Goal: Information Seeking & Learning: Understand process/instructions

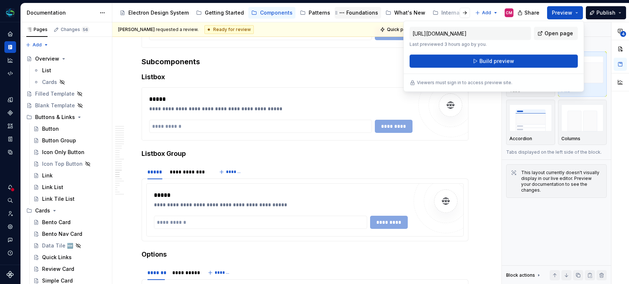
click at [353, 11] on div "Foundations" at bounding box center [362, 12] width 32 height 7
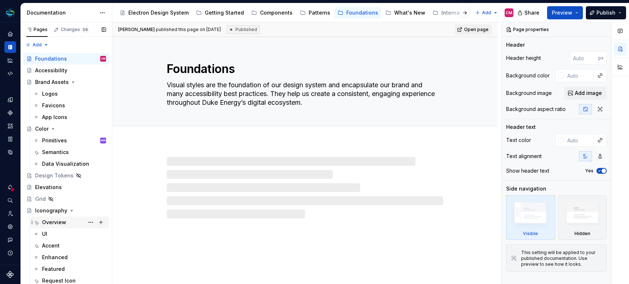
click at [53, 225] on div "Overview" at bounding box center [54, 222] width 24 height 7
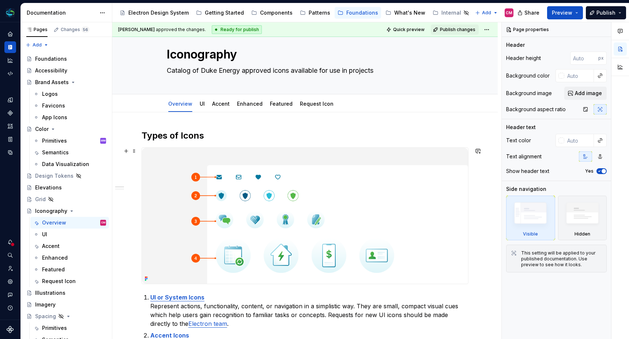
scroll to position [18, 0]
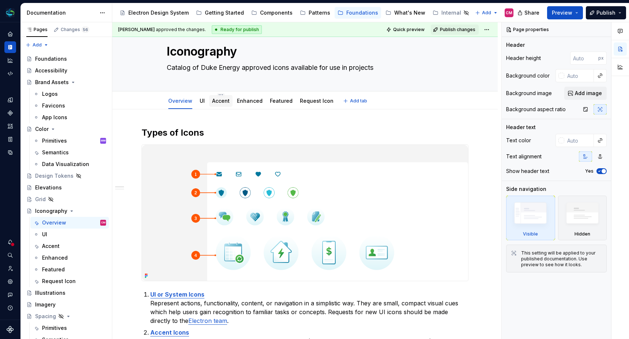
click at [216, 101] on link "Accent" at bounding box center [221, 101] width 18 height 6
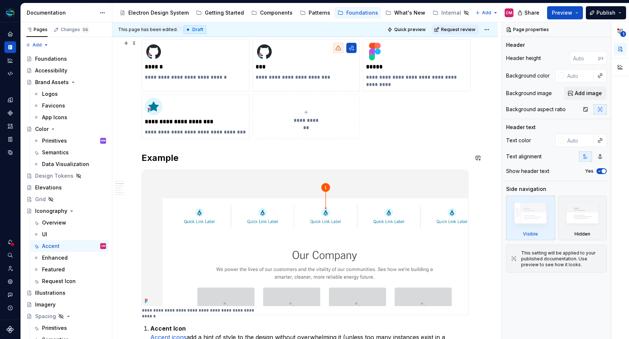
scroll to position [107, 0]
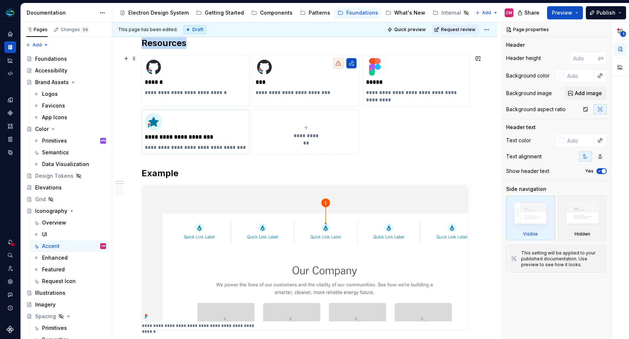
click at [244, 115] on div "**********" at bounding box center [195, 132] width 101 height 38
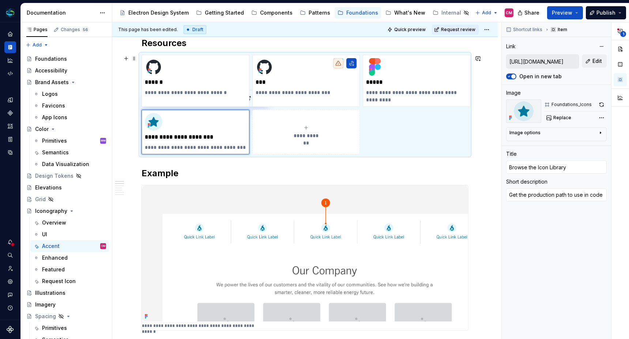
click at [464, 130] on div "**********" at bounding box center [304, 104] width 327 height 99
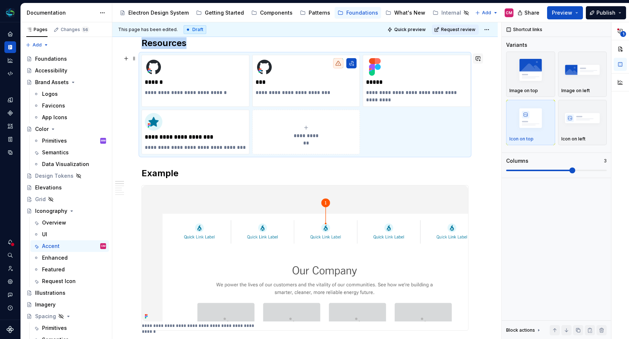
click at [480, 62] on button "button" at bounding box center [477, 58] width 10 height 10
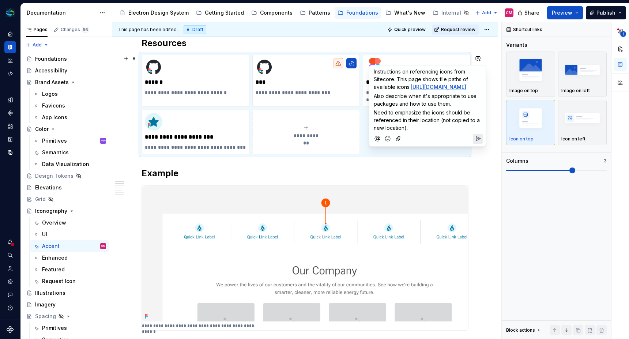
click at [479, 142] on icon "Send" at bounding box center [477, 138] width 7 height 7
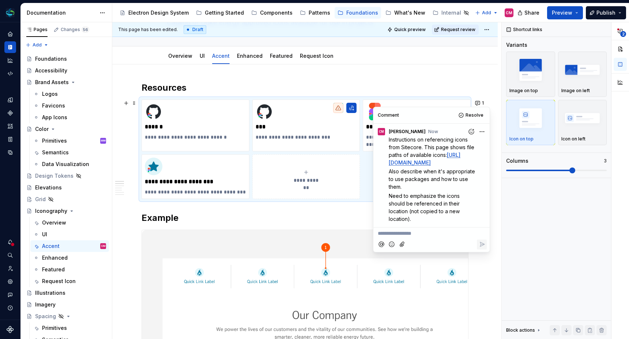
scroll to position [67, 0]
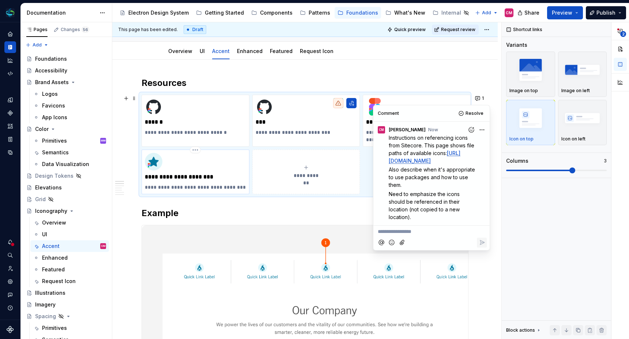
click at [183, 167] on div "**********" at bounding box center [195, 172] width 101 height 38
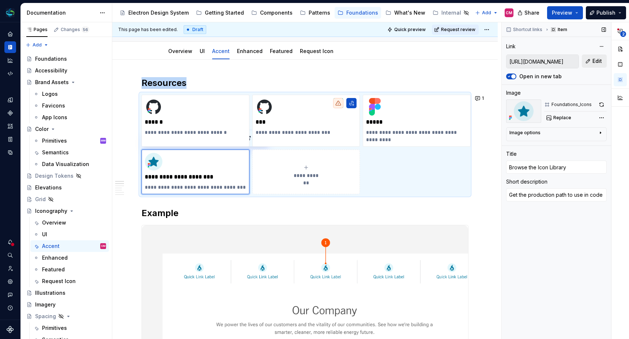
click at [585, 62] on button "Edit" at bounding box center [593, 60] width 25 height 13
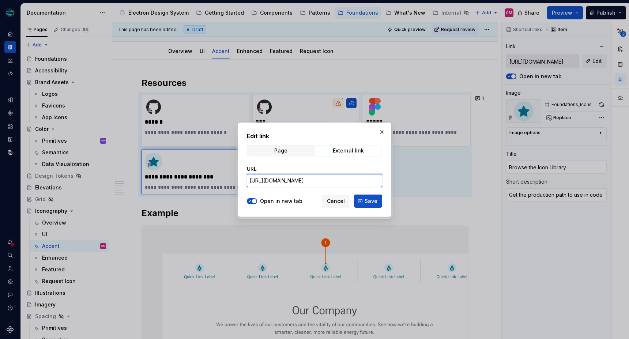
click at [345, 180] on input "[URL][DOMAIN_NAME]" at bounding box center [314, 180] width 135 height 13
click at [374, 200] on span "Save" at bounding box center [370, 200] width 13 height 7
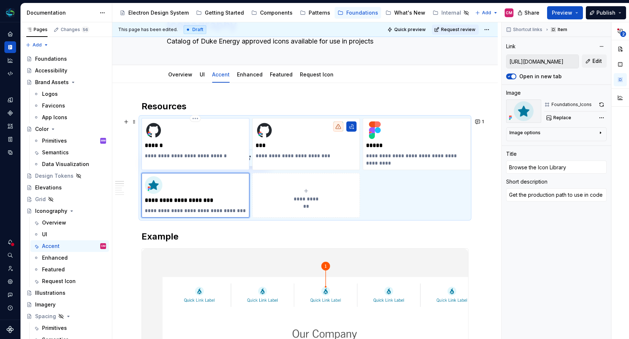
scroll to position [62, 0]
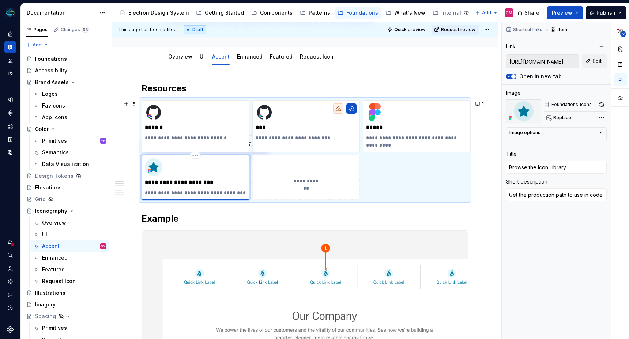
type textarea "*"
click at [221, 186] on div "**********" at bounding box center [195, 177] width 101 height 38
click at [484, 105] on button "1" at bounding box center [479, 104] width 14 height 10
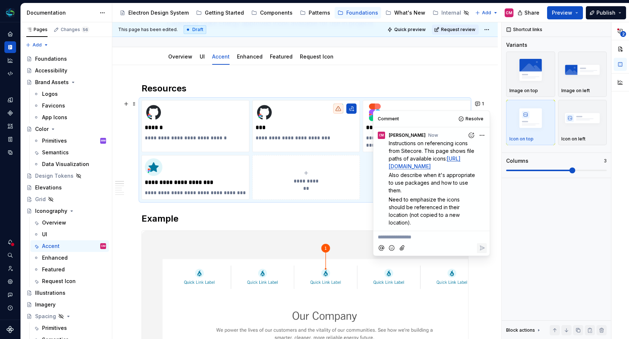
drag, startPoint x: 402, startPoint y: 183, endPoint x: 412, endPoint y: 194, distance: 15.0
click at [412, 194] on p "Also describe when it's appropriate to use packages and how to use them." at bounding box center [432, 182] width 89 height 23
drag, startPoint x: 388, startPoint y: 208, endPoint x: 411, endPoint y: 228, distance: 30.0
click at [411, 225] on span "Need to emphasize the icons should be referenced in their location (not copied …" at bounding box center [424, 210] width 72 height 29
drag, startPoint x: 405, startPoint y: 196, endPoint x: 389, endPoint y: 185, distance: 19.3
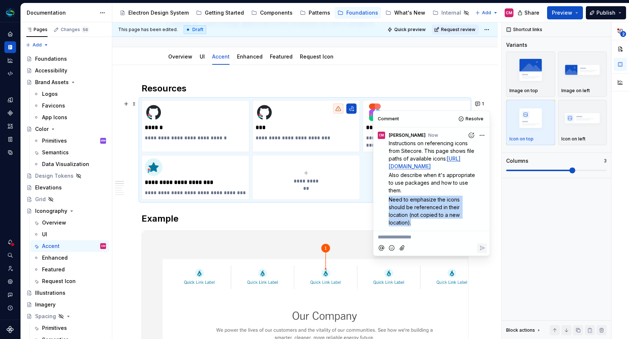
click at [389, 185] on p "Also describe when it's appropriate to use packages and how to use them." at bounding box center [432, 182] width 89 height 23
click at [387, 241] on p "**********" at bounding box center [430, 237] width 107 height 8
click at [425, 240] on span "1. When shouldn't they be referenced? V" at bounding box center [426, 237] width 99 height 6
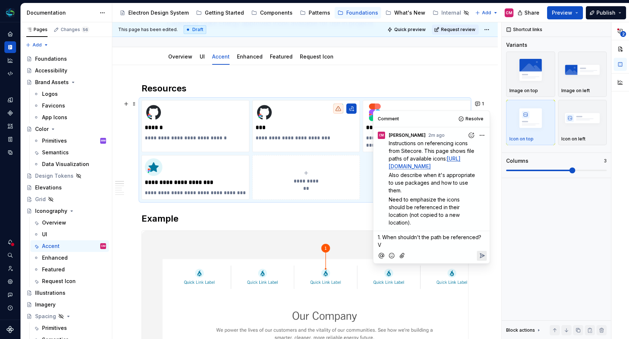
click at [482, 246] on span "1. When shouldn't the path be referenced? V" at bounding box center [429, 241] width 105 height 14
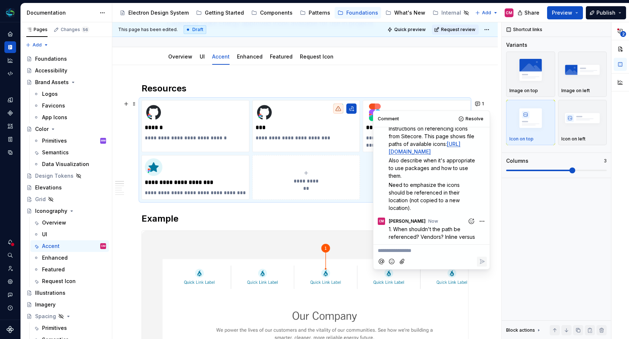
click at [479, 219] on html "Electron Web CM Dataset Duke Energy Documentation Accessibility guide for tree …" at bounding box center [314, 169] width 629 height 339
click at [462, 235] on span "Edit comment" at bounding box center [458, 234] width 34 height 7
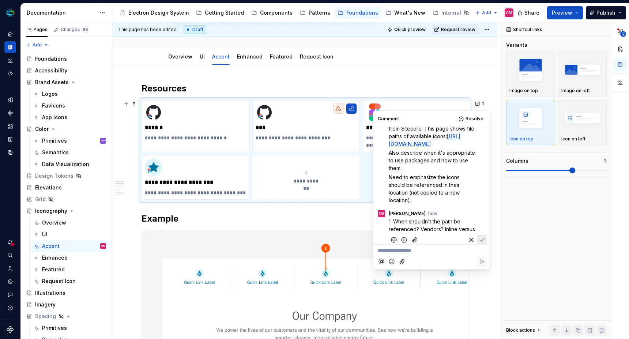
scroll to position [37, 0]
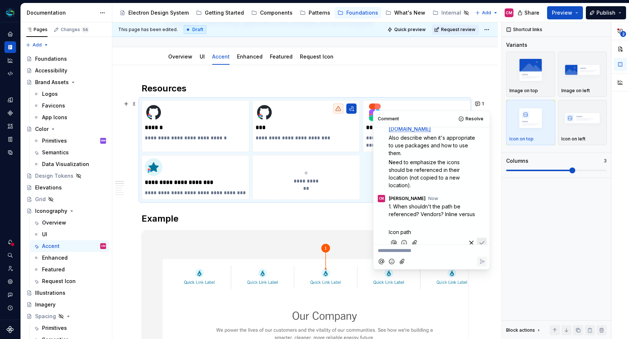
click at [390, 235] on span "Icon path" at bounding box center [399, 232] width 22 height 6
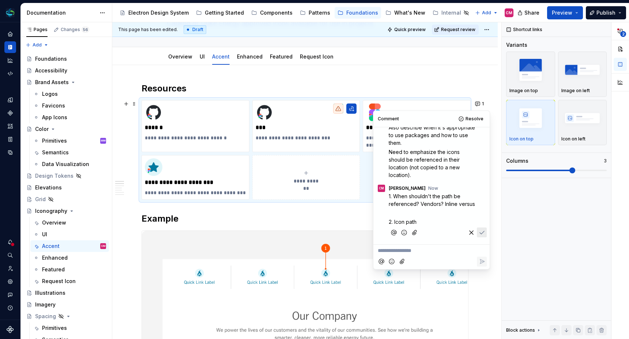
click at [421, 220] on p "2. Icon path" at bounding box center [432, 222] width 89 height 8
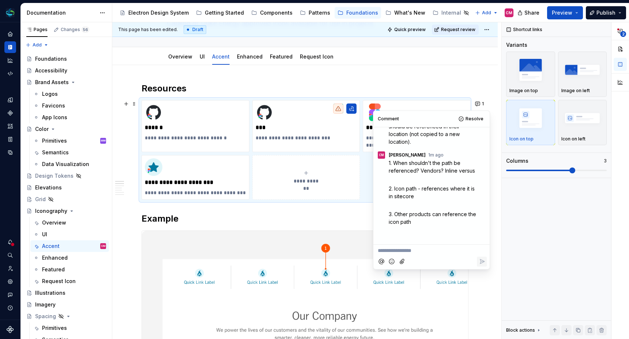
scroll to position [106, 0]
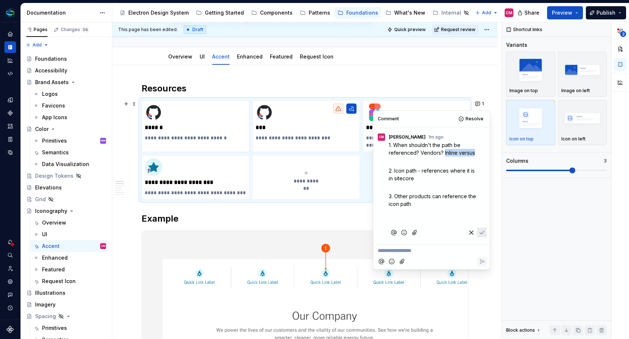
drag, startPoint x: 473, startPoint y: 151, endPoint x: 443, endPoint y: 155, distance: 30.2
click at [443, 155] on span "1. When shouldn't the path be referenced? Vendors? Inline versus" at bounding box center [431, 149] width 86 height 14
click at [447, 156] on p "1. When shouldn't the path be referenced? Vendors? Inline versus" at bounding box center [432, 148] width 89 height 15
click at [426, 217] on div "1. When shouldn't the path be referenced? Vendors? Inline versus ﻿ 2. Icon path…" at bounding box center [437, 183] width 98 height 84
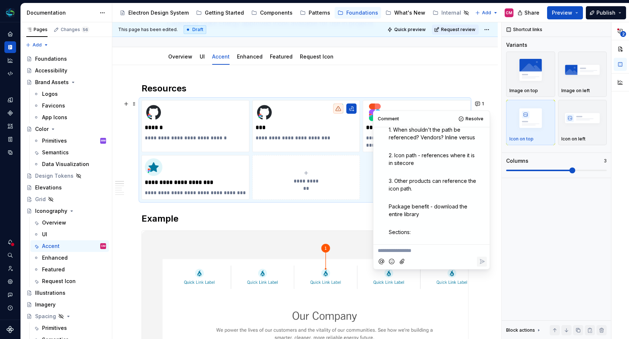
scroll to position [141, 0]
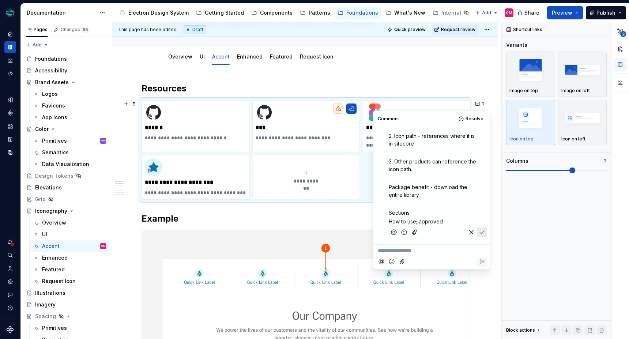
click at [447, 221] on p "How to use; approved" at bounding box center [432, 221] width 89 height 8
click at [438, 222] on span "How to use; approved" at bounding box center [415, 221] width 54 height 6
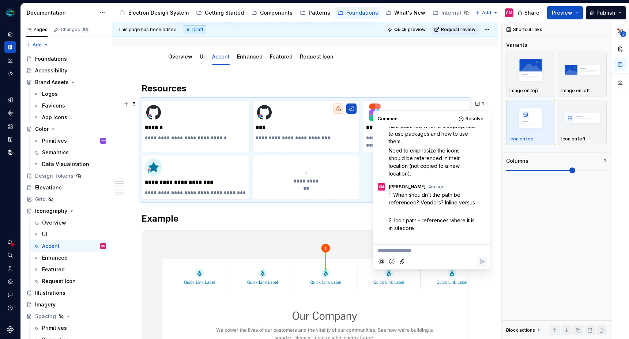
scroll to position [0, 0]
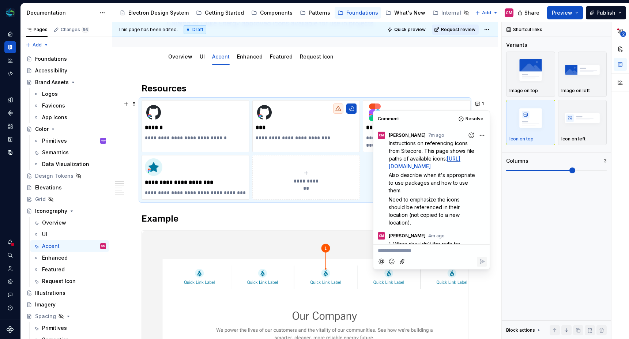
drag, startPoint x: 449, startPoint y: 221, endPoint x: 383, endPoint y: 191, distance: 73.1
click at [383, 191] on div "CM [PERSON_NAME] 7m ago Instructions on referencing icons from Sitecore. This p…" at bounding box center [431, 250] width 116 height 247
type textarea "*"
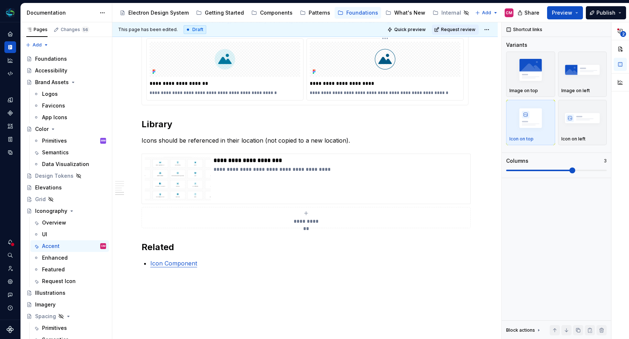
scroll to position [746, 0]
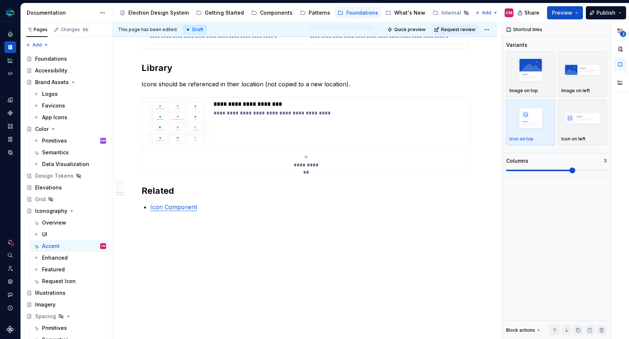
click at [142, 191] on h2 "Related" at bounding box center [304, 191] width 327 height 12
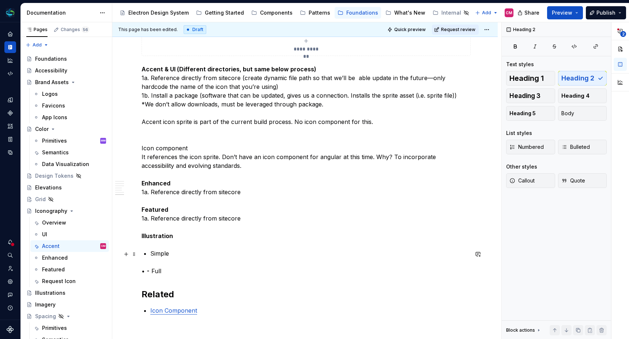
scroll to position [851, 0]
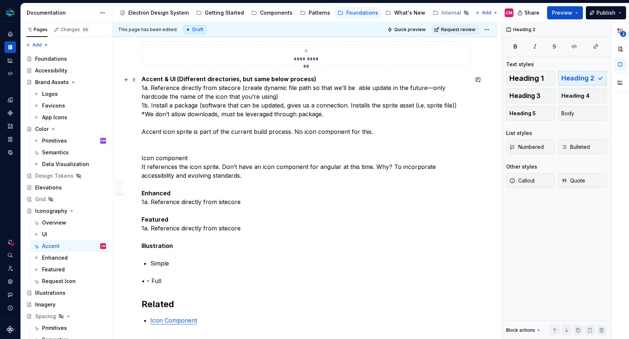
click at [532, 147] on span "Numbered" at bounding box center [526, 146] width 34 height 7
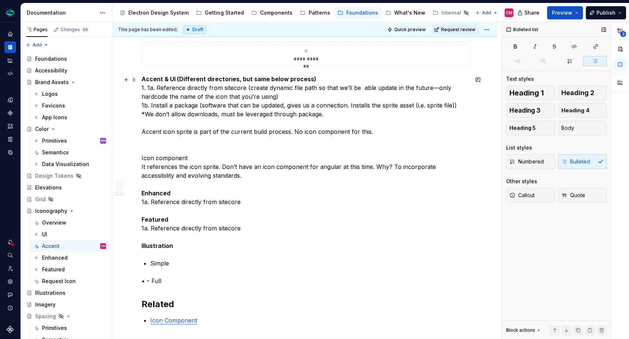
click at [203, 121] on p "Accent & UI (Different directories, but same below process) 1. 1a. Reference di…" at bounding box center [304, 162] width 327 height 175
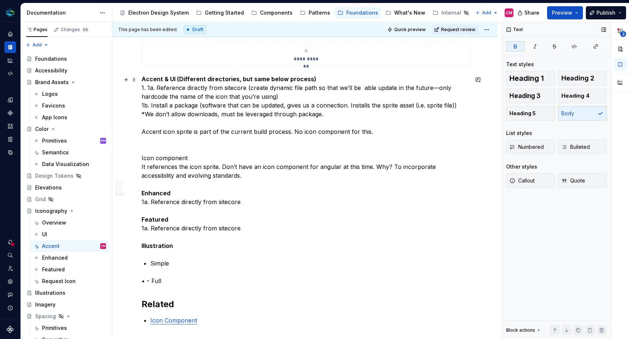
click at [322, 78] on p "Accent & UI (Different directories, but same below process) 1. 1a. Reference di…" at bounding box center [304, 162] width 327 height 175
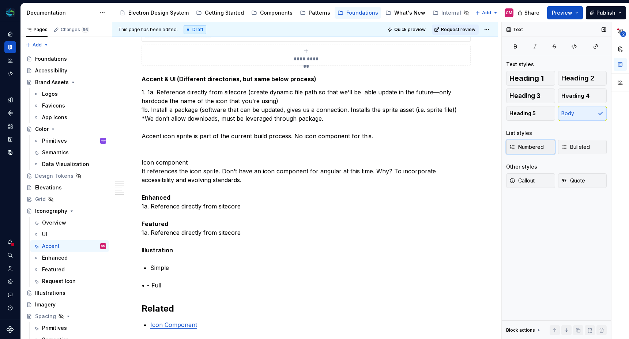
click at [520, 146] on span "Numbered" at bounding box center [526, 146] width 34 height 7
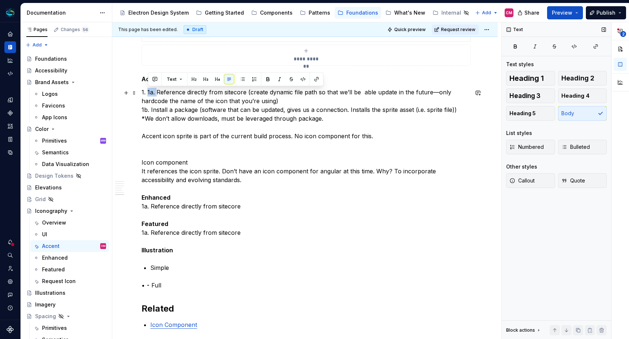
drag, startPoint x: 157, startPoint y: 94, endPoint x: 148, endPoint y: 93, distance: 9.5
click at [148, 93] on p "1. 1a. Reference directly from sitecore (create dynamic file path so that we’ll…" at bounding box center [304, 171] width 327 height 167
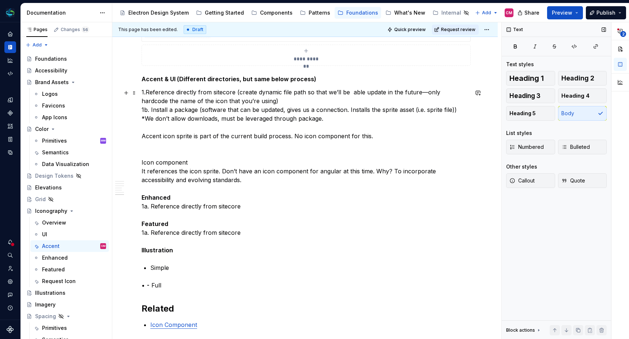
click at [275, 103] on p "1.Reference directly from sitecore (create dynamic file path so that we’ll be a…" at bounding box center [304, 171] width 327 height 167
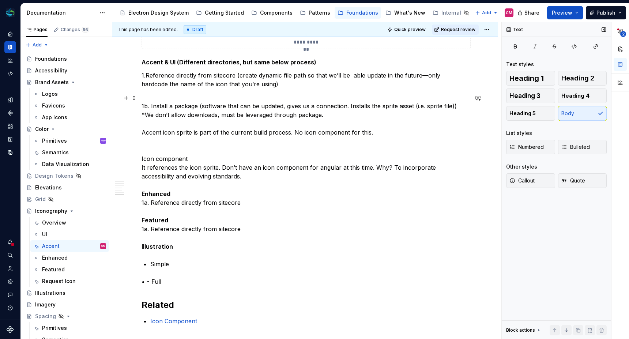
scroll to position [892, 0]
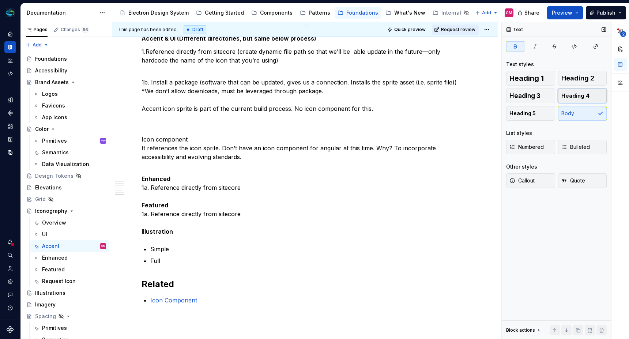
click at [563, 98] on span "Heading 4" at bounding box center [575, 95] width 28 height 7
click at [229, 196] on p "Enhanced 1a. Reference directly from sitecore Featured 1a. Reference directly f…" at bounding box center [304, 204] width 327 height 61
drag, startPoint x: 152, startPoint y: 187, endPoint x: 143, endPoint y: 187, distance: 9.1
click at [143, 187] on p "Enhanced 1a. Reference directly from sitecore Featured 1a. Reference directly f…" at bounding box center [304, 204] width 327 height 61
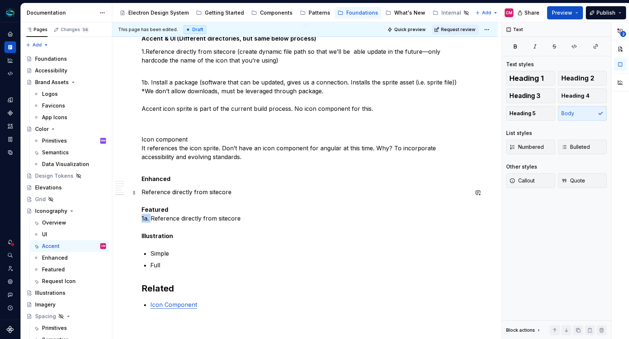
drag, startPoint x: 152, startPoint y: 218, endPoint x: 135, endPoint y: 218, distance: 17.2
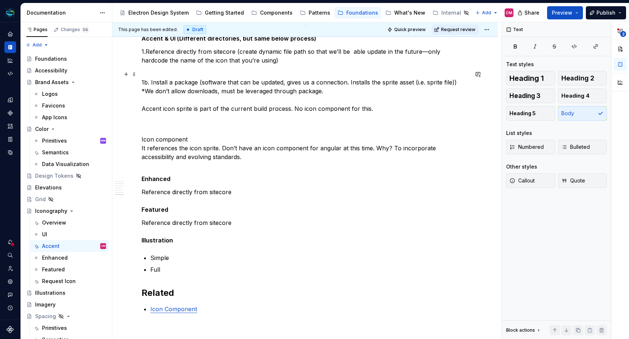
click at [157, 130] on p "1b. Install a package (software that can be updated, gives us a connection. Ins…" at bounding box center [304, 99] width 327 height 61
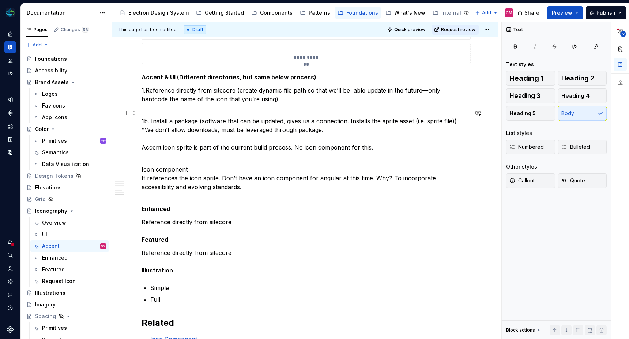
scroll to position [854, 0]
click at [261, 11] on div "Components" at bounding box center [276, 12] width 33 height 7
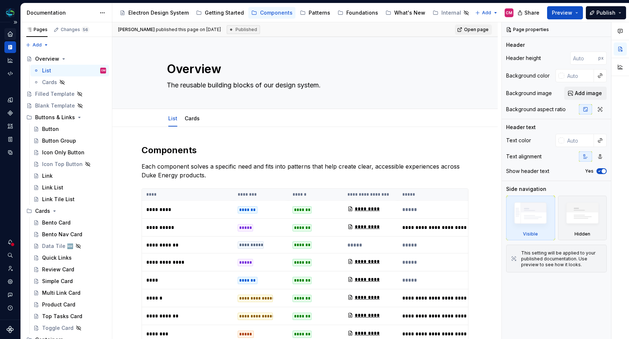
click at [11, 34] on icon "Home" at bounding box center [10, 33] width 5 height 5
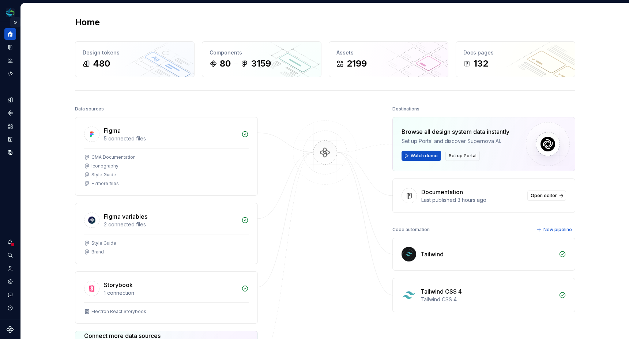
click at [18, 22] on button "Expand sidebar" at bounding box center [15, 22] width 10 height 10
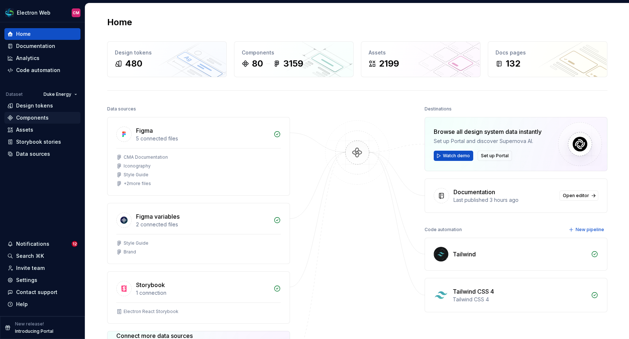
click at [41, 116] on div "Components" at bounding box center [32, 117] width 33 height 7
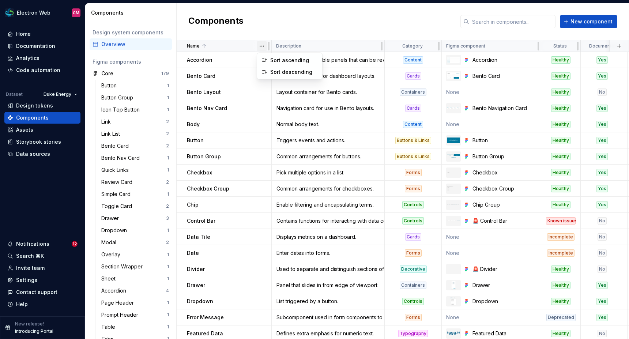
click at [265, 47] on html "Electron Web CM Home Documentation Analytics Code automation Dataset Duke Energ…" at bounding box center [314, 169] width 629 height 339
click at [274, 71] on div "Sort descending" at bounding box center [294, 71] width 48 height 7
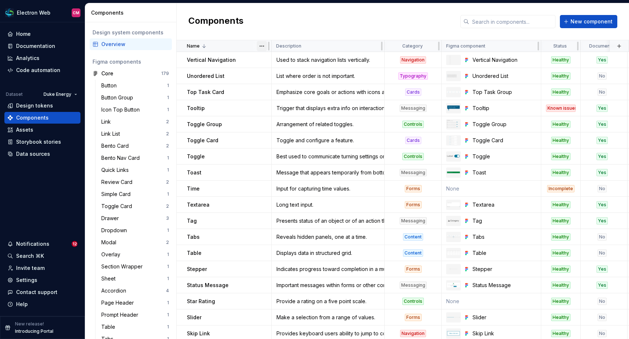
click at [263, 45] on html "Electron Web CM Home Documentation Analytics Code automation Dataset Duke Energ…" at bounding box center [314, 169] width 629 height 339
click at [271, 57] on div "Sort ascending" at bounding box center [294, 60] width 48 height 7
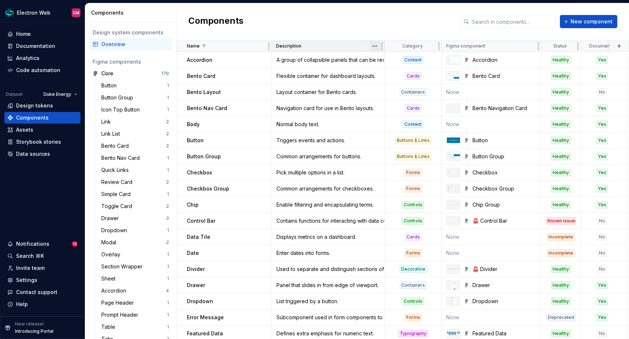
click at [377, 47] on html "Electron Web CM Home Documentation Analytics Code automation Dataset Duke Energ…" at bounding box center [314, 169] width 629 height 339
drag, startPoint x: 384, startPoint y: 47, endPoint x: 337, endPoint y: 47, distance: 47.1
click at [337, 47] on div "Description" at bounding box center [328, 46] width 113 height 12
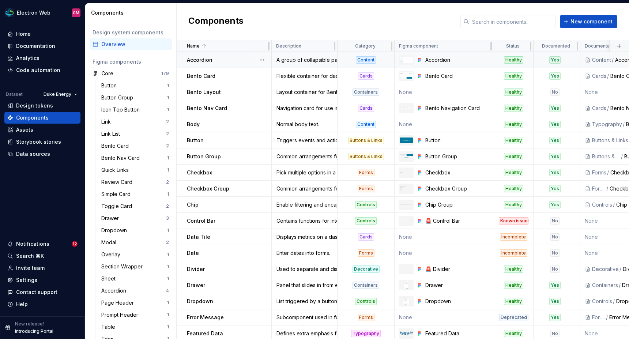
click at [509, 61] on div "Healthy" at bounding box center [513, 59] width 19 height 7
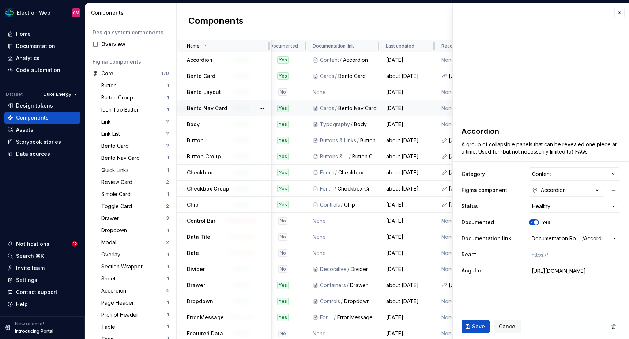
scroll to position [0, 272]
click at [563, 205] on html "Electron Web CM Home Documentation Analytics Code automation Dataset Duke Energ…" at bounding box center [314, 169] width 629 height 339
click at [565, 204] on html "Electron Web CM Home Documentation Analytics Code automation Dataset Duke Energ…" at bounding box center [314, 169] width 629 height 339
click at [550, 201] on html "Electron Web CM Home Documentation Analytics Code automation Dataset Duke Energ…" at bounding box center [314, 169] width 629 height 339
click at [494, 205] on html "Electron Web CM Home Documentation Analytics Code automation Dataset Duke Energ…" at bounding box center [314, 169] width 629 height 339
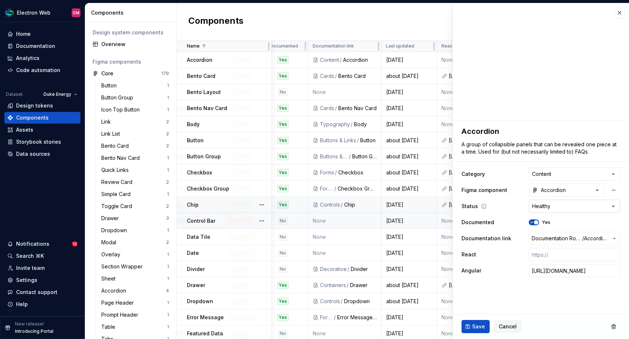
click at [590, 209] on html "Electron Web CM Home Documentation Analytics Code automation Dataset Duke Energ…" at bounding box center [314, 169] width 629 height 339
click at [573, 206] on html "Electron Web CM Home Documentation Analytics Code automation Dataset Duke Energ…" at bounding box center [314, 169] width 629 height 339
click at [33, 47] on html "Electron Web CM Home Documentation Analytics Code automation Dataset Duke Energ…" at bounding box center [314, 169] width 629 height 339
click at [508, 284] on span "Cancel" at bounding box center [507, 326] width 18 height 7
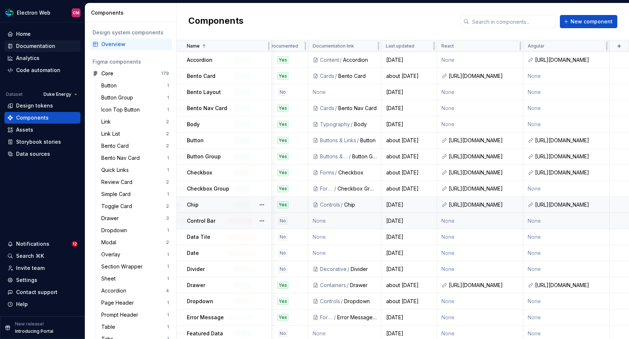
click at [38, 47] on div "Documentation" at bounding box center [35, 45] width 39 height 7
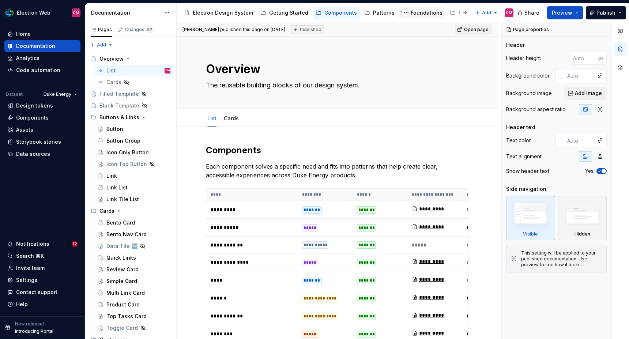
click at [410, 13] on div "Foundations" at bounding box center [426, 12] width 32 height 7
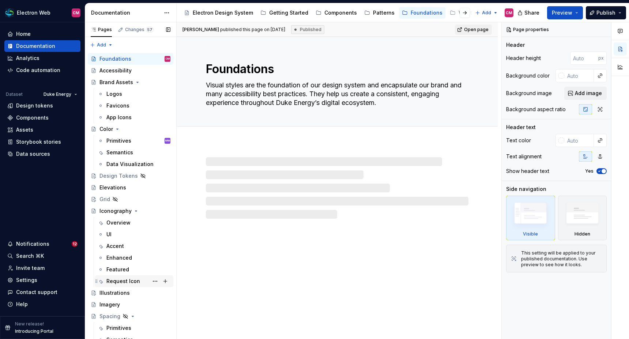
click at [115, 279] on div "Request Icon" at bounding box center [123, 280] width 34 height 7
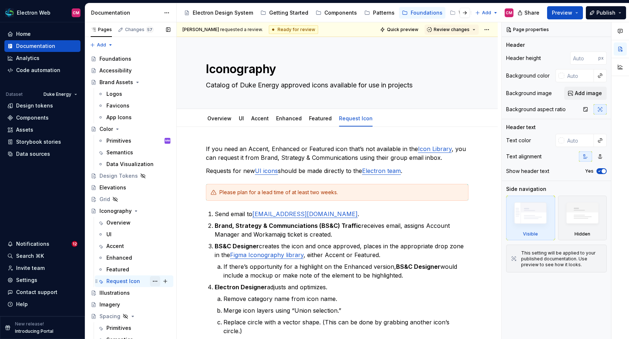
click at [153, 281] on button "Page tree" at bounding box center [155, 281] width 10 height 10
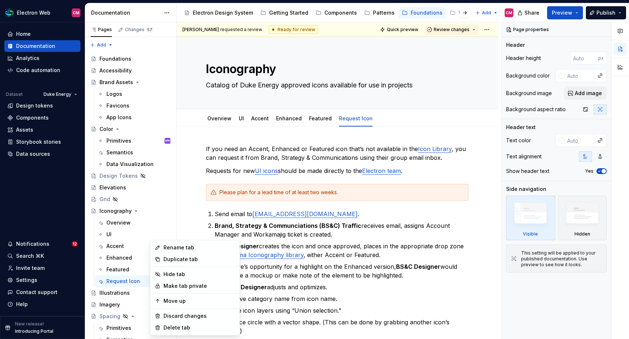
click at [320, 254] on html "Electron Web CM Home Documentation Analytics Code automation Dataset Duke Energ…" at bounding box center [314, 169] width 629 height 339
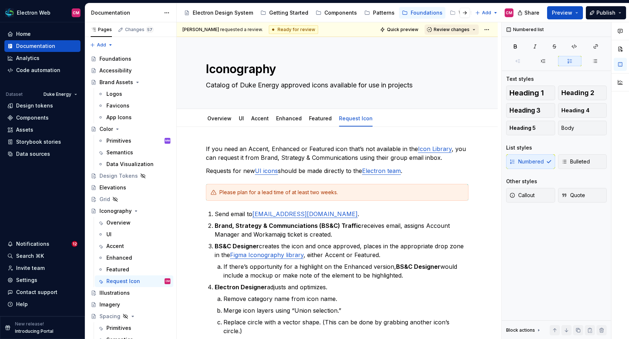
click at [478, 30] on button "Review changes" at bounding box center [451, 29] width 54 height 10
type textarea "*"
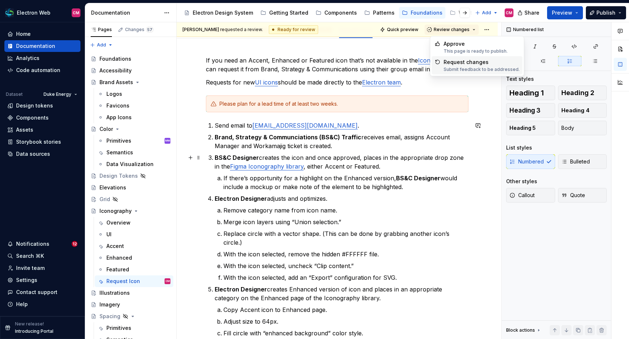
scroll to position [92, 0]
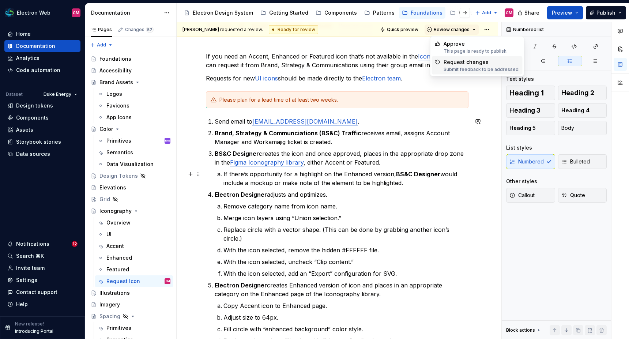
click at [296, 186] on p "If there’s opportunity for a highlight on the Enhanced version, BS&C Designer w…" at bounding box center [345, 179] width 245 height 18
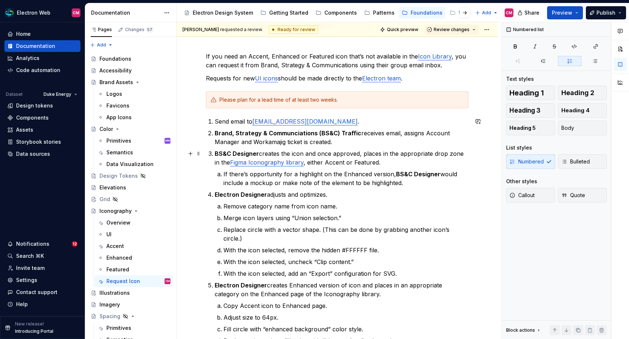
click at [222, 162] on p "BS&C Designer creates the icon and once approved, places in the appropriate dro…" at bounding box center [342, 158] width 254 height 18
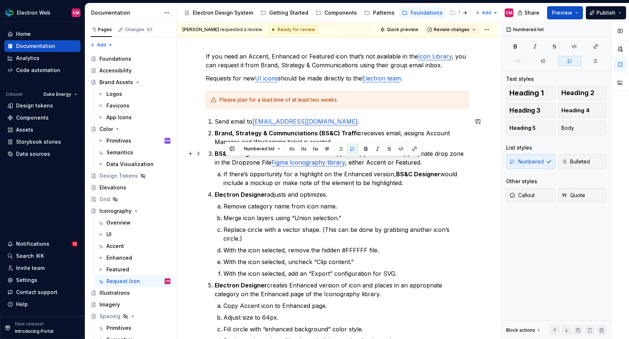
drag, startPoint x: 262, startPoint y: 162, endPoint x: 226, endPoint y: 162, distance: 35.8
click at [226, 162] on p "BS&C Designer creates the icon and once approved, places in the appropriate dro…" at bounding box center [342, 158] width 254 height 18
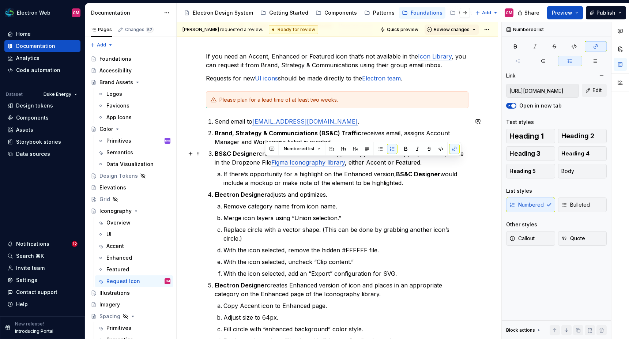
drag, startPoint x: 341, startPoint y: 163, endPoint x: 263, endPoint y: 164, distance: 77.8
click at [263, 164] on p "BS&C Designer creates the icon and once approved, places in the appropriate dro…" at bounding box center [342, 158] width 254 height 18
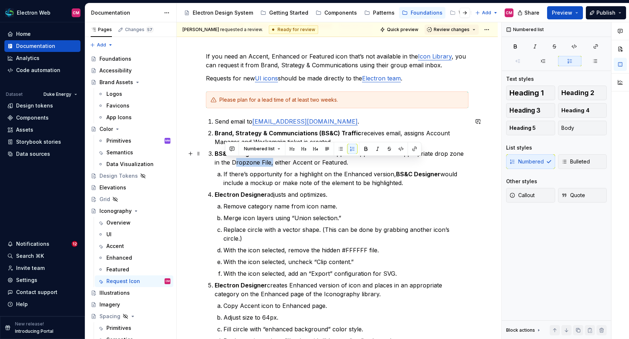
drag, startPoint x: 263, startPoint y: 161, endPoint x: 226, endPoint y: 159, distance: 37.0
click at [226, 159] on p "BS&C Designer creates the icon and once approved, places in the appropriate dro…" at bounding box center [342, 158] width 254 height 18
click at [411, 150] on button "button" at bounding box center [414, 149] width 10 height 10
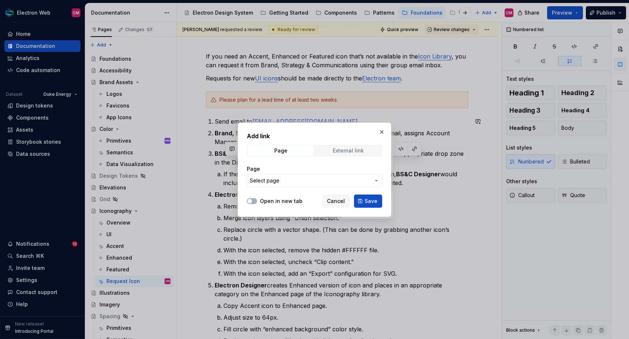
click at [334, 147] on span "External link" at bounding box center [348, 150] width 66 height 10
click at [253, 198] on button "Open in new tab" at bounding box center [252, 201] width 10 height 6
click at [274, 181] on input "URL" at bounding box center [314, 180] width 135 height 13
paste input "[URL][DOMAIN_NAME]"
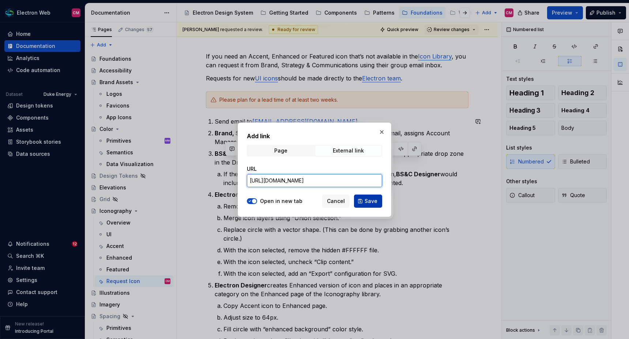
type input "[URL][DOMAIN_NAME]"
click at [377, 201] on span "Save" at bounding box center [370, 200] width 13 height 7
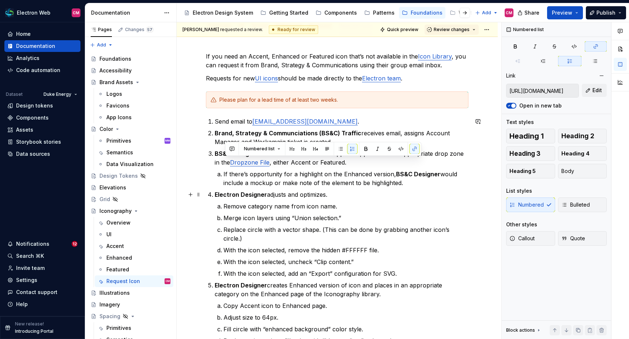
click at [267, 194] on p "Electron Designer adjusts and optimizes." at bounding box center [342, 194] width 254 height 9
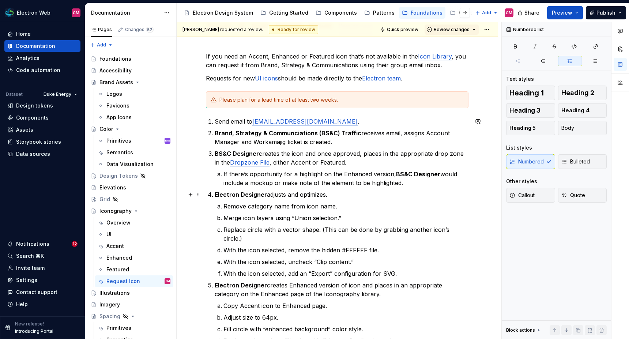
click at [327, 193] on p "Electron Designer adjusts and optimizes." at bounding box center [342, 194] width 254 height 9
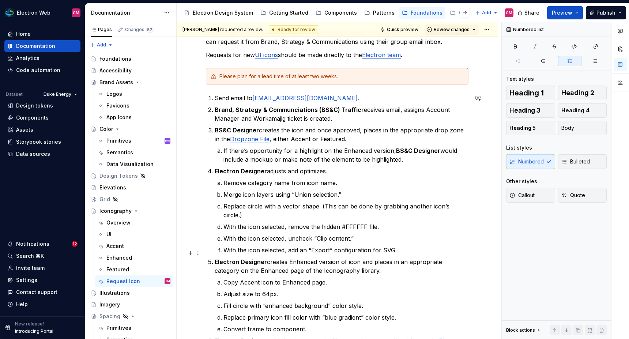
scroll to position [119, 0]
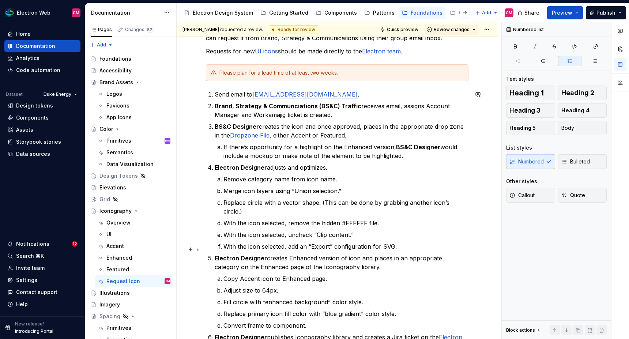
click at [350, 256] on p "Electron Designer creates Enhanced version of icon and places in an appropriate…" at bounding box center [342, 263] width 254 height 18
click at [354, 257] on p "Electron Designer creates Enhanced version of icon and places in an appropriate…" at bounding box center [342, 263] width 254 height 18
click at [335, 258] on p "Electron Designer creates Enhanced version of icon and places in an appropriate…" at bounding box center [342, 263] width 254 height 18
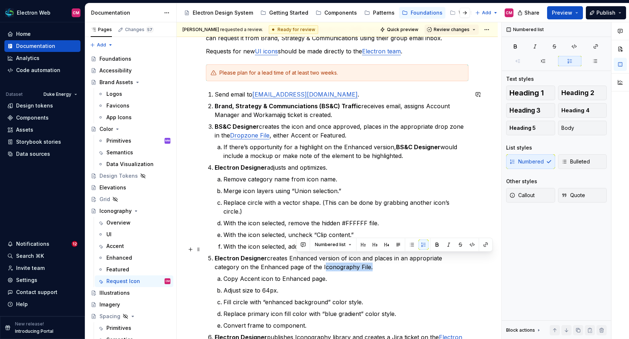
drag, startPoint x: 342, startPoint y: 257, endPoint x: 296, endPoint y: 256, distance: 45.7
click at [296, 256] on p "Electron Designer creates Enhanced version of icon and places in an appropriate…" at bounding box center [342, 263] width 254 height 18
click at [480, 247] on button "button" at bounding box center [485, 244] width 10 height 10
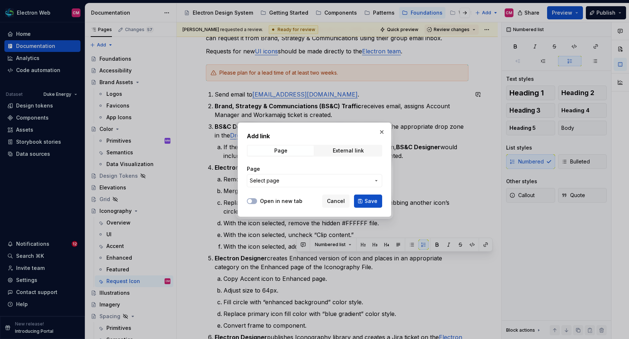
click at [340, 145] on div "Page External link" at bounding box center [314, 151] width 135 height 12
click at [336, 149] on div "External link" at bounding box center [348, 151] width 31 height 6
click at [253, 199] on button "Open in new tab" at bounding box center [252, 201] width 10 height 6
click at [266, 178] on input "URL" at bounding box center [314, 180] width 135 height 13
paste input "[URL][DOMAIN_NAME]"
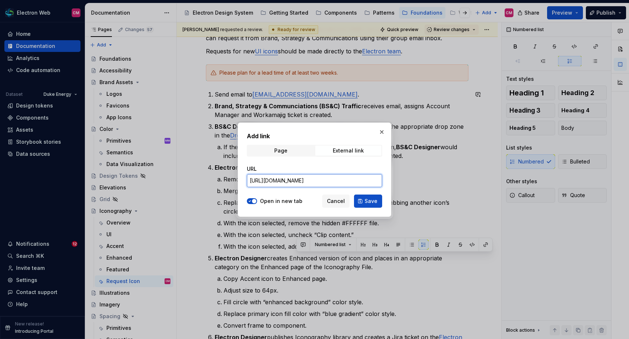
scroll to position [0, 133]
type input "[URL][DOMAIN_NAME]"
click at [361, 198] on button "Save" at bounding box center [368, 200] width 28 height 13
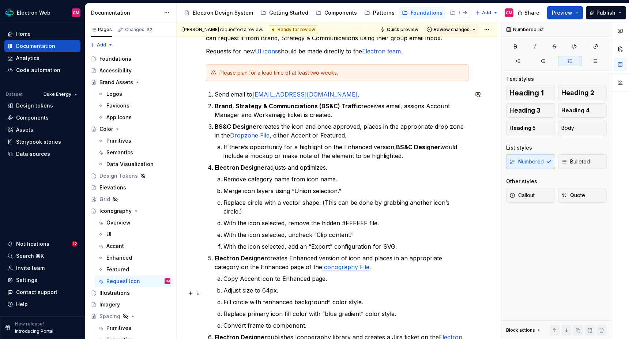
click at [265, 284] on ol "Copy Accent icon to Enhanced page. Adjust size to 64px. Fill circle with “enhan…" at bounding box center [345, 302] width 245 height 56
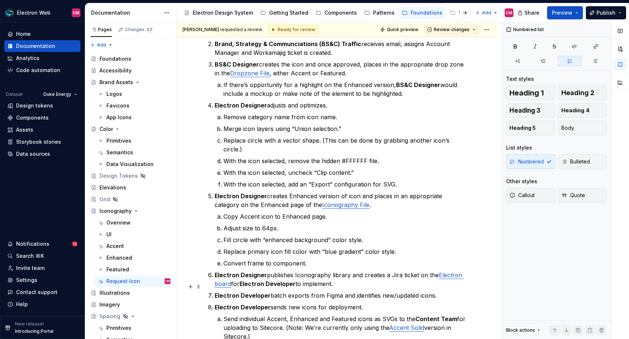
scroll to position [190, 0]
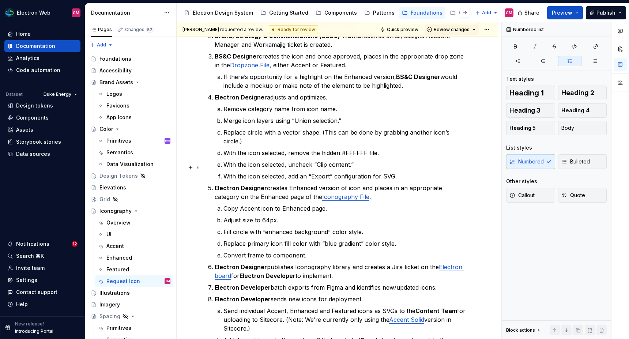
click at [403, 172] on p "With the icon selected, add an “Export” configuration for SVG." at bounding box center [345, 176] width 245 height 9
click at [327, 99] on p "Electron Designer adjusts and optimizes." at bounding box center [342, 97] width 254 height 9
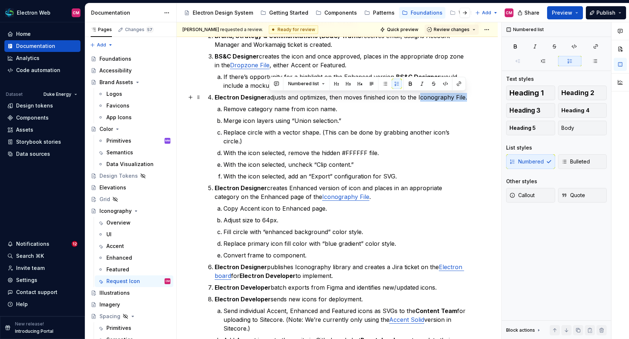
drag, startPoint x: 463, startPoint y: 96, endPoint x: 418, endPoint y: 95, distance: 45.0
click at [418, 95] on p "Electron Designer adjusts and optimizes, then moves finished icon to the Iconog…" at bounding box center [342, 97] width 254 height 9
click at [457, 84] on button "button" at bounding box center [458, 84] width 10 height 10
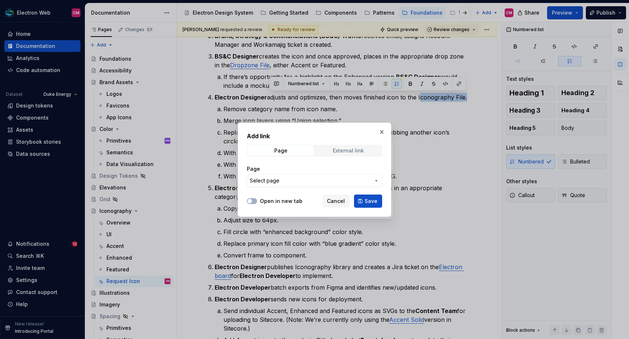
click at [363, 150] on div "External link" at bounding box center [348, 151] width 31 height 6
click at [331, 177] on input "URL" at bounding box center [314, 180] width 135 height 13
paste input "[URL][DOMAIN_NAME]"
type input "[URL][DOMAIN_NAME]"
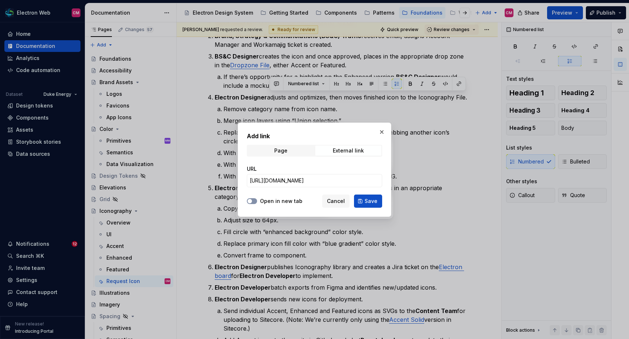
scroll to position [0, 0]
click at [254, 201] on button "Open in new tab" at bounding box center [252, 201] width 10 height 6
click at [372, 198] on span "Save" at bounding box center [370, 200] width 13 height 7
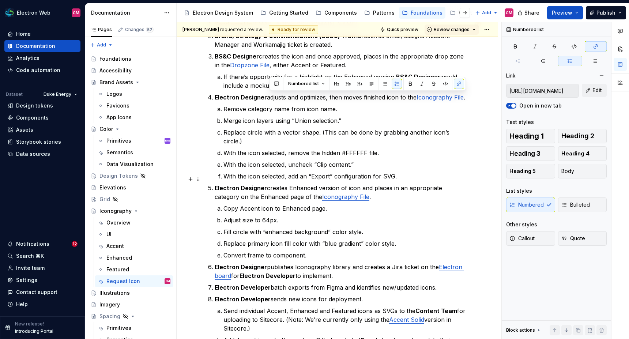
click at [375, 190] on p "Electron Designer creates Enhanced version of icon and places in an appropriate…" at bounding box center [342, 192] width 254 height 18
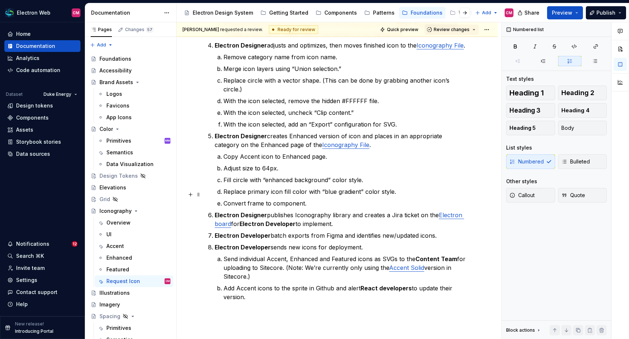
scroll to position [250, 0]
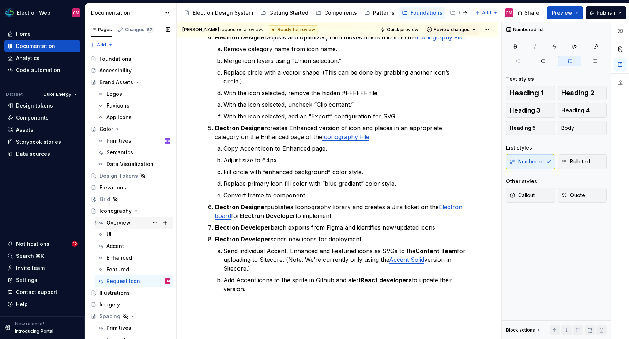
click at [130, 226] on div "Overview" at bounding box center [138, 222] width 64 height 10
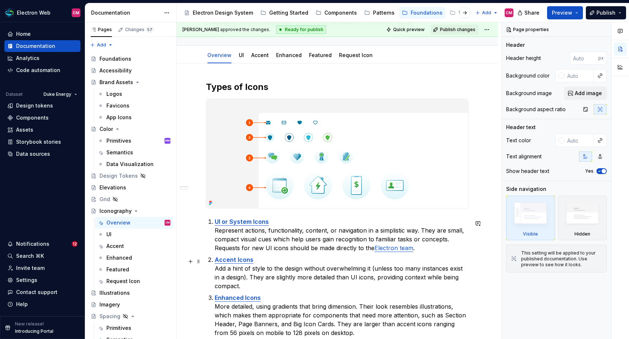
scroll to position [61, 0]
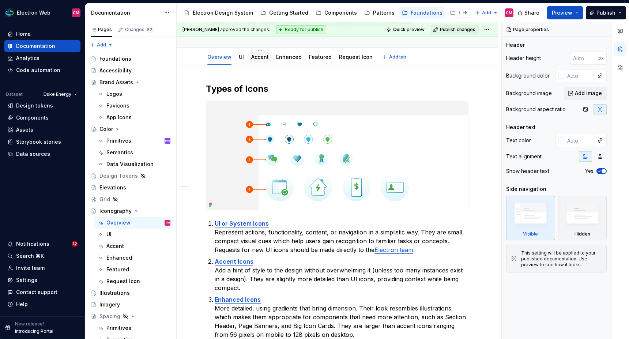
click at [266, 58] on link "Accent" at bounding box center [260, 57] width 18 height 6
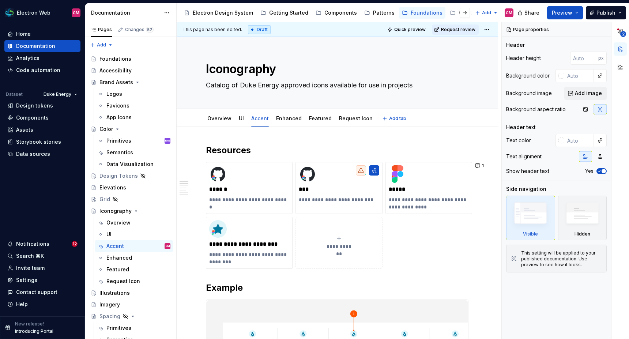
type textarea "*"
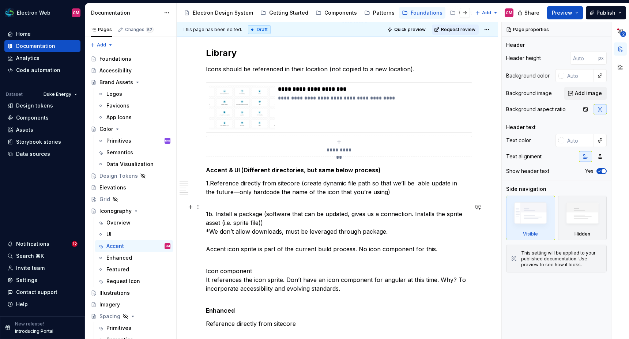
scroll to position [756, 0]
click at [388, 173] on p "Accent & UI (Different directories, but same below process)" at bounding box center [337, 169] width 262 height 9
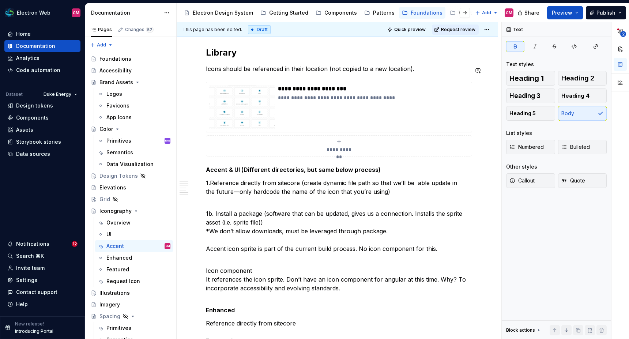
click at [227, 58] on h2 "Library" at bounding box center [337, 53] width 262 height 12
click at [369, 169] on strong "Accent & UI (Different directories, but same below process)" at bounding box center [293, 169] width 175 height 7
click at [536, 99] on span "Heading 3" at bounding box center [524, 95] width 31 height 7
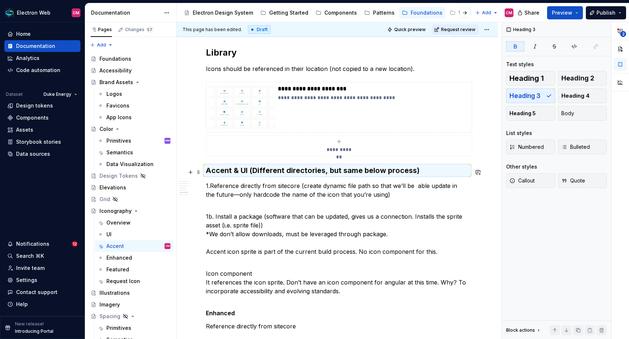
click at [240, 174] on strong "Accent & UI (Different directories, but same below process)" at bounding box center [312, 170] width 213 height 9
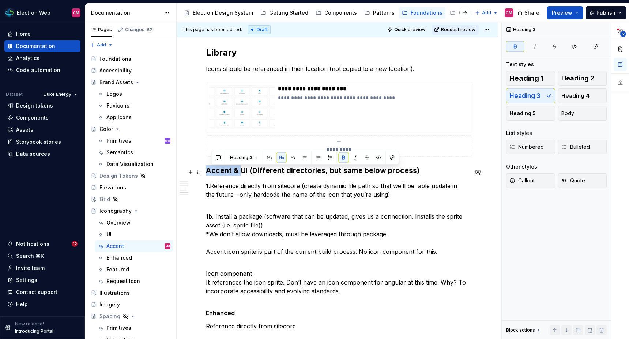
drag, startPoint x: 240, startPoint y: 174, endPoint x: 208, endPoint y: 174, distance: 32.2
click at [208, 174] on strong "Accent & UI (Different directories, but same below process)" at bounding box center [312, 170] width 213 height 9
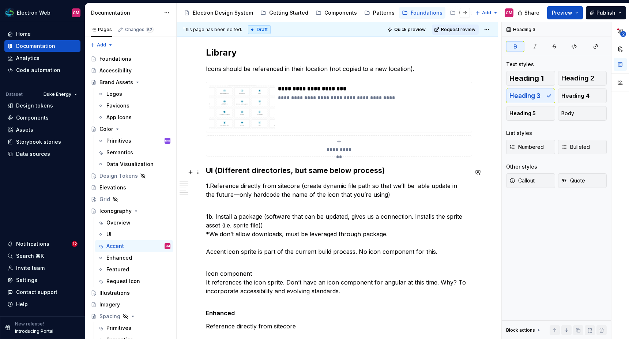
click at [214, 172] on strong "UI (Different directories, but same below process)" at bounding box center [295, 170] width 179 height 9
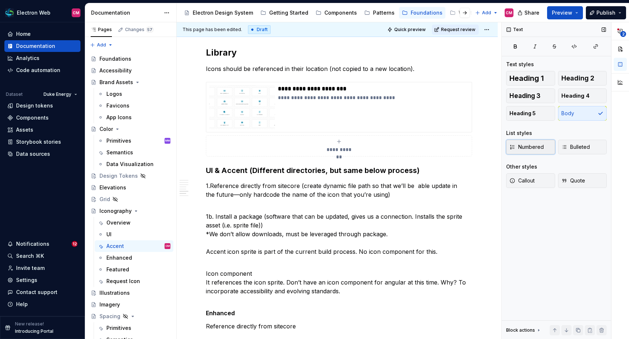
click at [531, 145] on span "Numbered" at bounding box center [526, 146] width 34 height 7
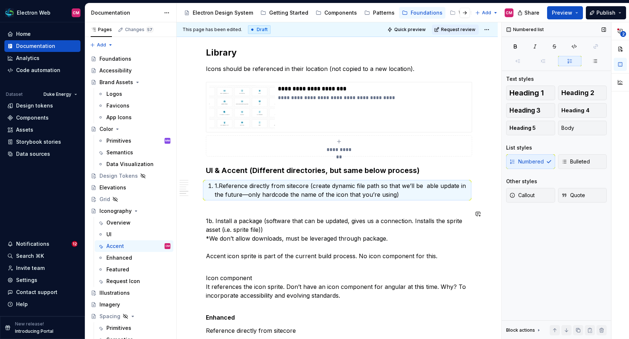
click at [258, 199] on p "1.Reference directly from sitecore (create dynamic file path so that we’ll be a…" at bounding box center [342, 190] width 254 height 18
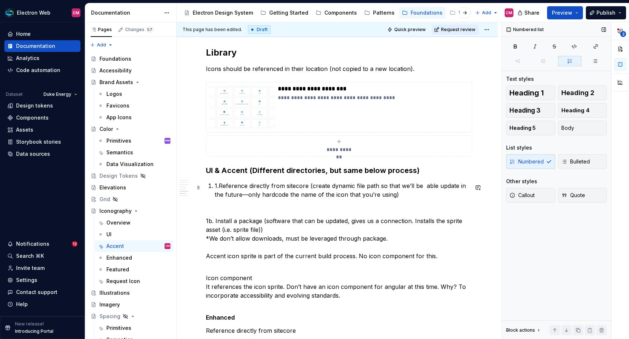
click at [219, 186] on p "1.Reference directly from sitecore (create dynamic file path so that we’ll be a…" at bounding box center [342, 190] width 254 height 18
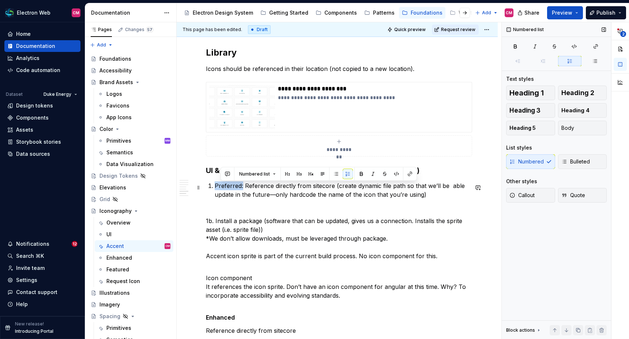
drag, startPoint x: 242, startPoint y: 187, endPoint x: 209, endPoint y: 187, distance: 33.6
click at [215, 187] on li "Preferred: Reference directly from sitecore (create dynamic file path so that w…" at bounding box center [342, 190] width 254 height 18
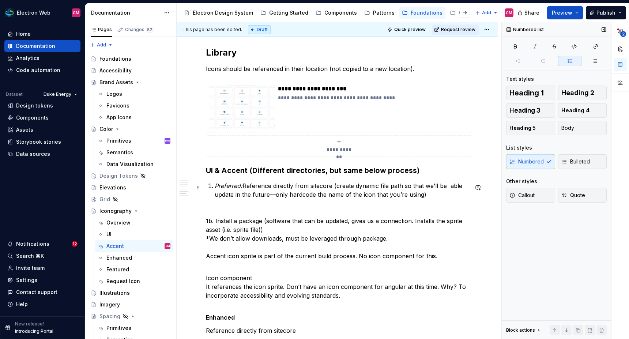
click at [266, 194] on p "Preferred: Reference directly from sitecore (create dynamic file path so that w…" at bounding box center [342, 190] width 254 height 18
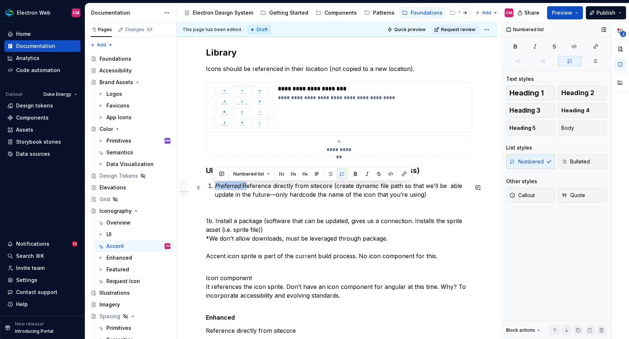
drag, startPoint x: 244, startPoint y: 187, endPoint x: 212, endPoint y: 187, distance: 31.4
click at [215, 187] on li "Preferred: Reference directly from sitecore (create dynamic file path so that w…" at bounding box center [342, 190] width 254 height 18
click at [232, 192] on p "Preferred: Reference directly from sitecore (create dynamic file path so that w…" at bounding box center [342, 190] width 254 height 18
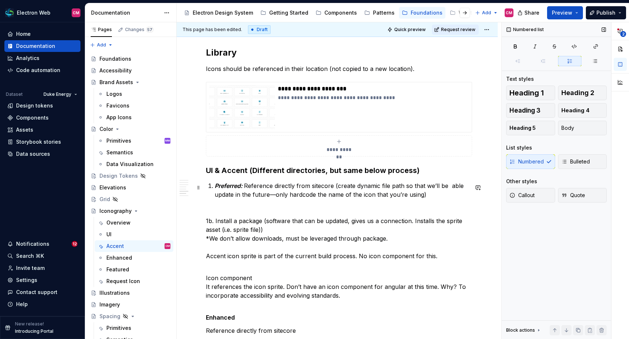
click at [315, 187] on p "Preferred: Reference directly from sitecore (create dynamic file path so that w…" at bounding box center [342, 190] width 254 height 18
click at [133, 279] on div "Request Icon" at bounding box center [123, 280] width 34 height 7
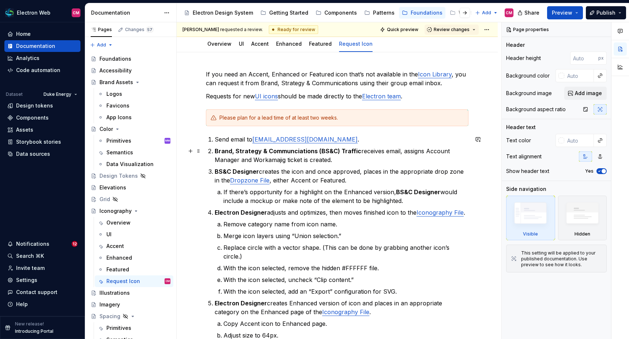
scroll to position [84, 0]
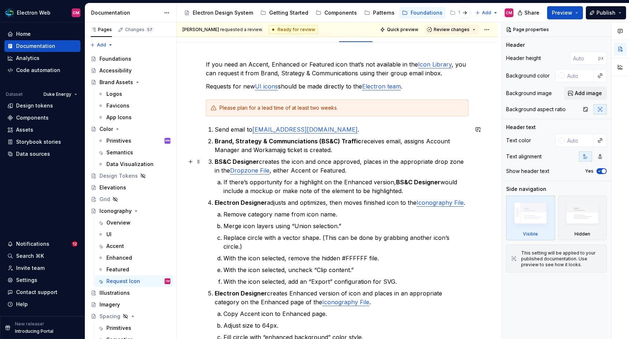
type textarea "*"
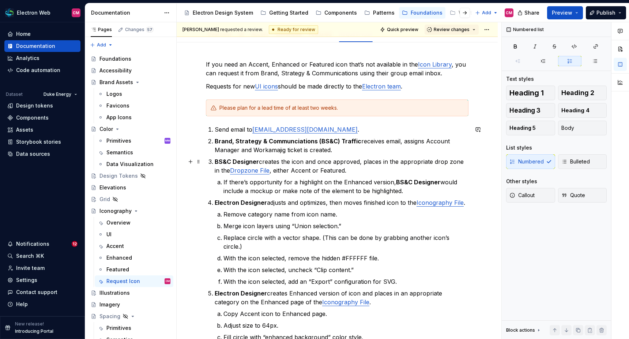
click at [352, 169] on p "BS&C Designer creates the icon and once approved, places in the appropriate dro…" at bounding box center [342, 166] width 254 height 18
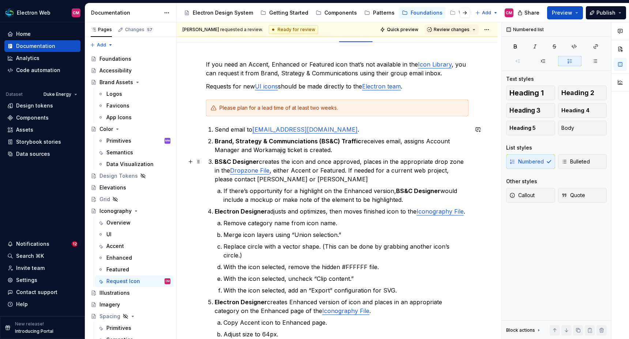
click at [240, 168] on link "Dropzone File" at bounding box center [249, 170] width 39 height 7
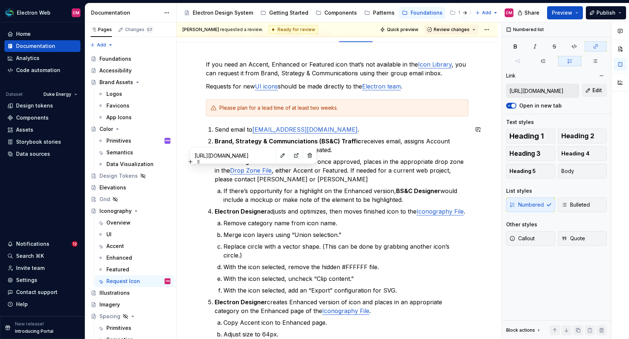
click at [267, 178] on p "BS&C Designer creates the icon and once approved, places in the appropriate dro…" at bounding box center [342, 170] width 254 height 26
click at [243, 170] on link "Drop Zone File" at bounding box center [251, 170] width 42 height 7
click at [322, 181] on p "BS&C Designer creates the icon and once approved, places in the appropriate dro…" at bounding box center [342, 170] width 254 height 26
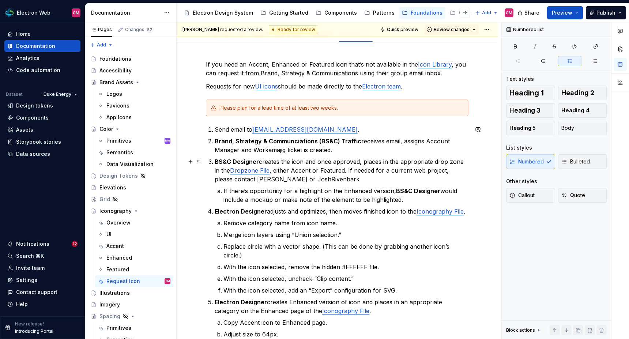
click at [303, 178] on p "BS&C Designer creates the icon and once approved, places in the appropriate dro…" at bounding box center [342, 170] width 254 height 26
click at [340, 180] on p "BS&C Designer creates the icon and once approved, places in the appropriate dro…" at bounding box center [342, 170] width 254 height 26
click at [375, 208] on p "Electron Designer adjusts and optimizes, then moves finished icon to the Iconog…" at bounding box center [342, 211] width 254 height 9
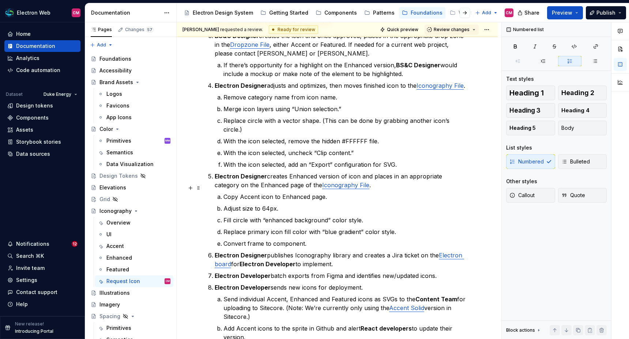
scroll to position [213, 0]
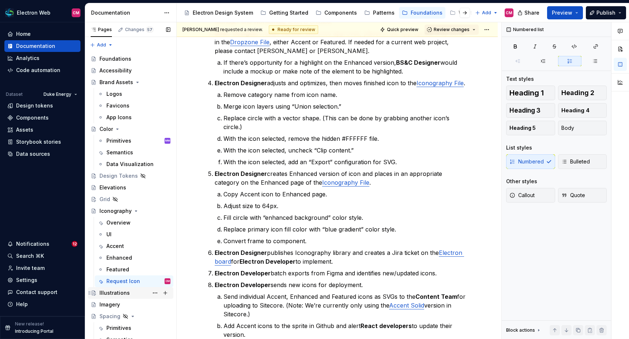
click at [124, 284] on div "Illustrations" at bounding box center [114, 292] width 30 height 7
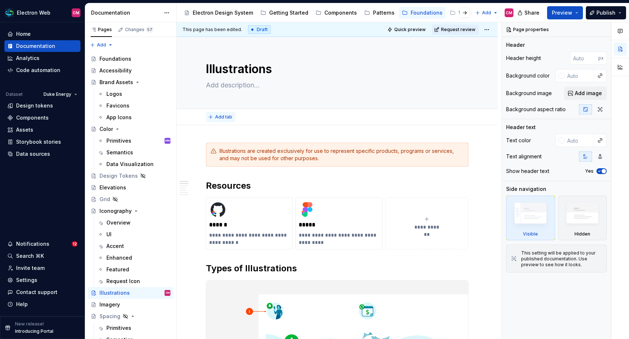
type textarea "*"
click at [219, 115] on span "Add tab" at bounding box center [223, 117] width 17 height 6
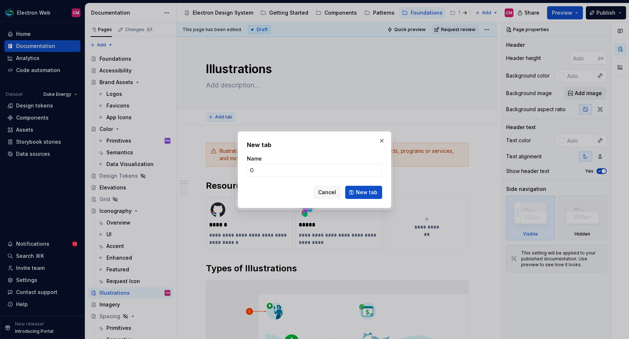
type input "O"
type input "Simple"
click button "New tab" at bounding box center [363, 192] width 37 height 13
type textarea "*"
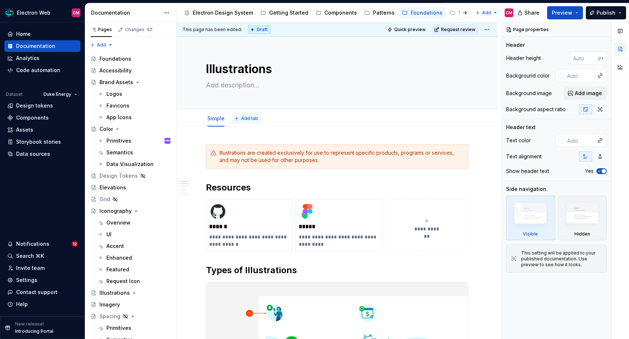
click at [241, 116] on span "Add tab" at bounding box center [249, 118] width 17 height 6
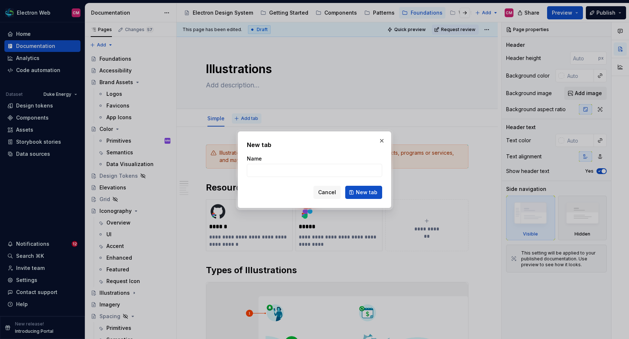
type input "O"
type textarea "*"
type input "Overview"
click button "New tab" at bounding box center [363, 192] width 37 height 13
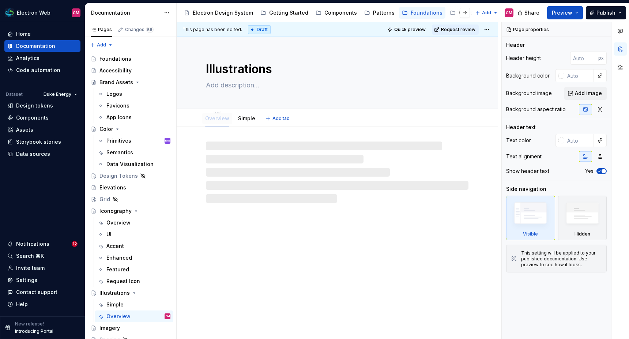
drag, startPoint x: 248, startPoint y: 118, endPoint x: 213, endPoint y: 118, distance: 35.8
click at [276, 119] on span "Add tab" at bounding box center [280, 118] width 17 height 6
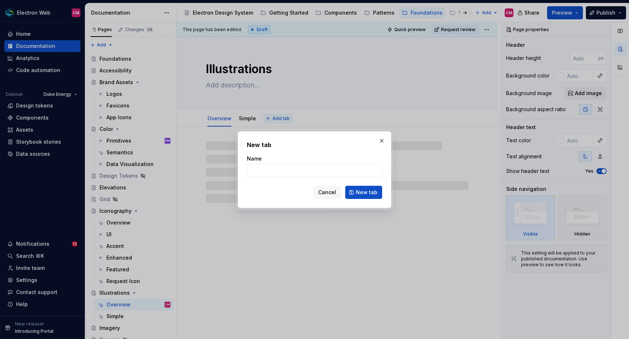
type textarea "*"
type input "Full"
click button "New tab" at bounding box center [363, 192] width 37 height 13
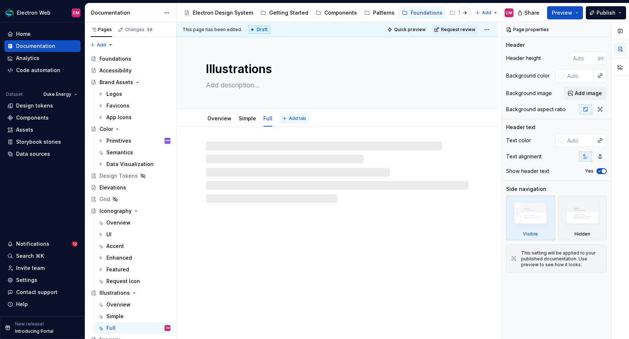
click at [296, 119] on span "Add tab" at bounding box center [297, 118] width 17 height 6
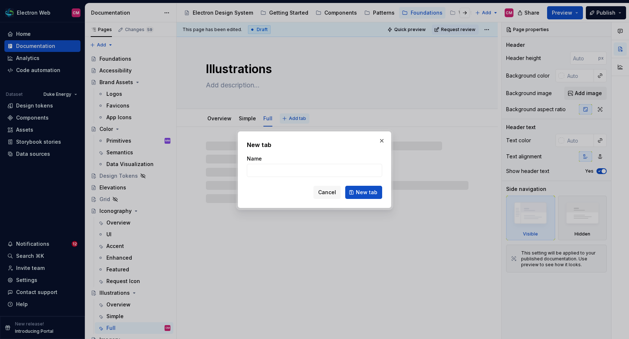
type textarea "*"
type input "Reques"
type textarea "*"
type input "Request I"
type textarea "*"
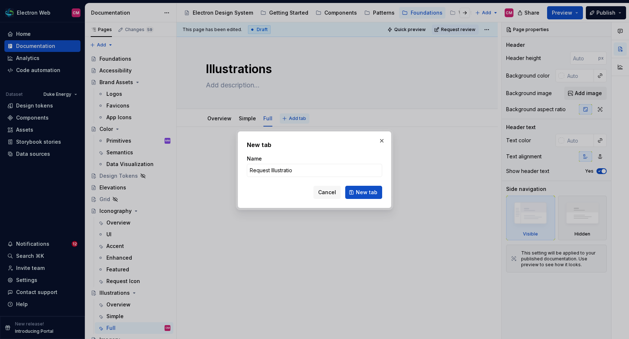
type input "Request Illustration"
click button "New tab" at bounding box center [363, 192] width 37 height 13
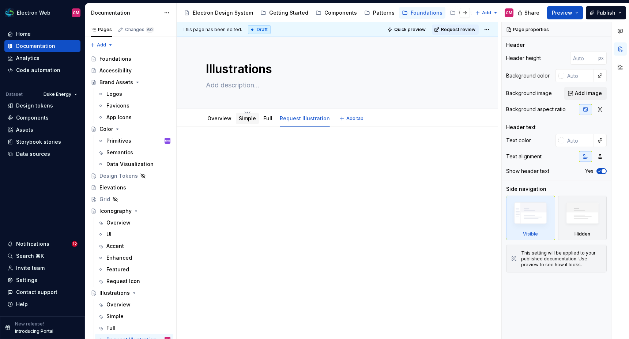
click at [250, 118] on link "Simple" at bounding box center [247, 118] width 17 height 6
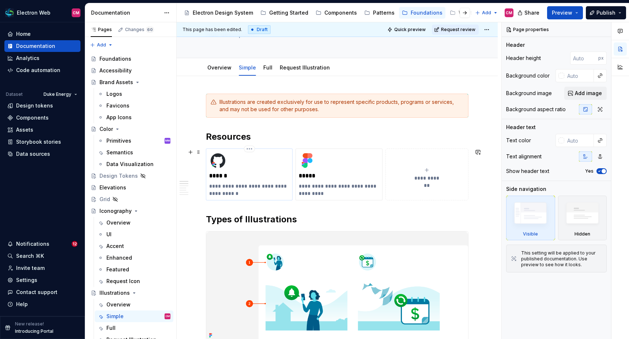
scroll to position [52, 0]
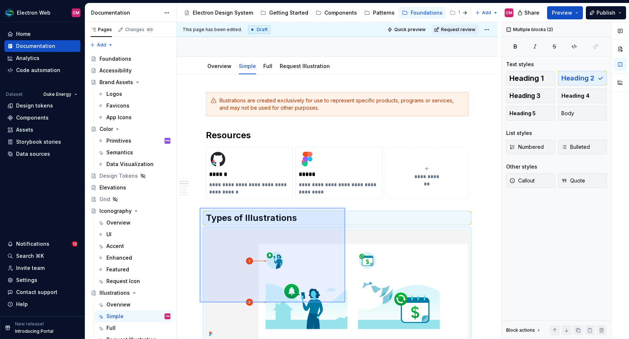
drag, startPoint x: 200, startPoint y: 208, endPoint x: 345, endPoint y: 302, distance: 173.5
click at [345, 284] on div "**********" at bounding box center [339, 180] width 324 height 317
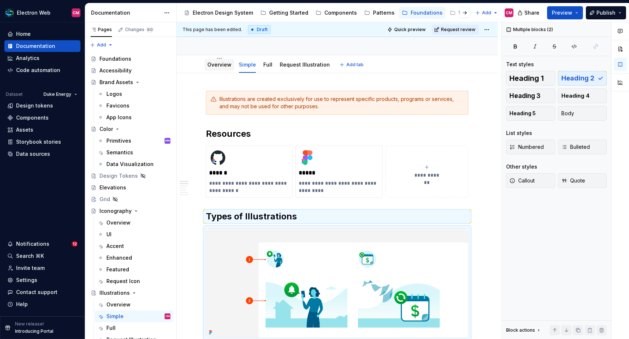
click at [220, 68] on div "Overview" at bounding box center [219, 64] width 24 height 7
click at [224, 66] on link "Overview" at bounding box center [219, 64] width 24 height 6
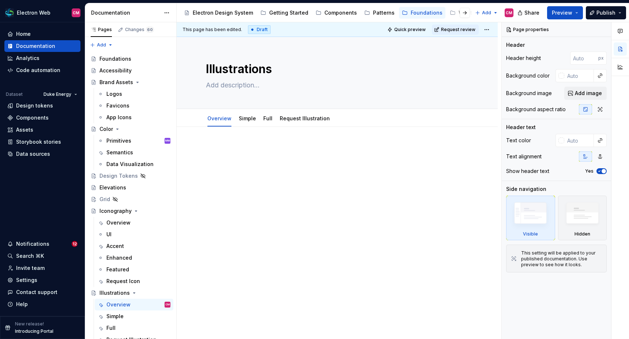
click at [248, 170] on div at bounding box center [337, 158] width 262 height 28
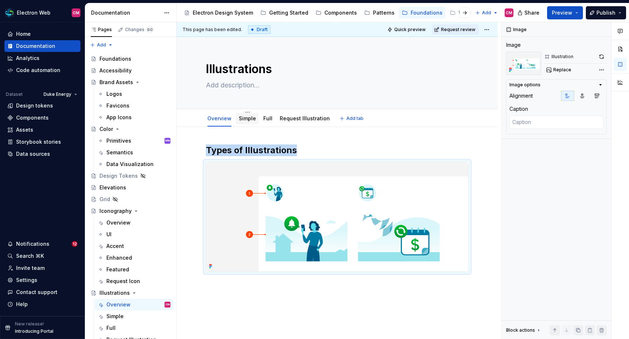
click at [247, 120] on link "Simple" at bounding box center [247, 118] width 17 height 6
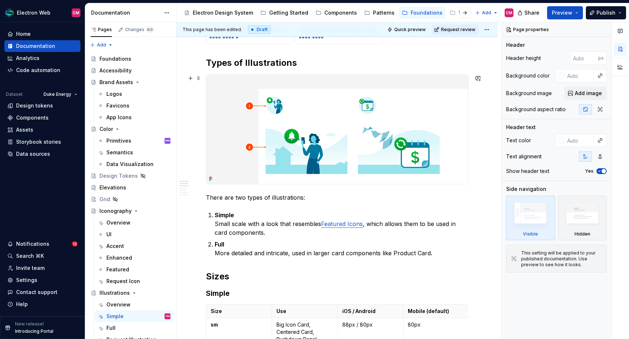
scroll to position [244, 0]
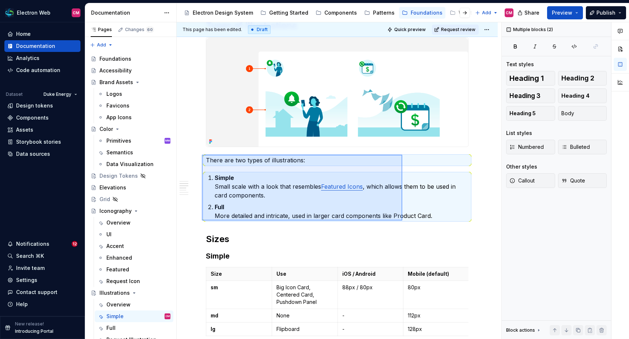
drag, startPoint x: 202, startPoint y: 155, endPoint x: 402, endPoint y: 220, distance: 210.8
click at [402, 220] on div "**********" at bounding box center [339, 180] width 324 height 317
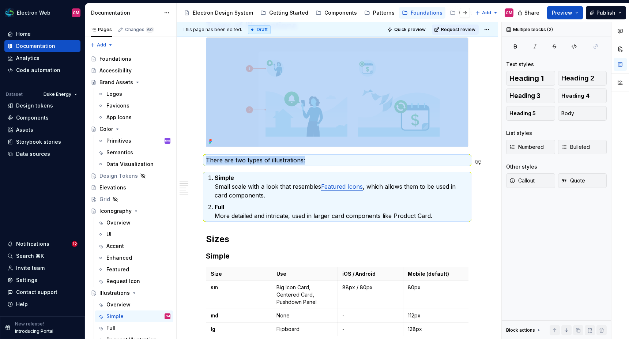
copy div "There are two types of illustrations:"
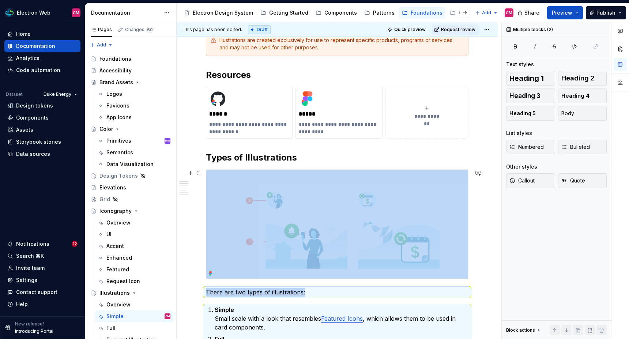
scroll to position [29, 0]
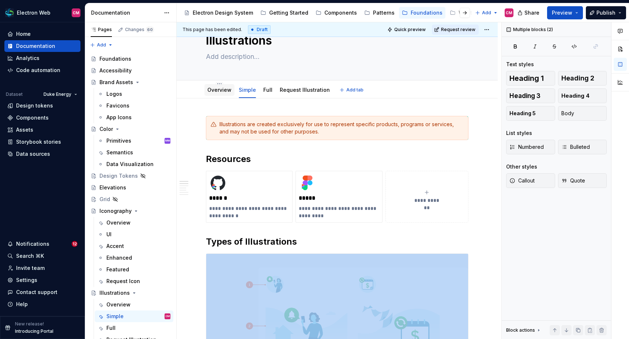
click at [214, 87] on link "Overview" at bounding box center [219, 90] width 24 height 6
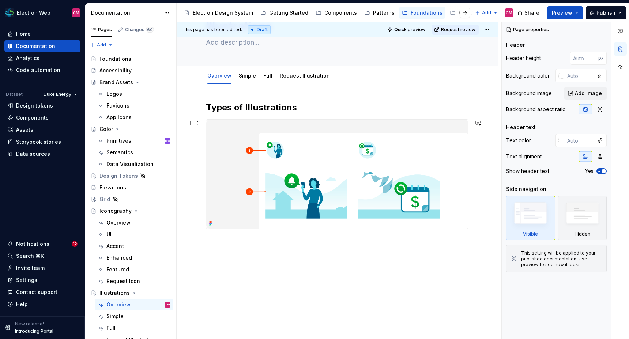
scroll to position [44, 0]
click at [267, 243] on div "Types of Illustrations" at bounding box center [337, 211] width 321 height 255
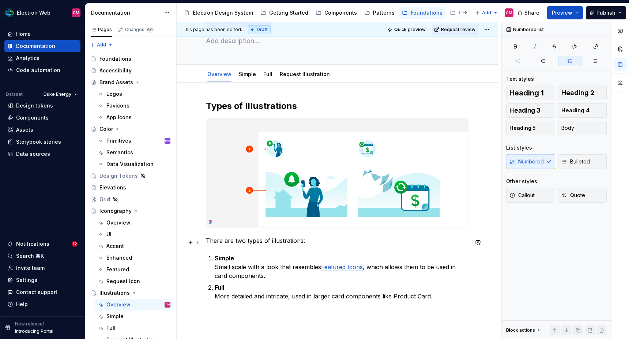
click at [218, 238] on p "There are two types of illustrations:" at bounding box center [337, 240] width 262 height 9
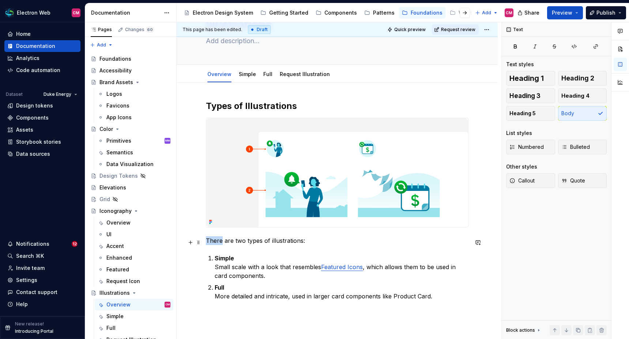
click at [218, 238] on p "There are two types of illustrations:" at bounding box center [337, 240] width 262 height 9
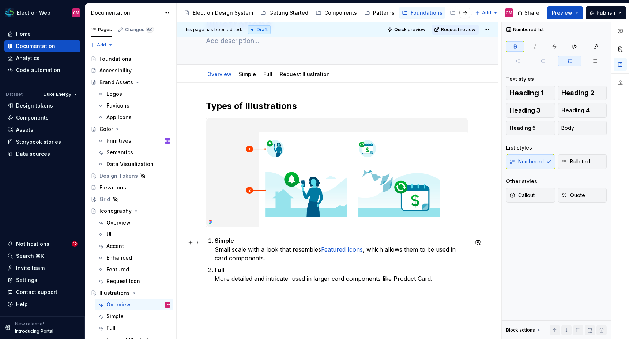
click at [227, 242] on strong "Simple" at bounding box center [224, 240] width 19 height 7
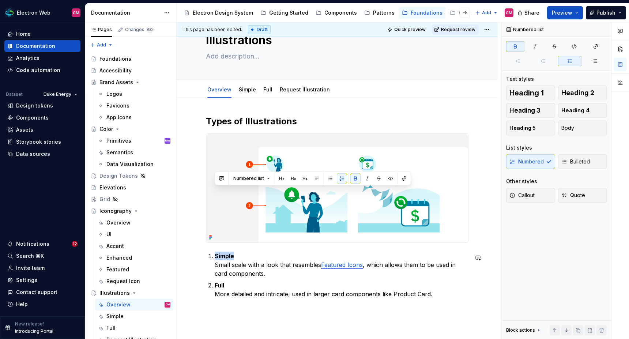
scroll to position [0, 0]
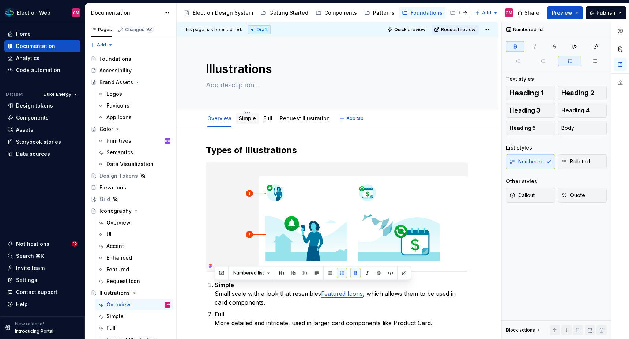
click at [242, 122] on div "Simple" at bounding box center [247, 118] width 17 height 7
click at [243, 121] on div "Simple" at bounding box center [247, 118] width 17 height 7
click at [245, 121] on link "Simple" at bounding box center [247, 118] width 17 height 6
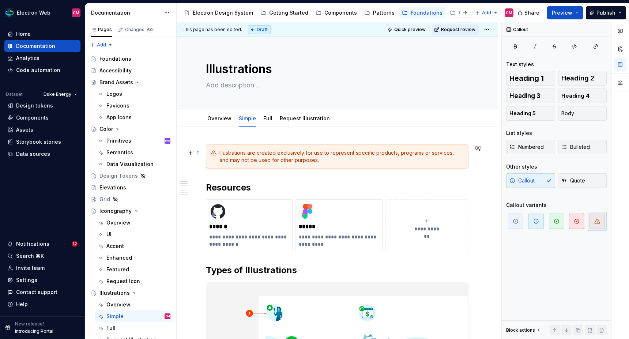
click at [253, 155] on div "Illustrations are created exclusively for use to represent specific products, p…" at bounding box center [341, 156] width 244 height 15
click at [261, 149] on div "Illustrations are created exclusively for use to represent specific products, p…" at bounding box center [341, 156] width 244 height 15
click at [265, 146] on div "Illustrations are created exclusively for use to represent specific products, p…" at bounding box center [337, 156] width 262 height 24
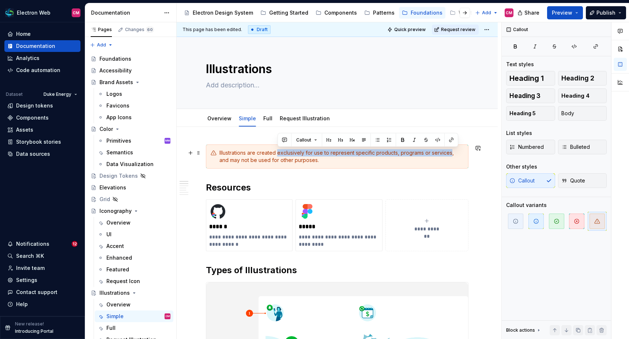
drag, startPoint x: 279, startPoint y: 153, endPoint x: 451, endPoint y: 149, distance: 172.2
click at [451, 149] on div "Illustrations are created exclusively for use to represent specific products, p…" at bounding box center [341, 156] width 244 height 15
copy div "exclusively for use to represent specific products, programs or services"
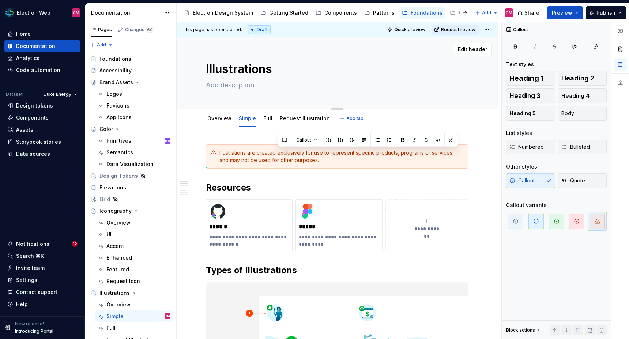
click at [228, 84] on textarea at bounding box center [335, 85] width 262 height 12
paste textarea "exclusively for use to represent specific products, programs or services"
type textarea "*"
type textarea "exclusively for use to represent specific products, programs or services"
click at [208, 86] on textarea "exclusively for use to represent specific products, programs or services" at bounding box center [335, 85] width 262 height 12
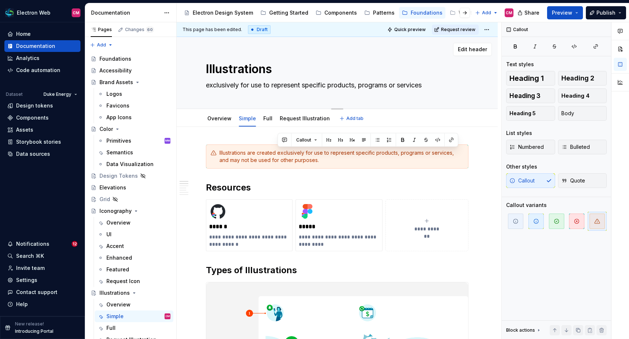
type textarea "*"
type textarea "xclusively for use to represent specific products, programs or services"
type textarea "*"
type textarea "Exclusively for use to represent specific products, programs or services"
drag, startPoint x: 266, startPoint y: 85, endPoint x: 244, endPoint y: 86, distance: 21.9
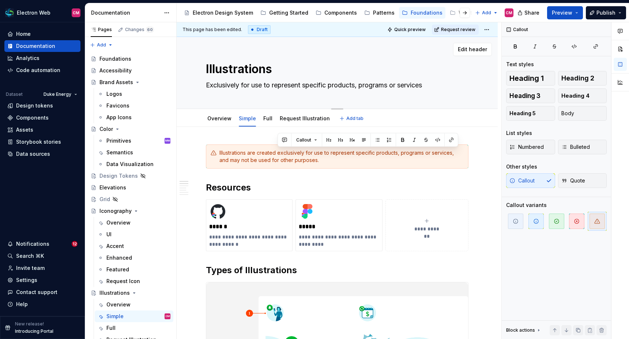
click at [244, 86] on textarea "Exclusively for use to represent specific products, programs or services" at bounding box center [335, 85] width 262 height 12
type textarea "*"
type textarea "Exclusively fto represent specific products, programs or services"
type textarea "*"
type textarea "Exclusively to represent specific products, programs or services"
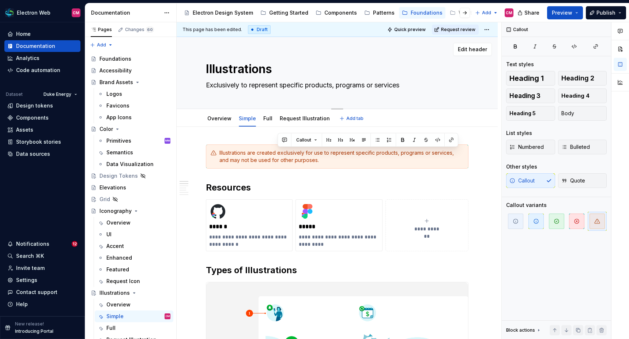
click at [413, 84] on textarea "Exclusively to represent specific products, programs or services" at bounding box center [335, 85] width 262 height 12
type textarea "*"
type textarea "Exclusively to represent specific products, programs or services."
type textarea "*"
type textarea "Exclusively to represent specific products, programs or services."
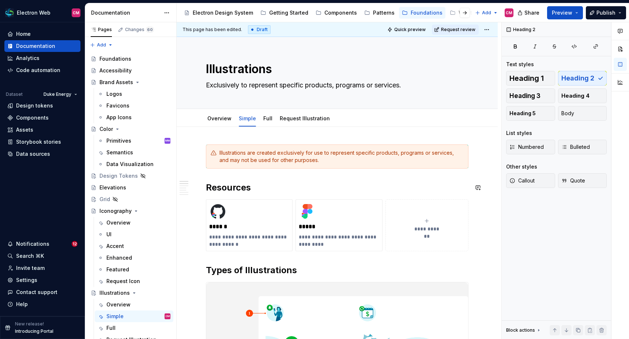
type textarea "*"
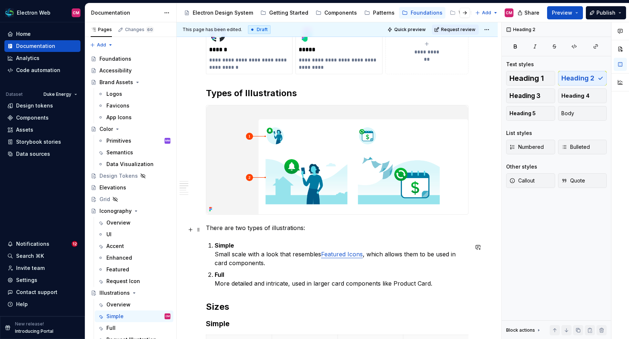
scroll to position [176, 0]
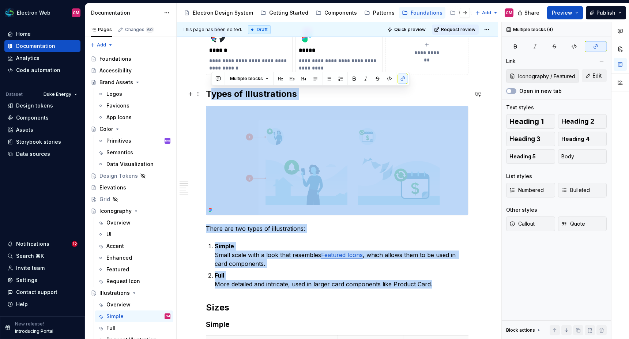
drag, startPoint x: 440, startPoint y: 281, endPoint x: 213, endPoint y: 96, distance: 292.7
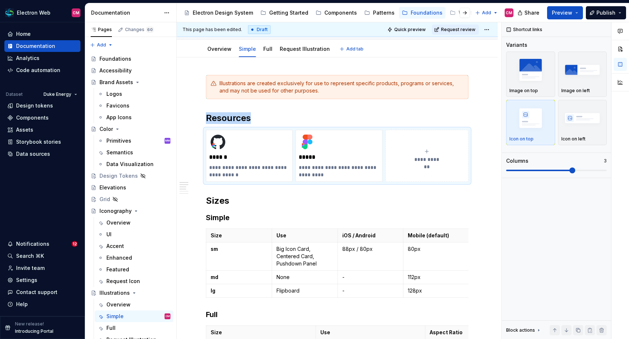
scroll to position [0, 0]
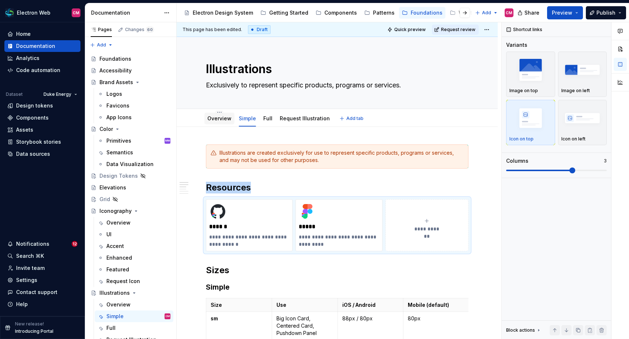
click at [222, 118] on link "Overview" at bounding box center [219, 118] width 24 height 6
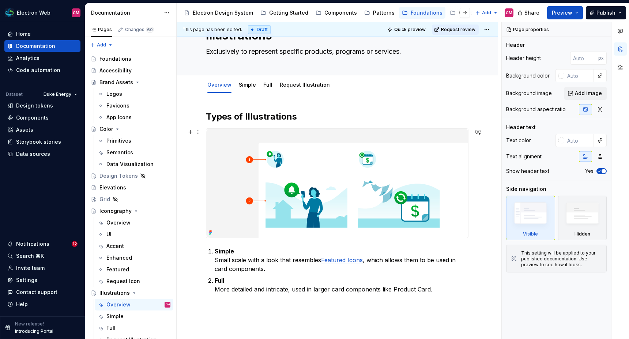
scroll to position [100, 0]
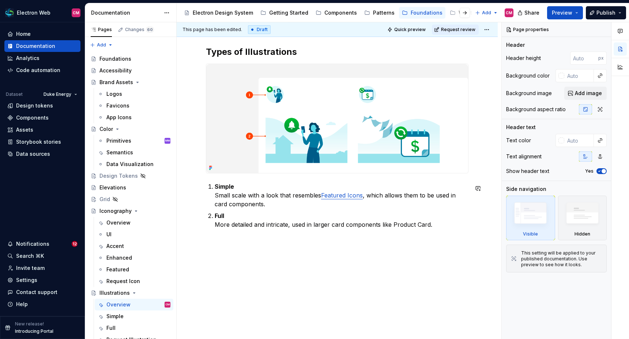
type textarea "*"
click at [268, 242] on div "Types of Illustrations Simple Small scale with a look that resembles Featured I…" at bounding box center [337, 184] width 321 height 311
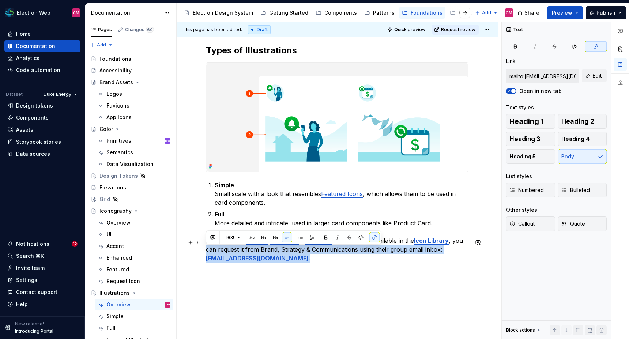
type input "[URL][DOMAIN_NAME]"
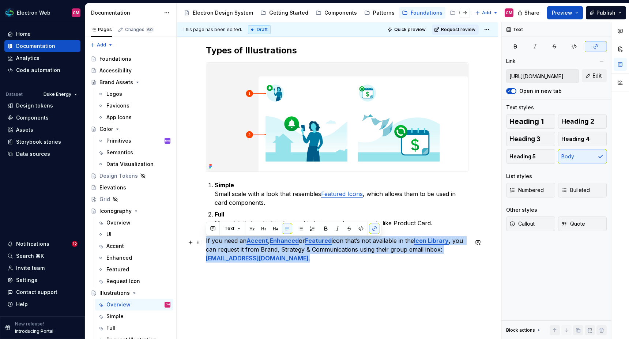
drag, startPoint x: 332, startPoint y: 262, endPoint x: 178, endPoint y: 243, distance: 154.9
click at [178, 243] on div "Types of Illustrations Simple Small scale with a look that resembles Featured I…" at bounding box center [337, 200] width 321 height 346
click at [544, 225] on button "Callout" at bounding box center [530, 223] width 49 height 15
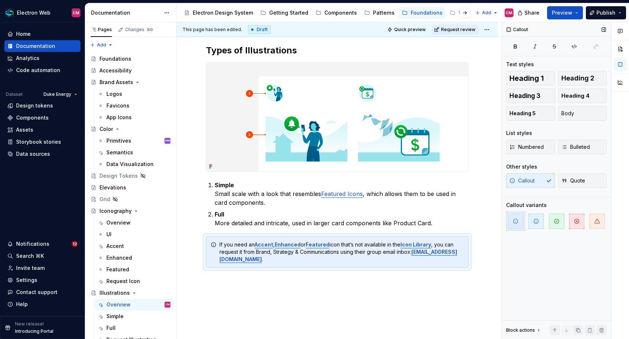
click at [515, 220] on icon "button" at bounding box center [515, 221] width 6 height 6
click at [354, 271] on div "Types of Illustrations Simple Small scale with a look that resembles Featured I…" at bounding box center [337, 161] width 262 height 232
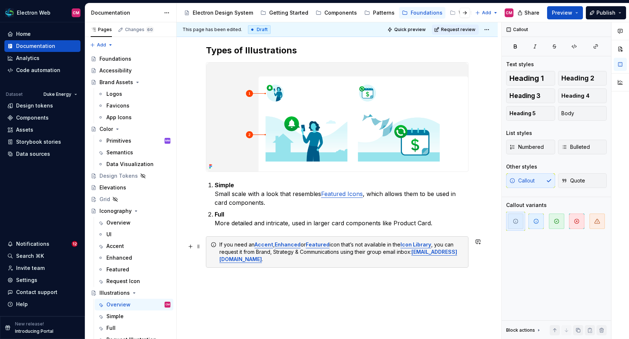
click at [313, 247] on strong "Featured" at bounding box center [317, 244] width 24 height 6
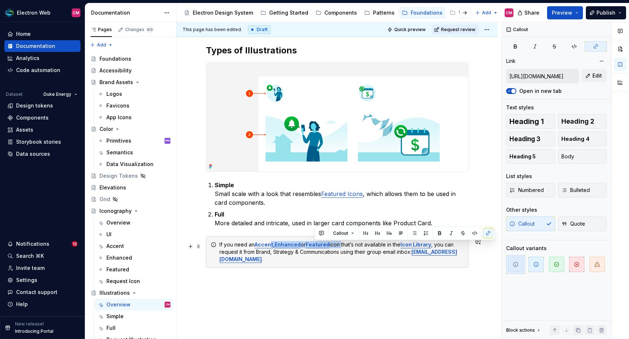
type input "[URL][DOMAIN_NAME]"
drag, startPoint x: 342, startPoint y: 245, endPoint x: 255, endPoint y: 243, distance: 86.6
click at [255, 243] on div "If you need an Accent , Enhanced or Featured icon that’s not available in the I…" at bounding box center [341, 252] width 244 height 22
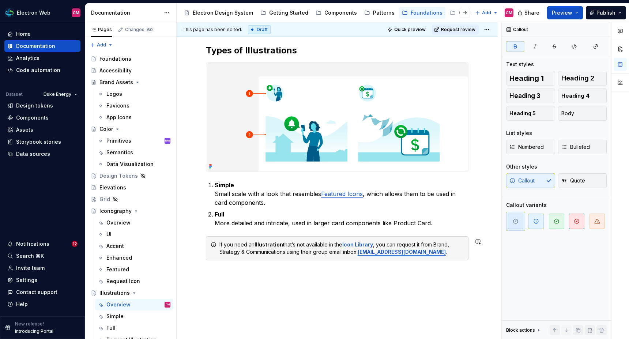
click at [255, 243] on strong "Illustration" at bounding box center [268, 244] width 29 height 6
click at [286, 252] on div "If you need an Illustration that’s not available in the Icon Library , you can …" at bounding box center [341, 248] width 244 height 15
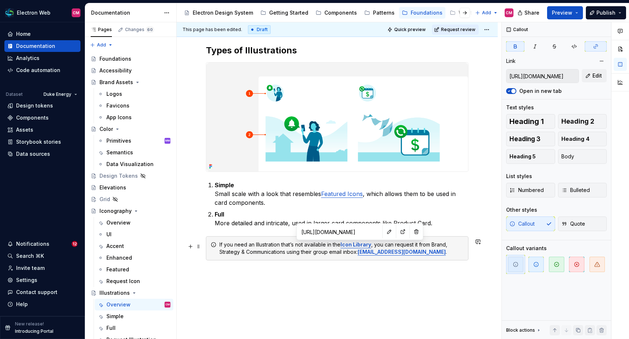
click at [352, 246] on strong "Icon Library" at bounding box center [355, 244] width 31 height 6
click at [430, 231] on button "button" at bounding box center [435, 232] width 10 height 10
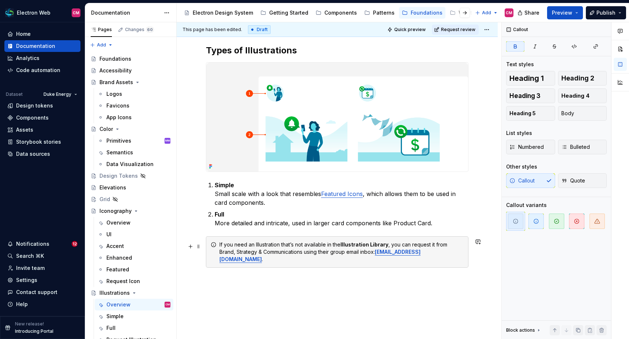
click at [287, 254] on div "If you need an Illustration that’s not available in the Illustration Library , …" at bounding box center [341, 252] width 244 height 22
click at [338, 275] on div "Types of Illustrations Simple Small scale with a look that resembles Featured I…" at bounding box center [337, 202] width 321 height 351
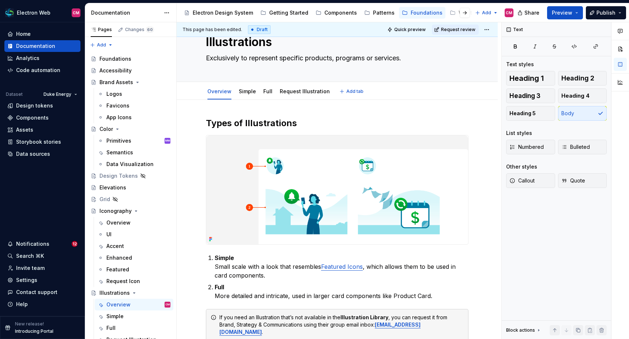
scroll to position [0, 0]
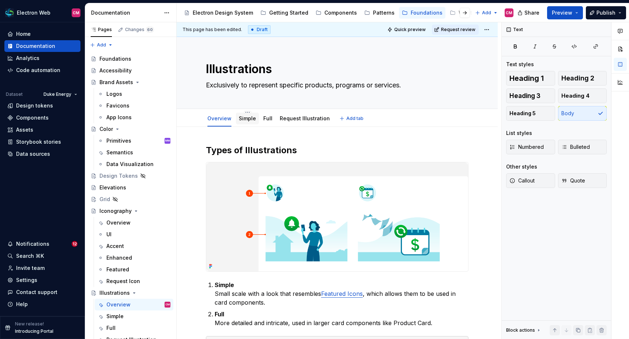
click at [248, 120] on link "Simple" at bounding box center [247, 118] width 17 height 6
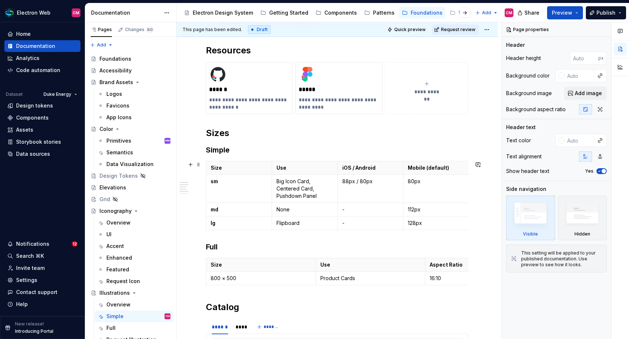
scroll to position [141, 0]
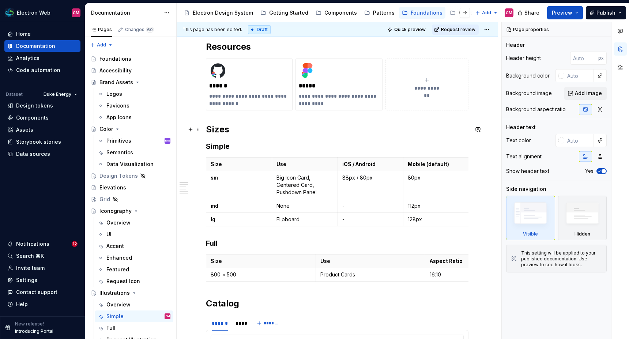
click at [206, 128] on h2 "Sizes" at bounding box center [337, 130] width 262 height 12
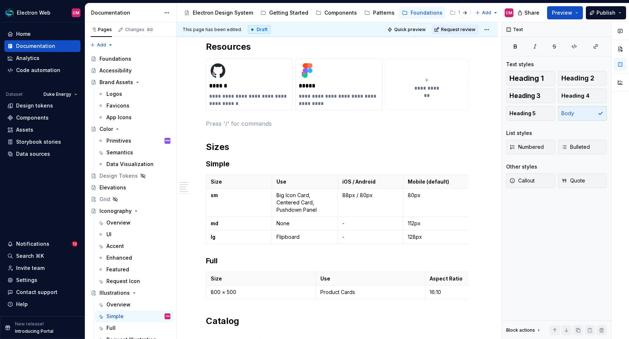
type textarea "*"
click at [564, 80] on span "Heading 2" at bounding box center [577, 78] width 33 height 7
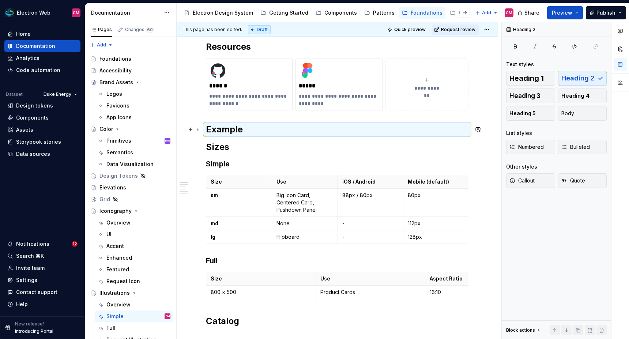
click at [262, 132] on h2 "Example" at bounding box center [337, 130] width 262 height 12
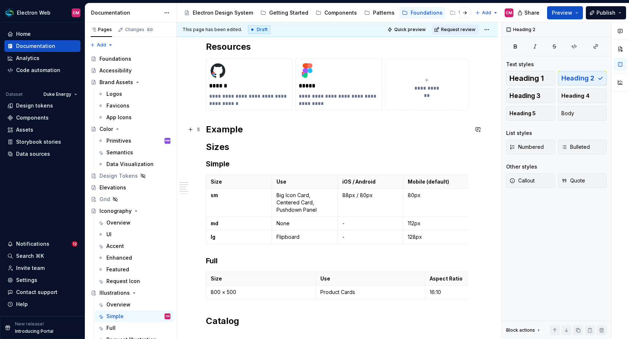
click at [255, 131] on h2 "Example" at bounding box center [337, 130] width 262 height 12
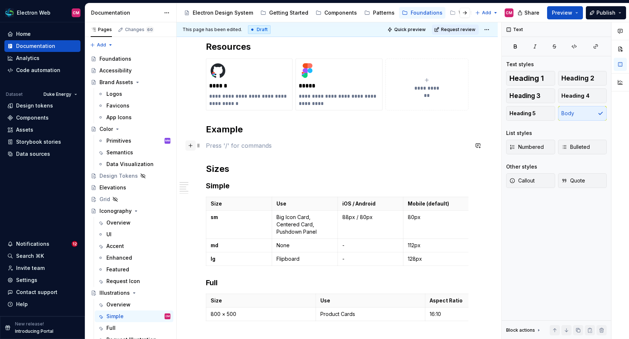
click at [191, 146] on button "button" at bounding box center [190, 145] width 10 height 10
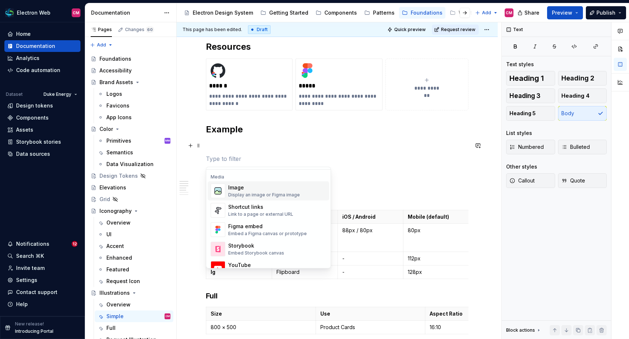
scroll to position [314, 0]
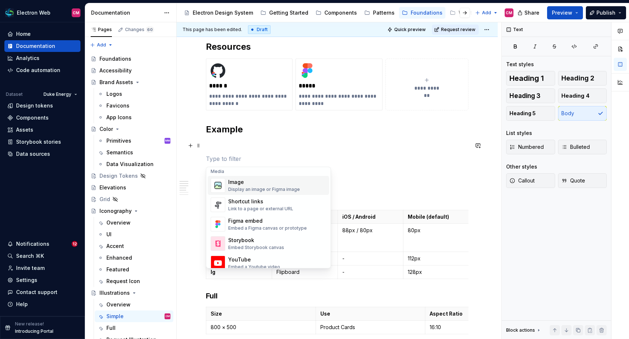
click at [256, 184] on div "Image" at bounding box center [264, 181] width 72 height 7
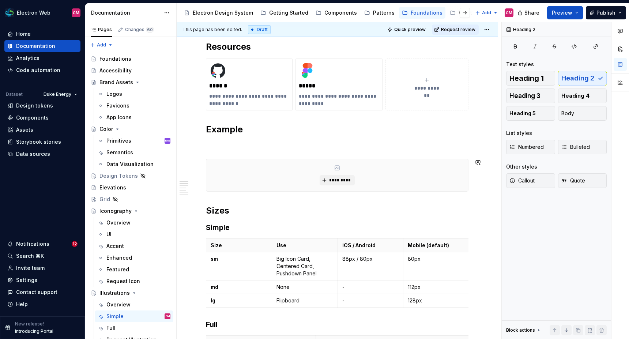
click at [236, 147] on p at bounding box center [337, 145] width 262 height 9
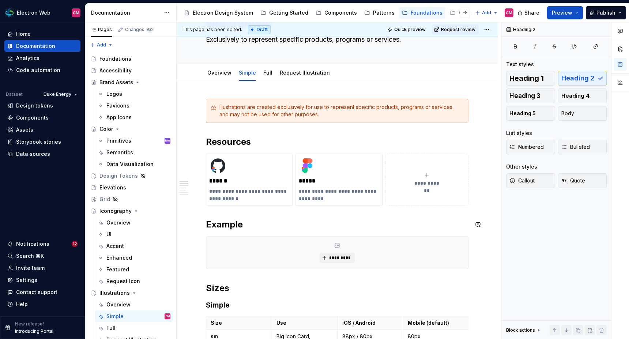
scroll to position [40, 0]
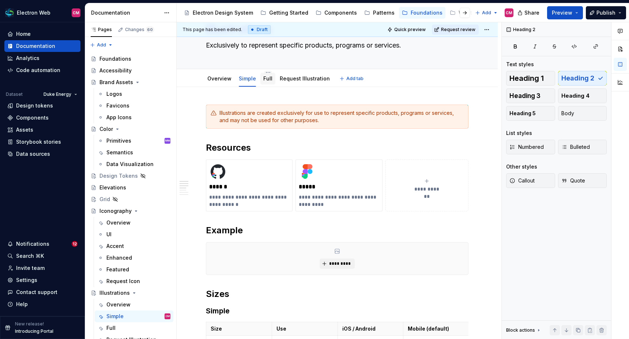
click at [265, 79] on link "Full" at bounding box center [267, 78] width 9 height 6
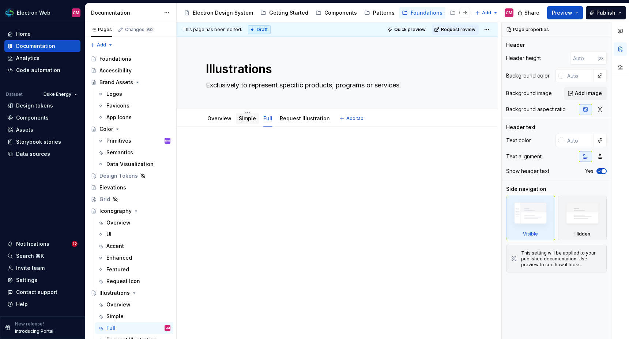
click at [249, 119] on link "Simple" at bounding box center [247, 118] width 17 height 6
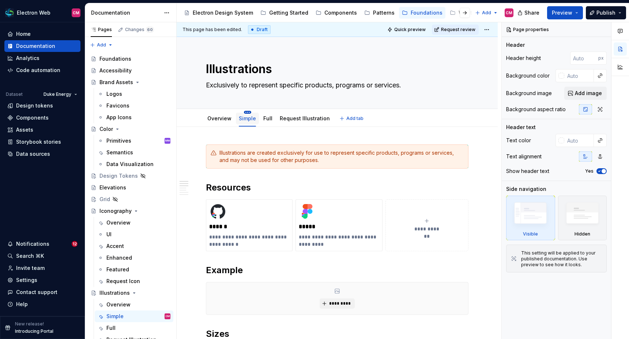
click at [245, 112] on html "Electron Web CM Home Documentation Analytics Code automation Dataset Duke Energ…" at bounding box center [314, 169] width 629 height 339
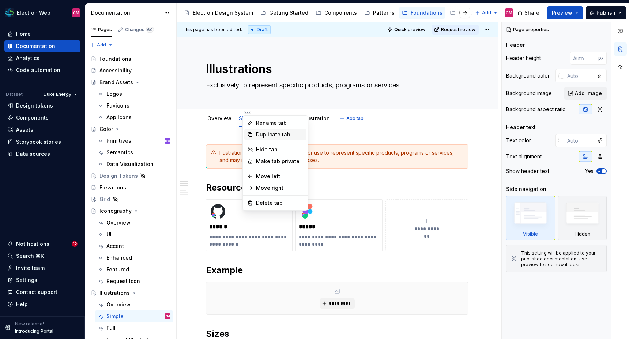
click at [262, 131] on div "Duplicate tab" at bounding box center [280, 134] width 48 height 7
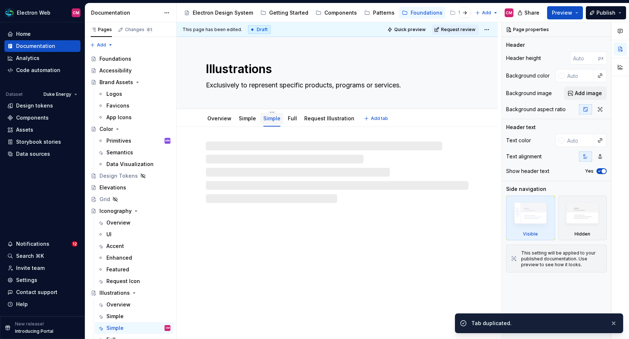
click at [270, 117] on link "Simple" at bounding box center [271, 118] width 17 height 6
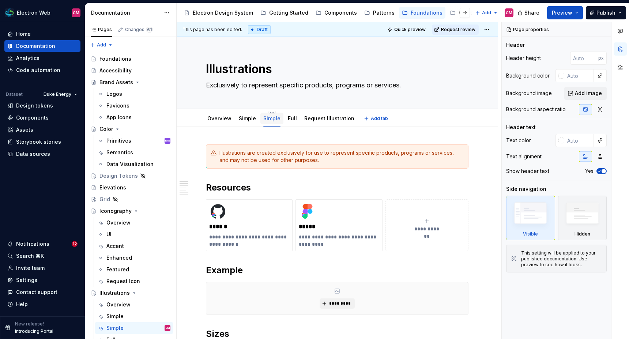
click at [272, 118] on link "Simple" at bounding box center [271, 118] width 17 height 6
click at [273, 118] on link "Simple" at bounding box center [271, 118] width 17 height 6
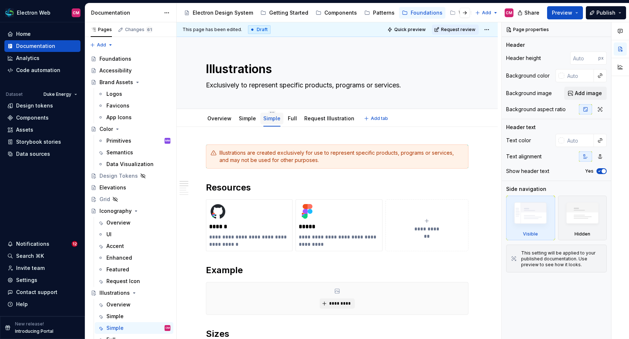
click at [273, 118] on link "Simple" at bounding box center [271, 118] width 17 height 6
click at [269, 113] on html "Electron Web CM Home Documentation Analytics Code automation Dataset Duke Energ…" at bounding box center [314, 169] width 629 height 339
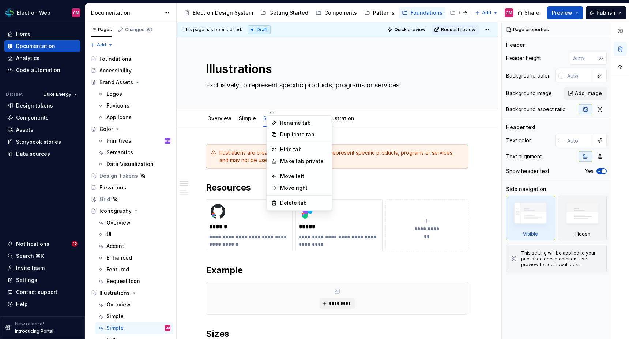
type textarea "*"
click at [278, 119] on div "Rename tab" at bounding box center [299, 123] width 62 height 12
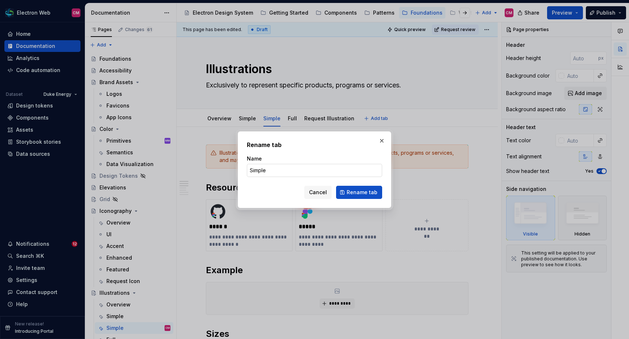
click at [262, 166] on input "Simple" at bounding box center [314, 170] width 135 height 13
click at [259, 168] on input "Simple" at bounding box center [314, 170] width 135 height 13
type input "Full"
click button "Rename tab" at bounding box center [359, 192] width 46 height 13
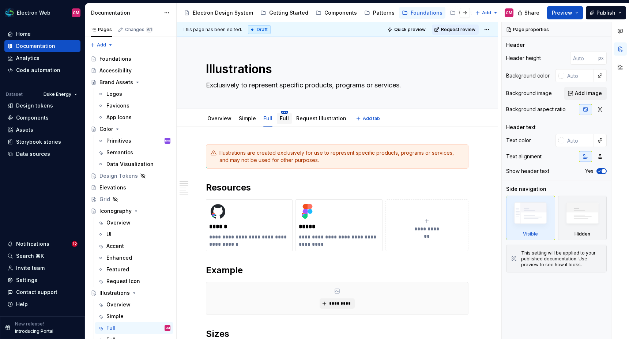
click at [282, 112] on html "Electron Web CM Home Documentation Analytics Code automation Dataset Duke Energ…" at bounding box center [314, 169] width 629 height 339
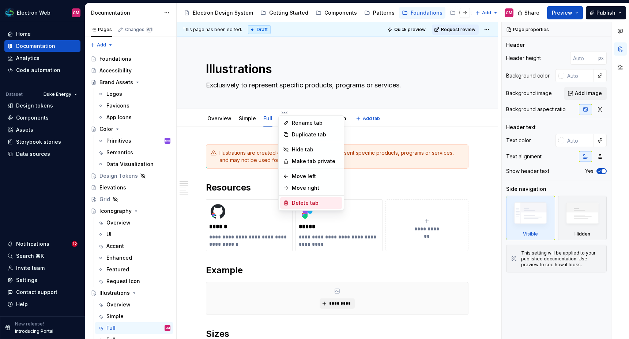
click at [300, 202] on div "Delete tab" at bounding box center [316, 202] width 48 height 7
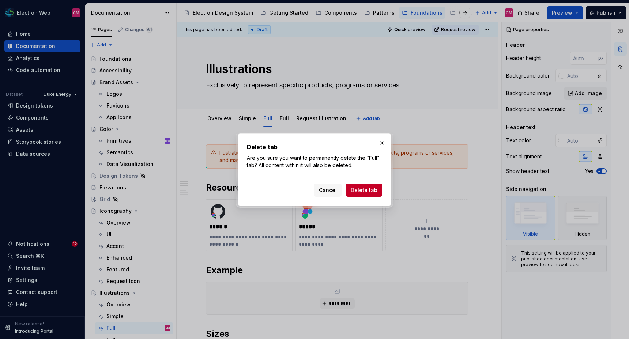
click at [366, 196] on div "Delete tab Are you sure you want to permanently delete the “Full” tab? All cont…" at bounding box center [314, 169] width 153 height 72
click at [371, 187] on span "Delete tab" at bounding box center [363, 189] width 27 height 7
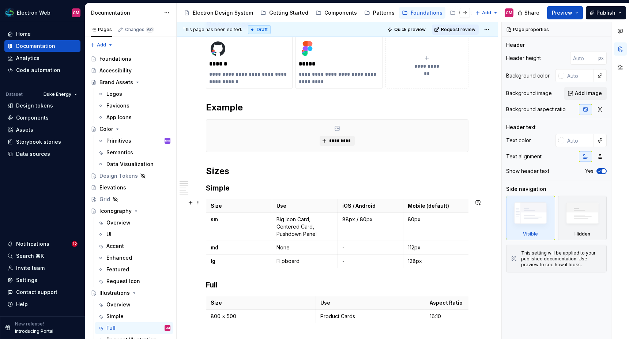
scroll to position [164, 0]
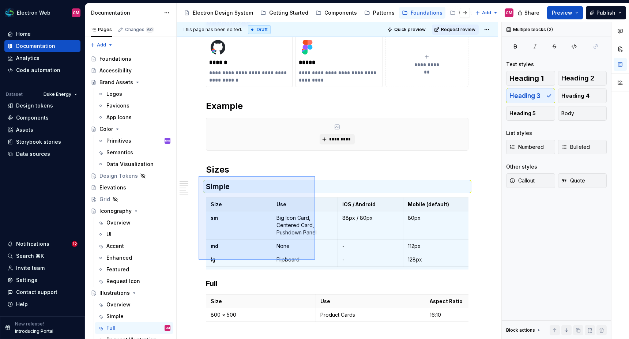
drag, startPoint x: 198, startPoint y: 176, endPoint x: 315, endPoint y: 259, distance: 143.5
click at [315, 259] on div "**********" at bounding box center [339, 180] width 324 height 317
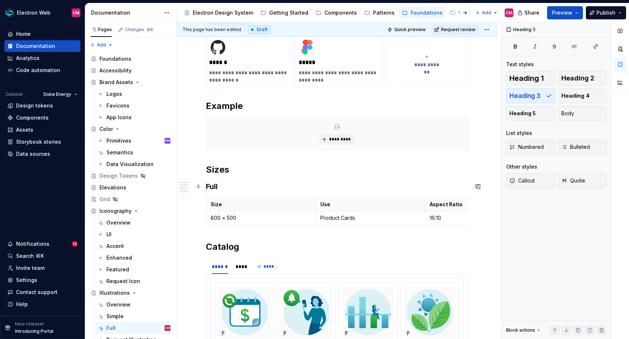
click at [209, 184] on h3 "Full" at bounding box center [337, 186] width 262 height 10
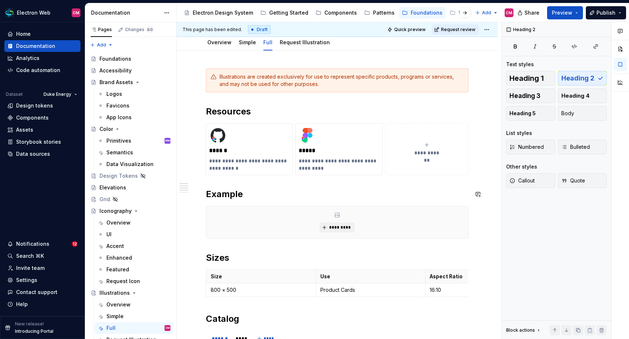
scroll to position [68, 0]
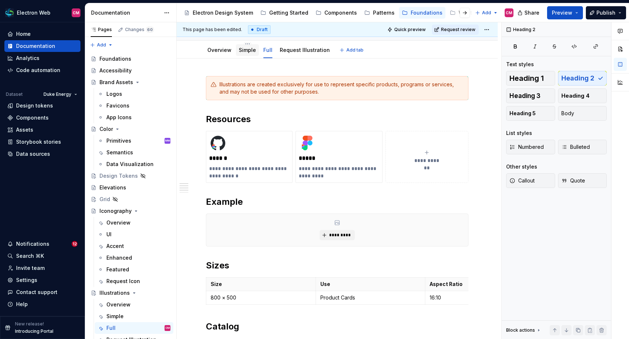
click at [245, 54] on div "Simple" at bounding box center [247, 50] width 17 height 9
type textarea "*"
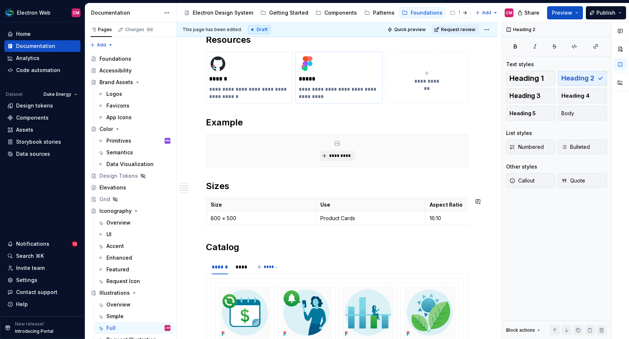
scroll to position [250, 0]
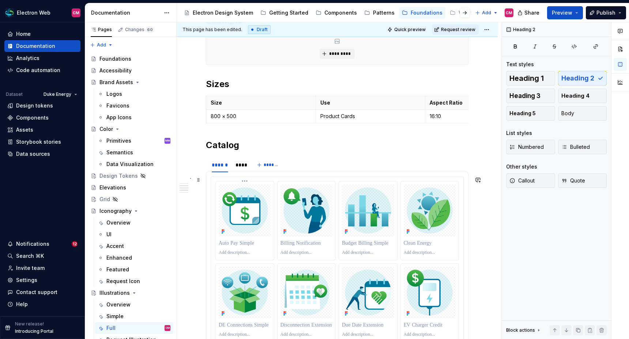
click at [241, 191] on img at bounding box center [245, 210] width 52 height 52
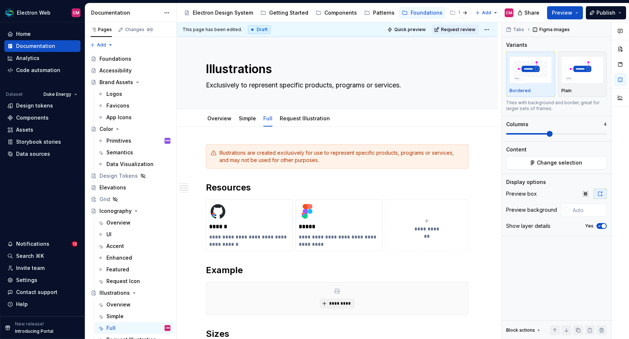
scroll to position [250, 0]
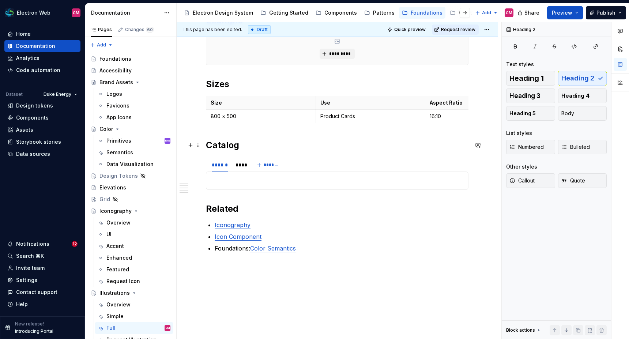
click at [243, 143] on h2 "Catalog" at bounding box center [337, 145] width 262 height 12
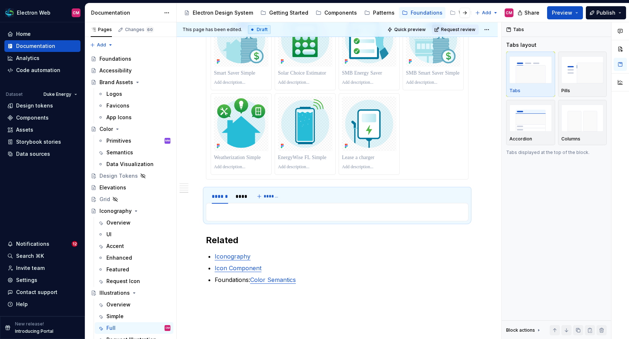
scroll to position [1340, 0]
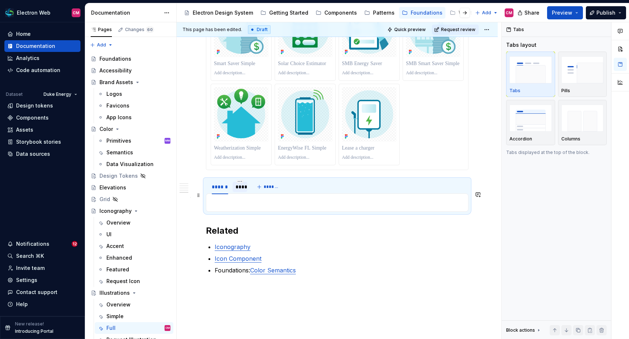
click at [239, 190] on div "****" at bounding box center [239, 186] width 8 height 7
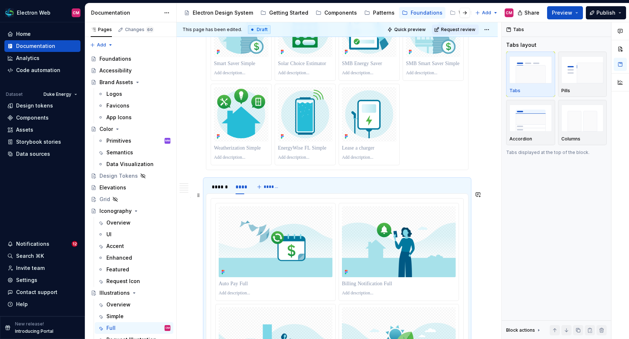
click at [307, 194] on div "****** **** *******" at bounding box center [337, 186] width 262 height 15
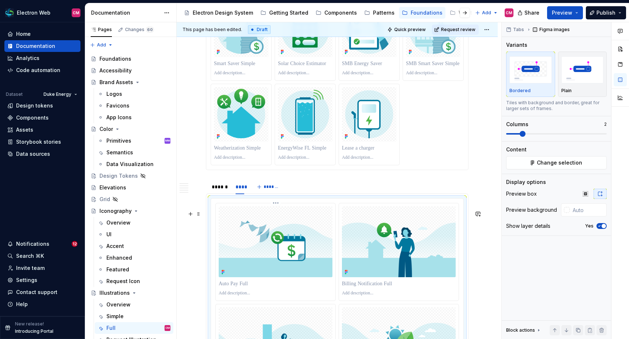
click at [289, 238] on img at bounding box center [276, 241] width 114 height 71
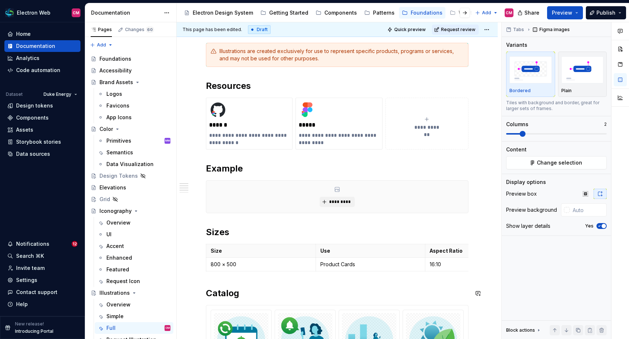
scroll to position [0, 0]
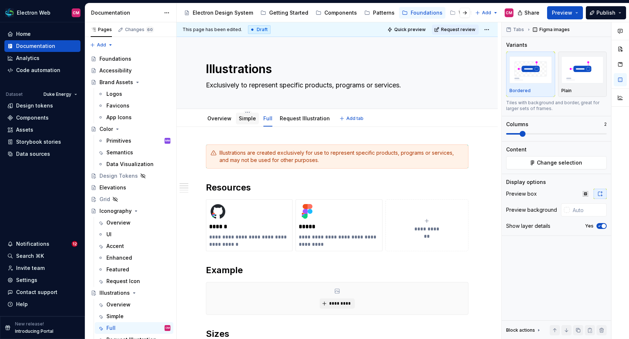
click at [249, 122] on div "Simple" at bounding box center [247, 118] width 17 height 9
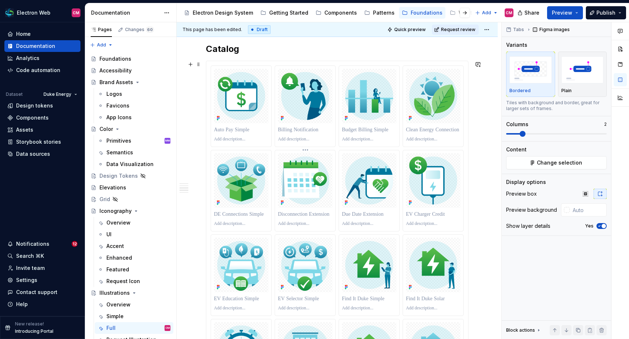
scroll to position [149, 0]
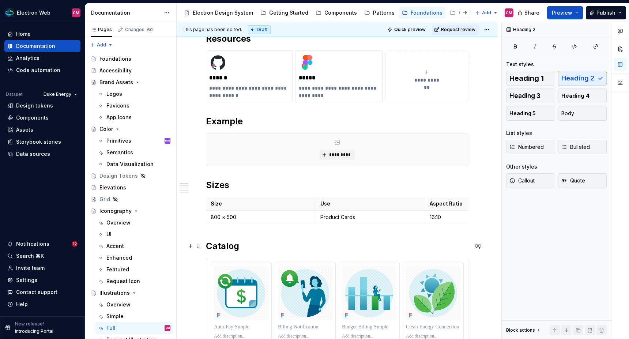
click at [287, 243] on h2 "Catalog" at bounding box center [337, 246] width 262 height 12
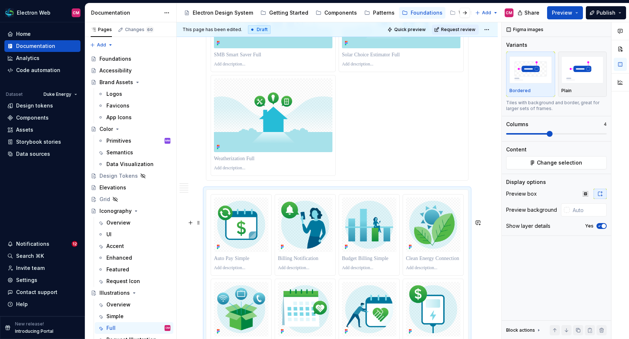
scroll to position [2873, 0]
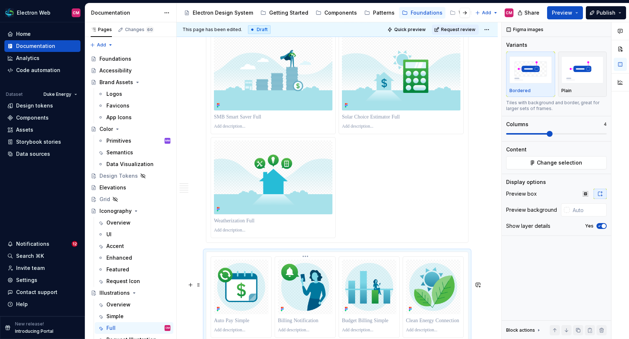
click at [285, 301] on img at bounding box center [305, 286] width 54 height 54
click at [341, 294] on div at bounding box center [369, 297] width 60 height 81
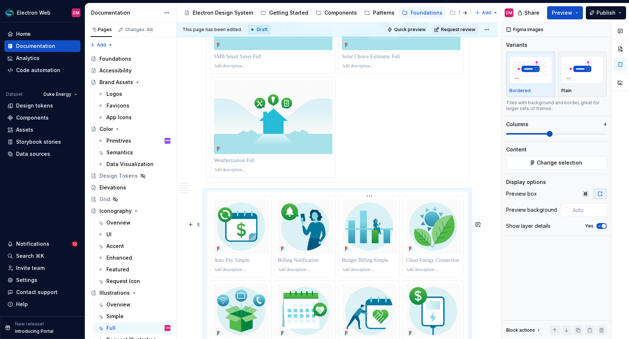
scroll to position [2973, 0]
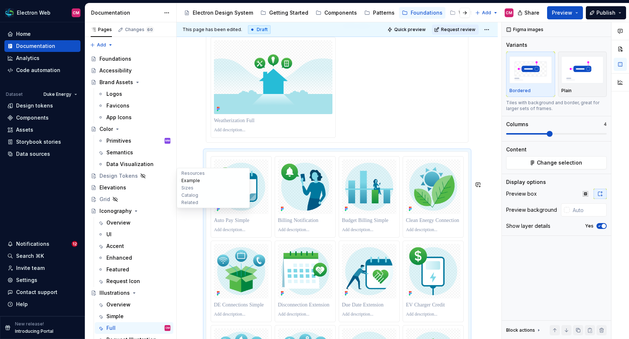
click at [198, 183] on button "Example" at bounding box center [212, 180] width 69 height 7
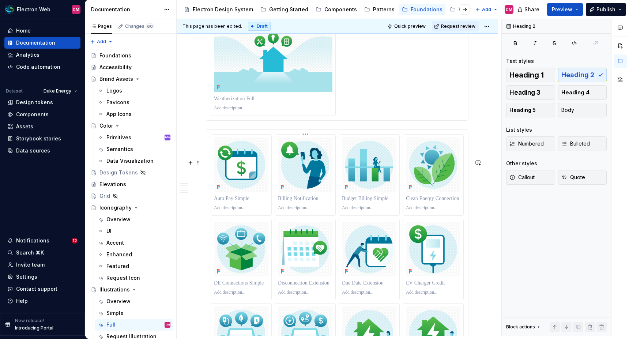
scroll to position [2998, 0]
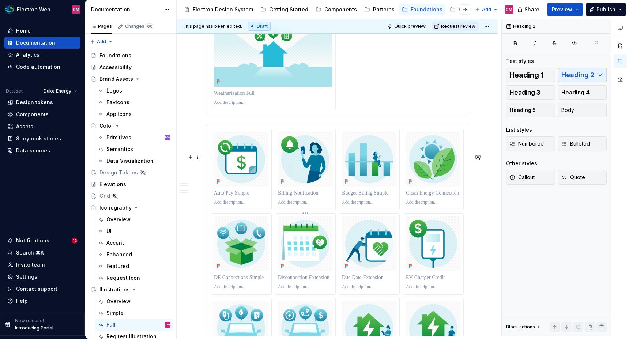
click at [262, 186] on img at bounding box center [241, 159] width 54 height 54
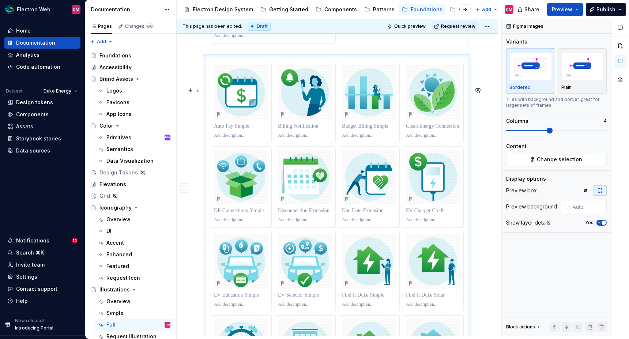
scroll to position [3072, 0]
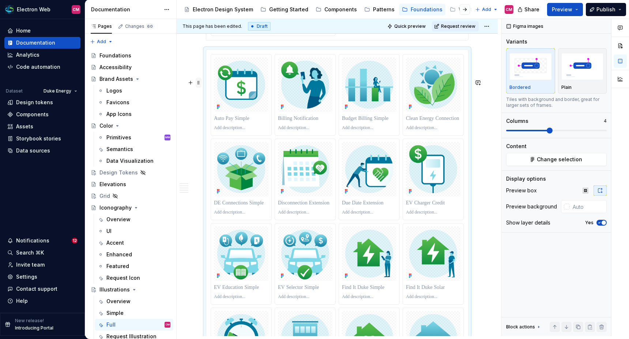
click at [198, 83] on span at bounding box center [199, 82] width 6 height 10
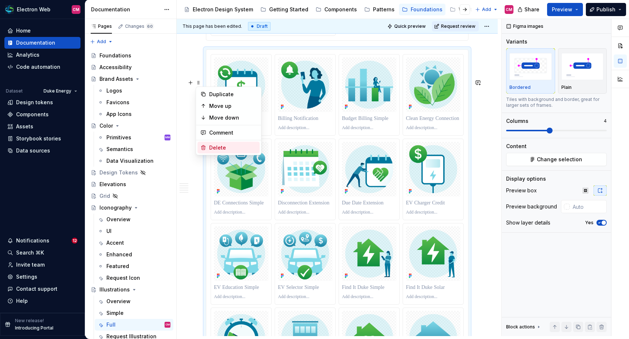
click at [224, 147] on div "Delete" at bounding box center [233, 147] width 48 height 7
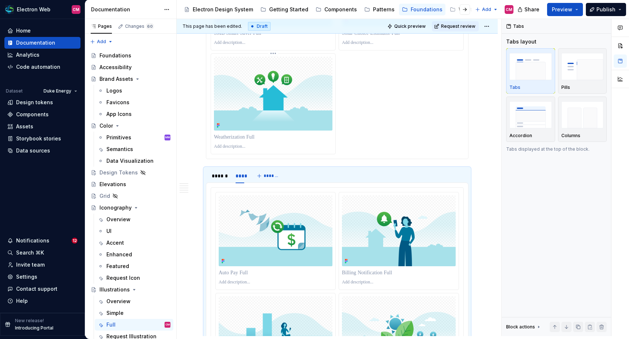
scroll to position [2971, 0]
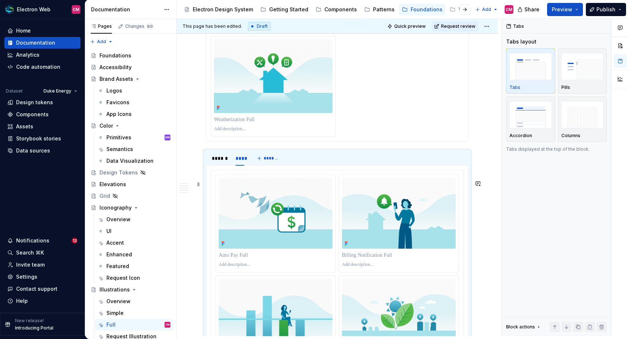
click at [293, 166] on div "****** **** *******" at bounding box center [337, 158] width 262 height 15
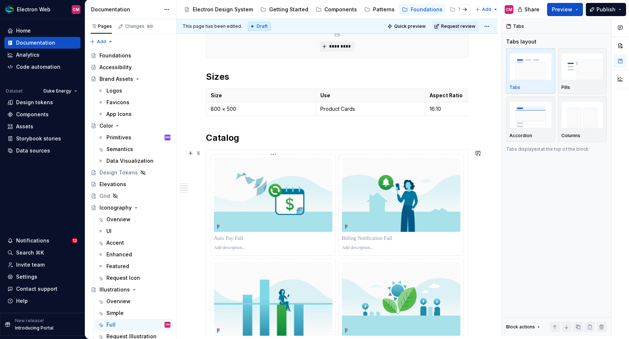
scroll to position [0, 0]
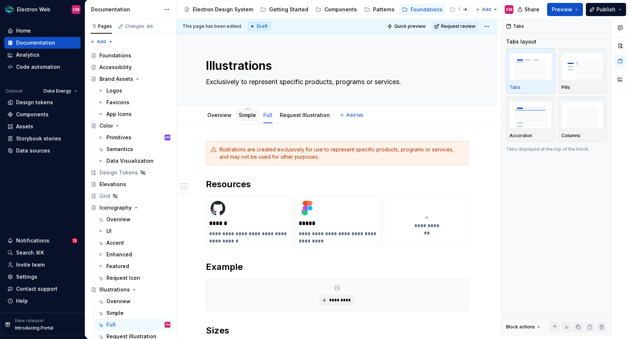
click at [247, 119] on div "Simple" at bounding box center [247, 115] width 17 height 9
click at [249, 118] on div "Simple" at bounding box center [247, 114] width 17 height 7
click at [251, 114] on link "Simple" at bounding box center [247, 115] width 17 height 6
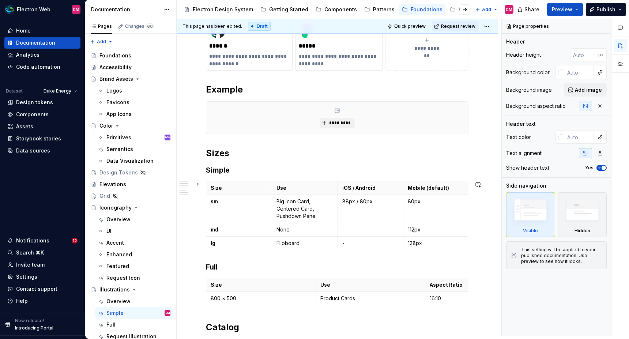
click at [304, 219] on p "Big Icon Card, Centered Card, Pushdown Panel" at bounding box center [304, 209] width 57 height 22
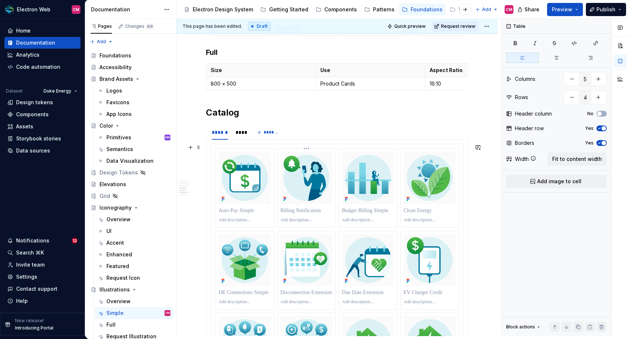
scroll to position [455, 0]
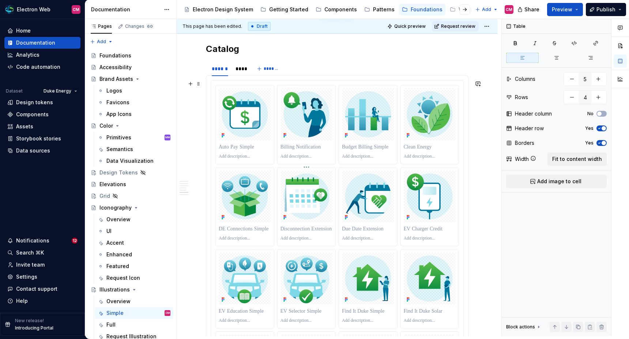
type textarea "*"
click at [289, 183] on img at bounding box center [306, 196] width 52 height 52
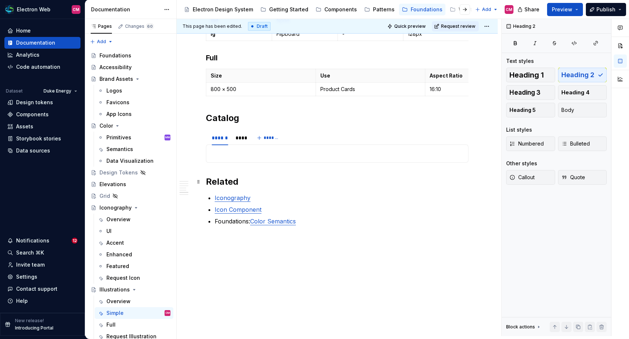
scroll to position [386, 0]
click at [243, 118] on h2 "Catalog" at bounding box center [337, 118] width 262 height 12
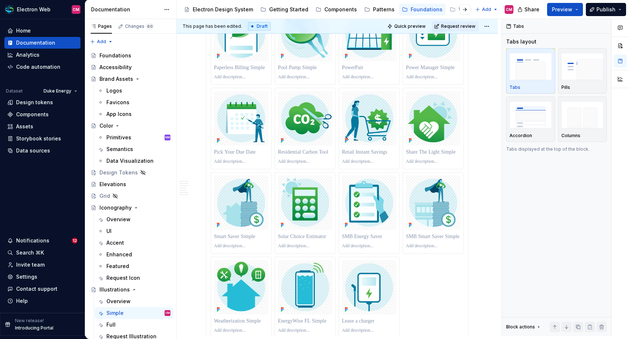
scroll to position [1511, 0]
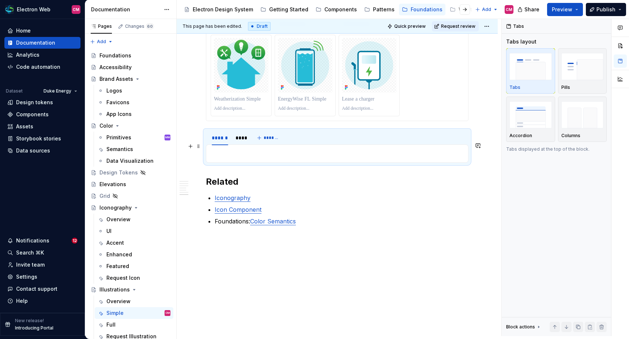
click at [286, 135] on div "****** **** *******" at bounding box center [337, 137] width 262 height 15
click at [200, 141] on span at bounding box center [199, 146] width 6 height 10
click at [228, 199] on div "Delete" at bounding box center [233, 198] width 48 height 7
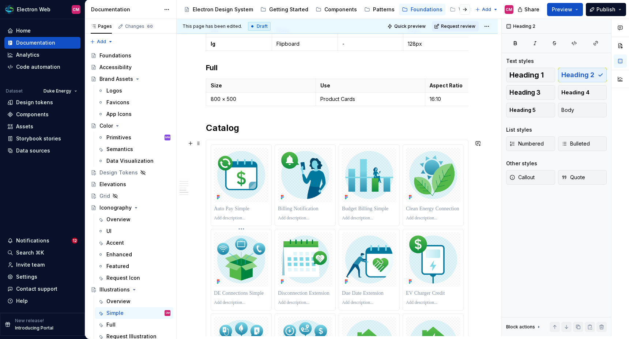
scroll to position [369, 0]
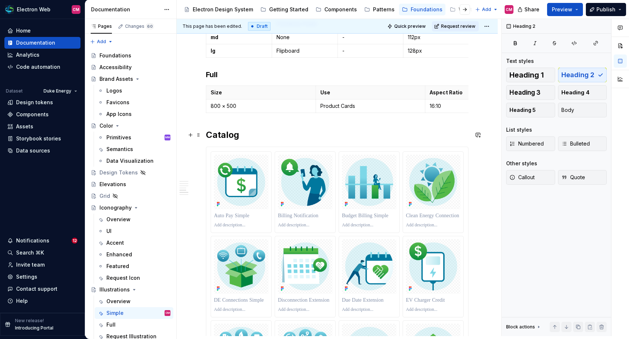
click at [229, 137] on h2 "Catalog" at bounding box center [337, 135] width 262 height 12
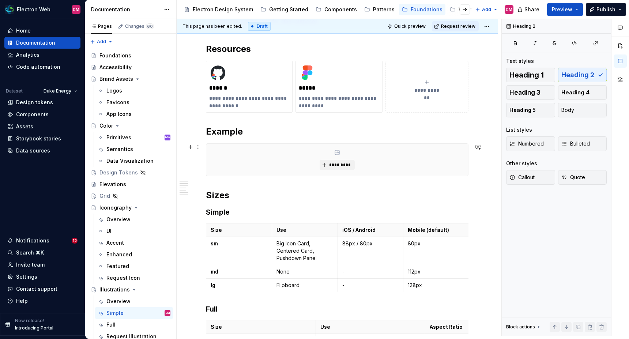
scroll to position [0, 0]
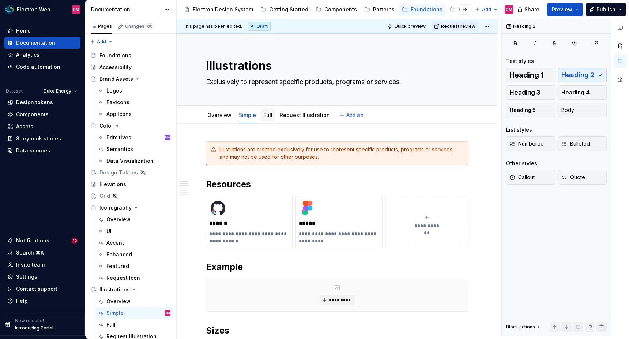
click at [267, 115] on link "Full" at bounding box center [267, 115] width 9 height 6
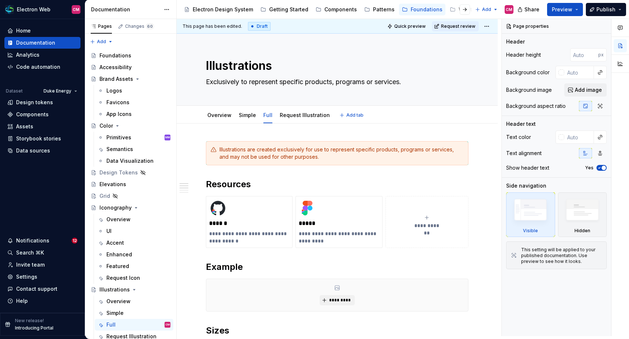
type textarea "*"
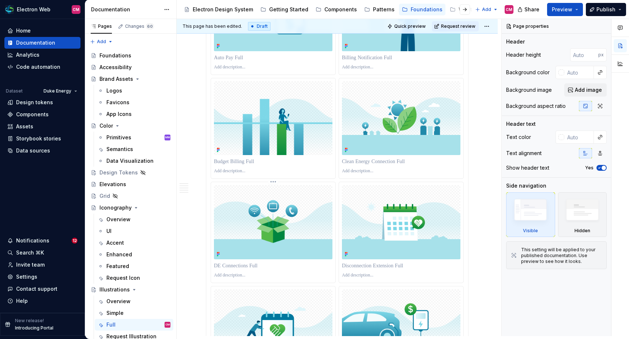
scroll to position [230, 0]
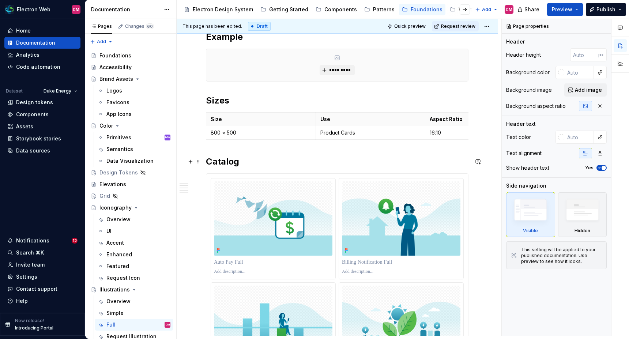
click at [236, 160] on h2 "Catalog" at bounding box center [337, 162] width 262 height 12
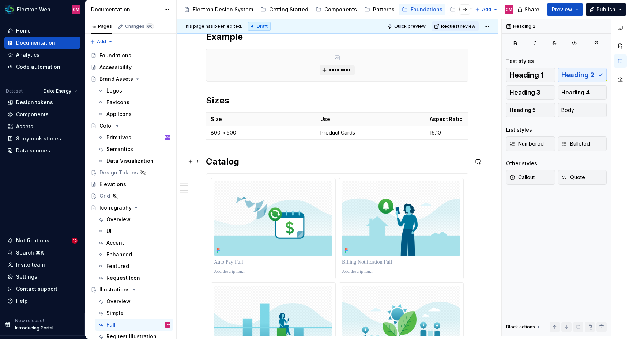
click at [229, 158] on h2 "Catalog" at bounding box center [337, 162] width 262 height 12
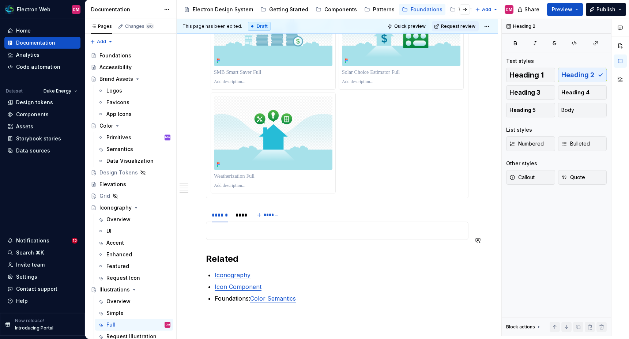
scroll to position [3021, 0]
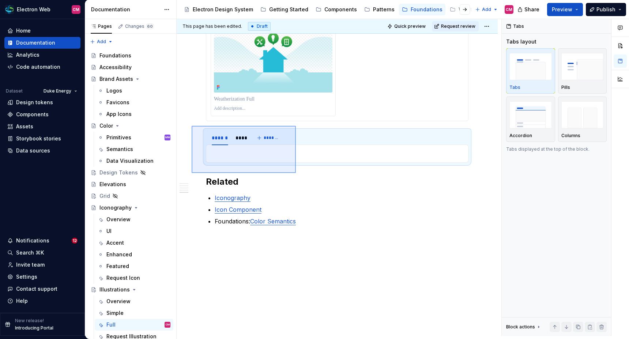
drag, startPoint x: 193, startPoint y: 126, endPoint x: 297, endPoint y: 173, distance: 115.1
click at [297, 173] on div "**********" at bounding box center [339, 177] width 324 height 317
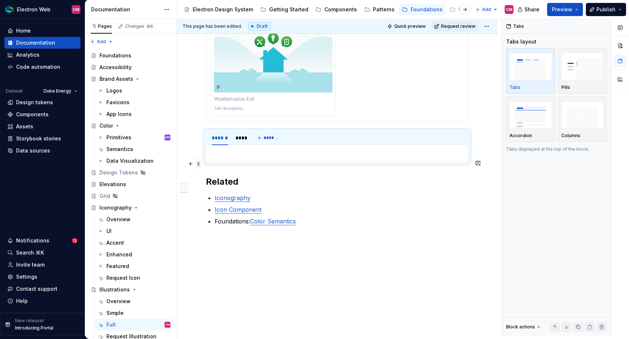
click at [198, 159] on span at bounding box center [199, 164] width 6 height 10
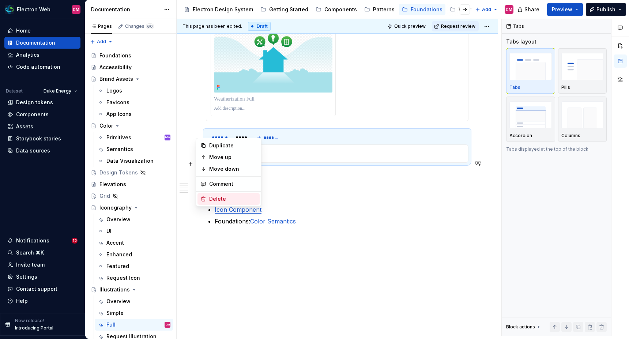
click at [219, 200] on div "Delete" at bounding box center [233, 198] width 48 height 7
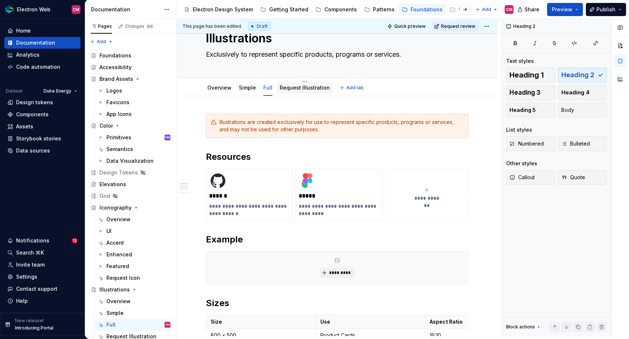
scroll to position [33, 0]
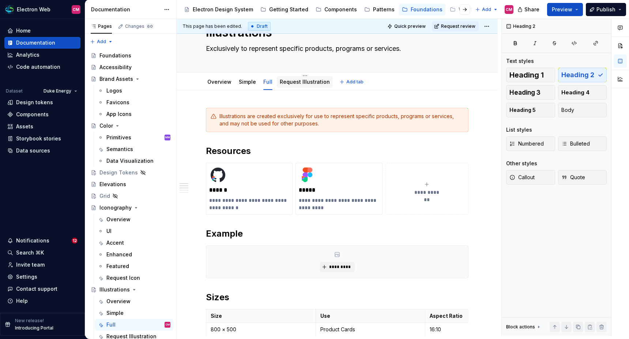
click at [295, 83] on link "Request Illustration" at bounding box center [305, 82] width 50 height 6
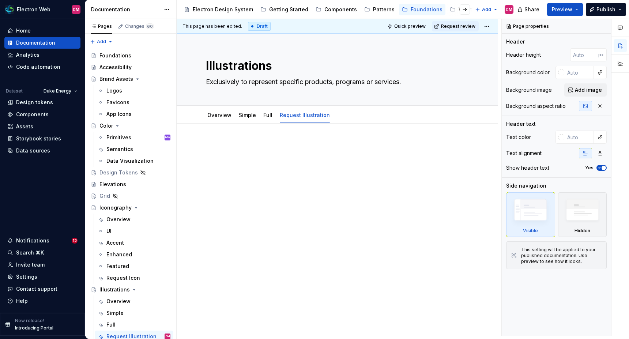
click at [272, 177] on div at bounding box center [337, 159] width 262 height 37
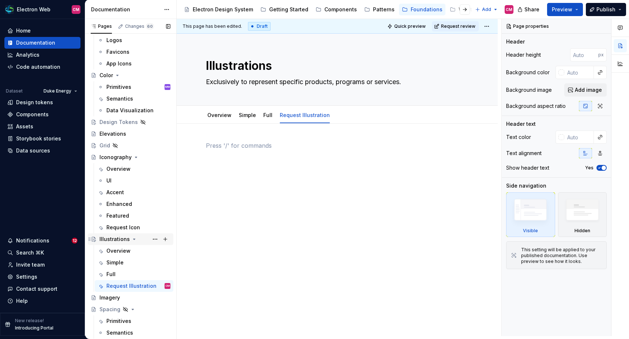
scroll to position [64, 0]
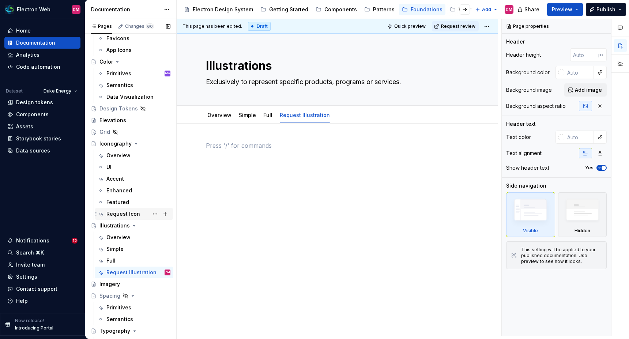
click at [133, 212] on div "Request Icon" at bounding box center [123, 213] width 34 height 7
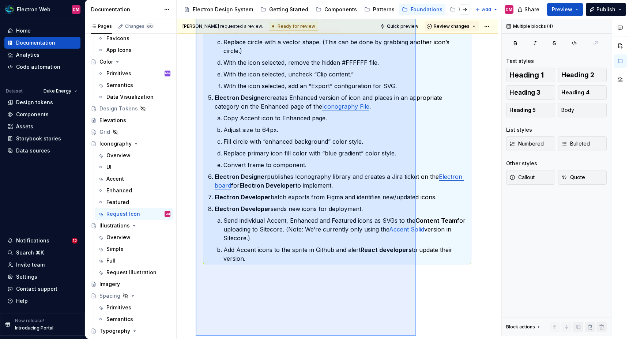
scroll to position [314, 0]
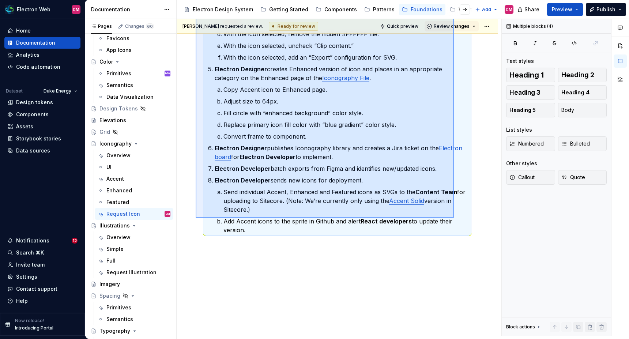
drag, startPoint x: 196, startPoint y: 130, endPoint x: 453, endPoint y: 218, distance: 272.5
click at [453, 218] on div "Cristina Miller requested a review. Ready for review Quick preview Review chang…" at bounding box center [339, 177] width 324 height 317
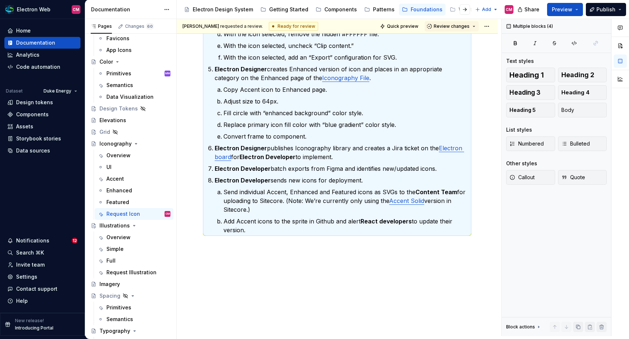
scroll to position [204, 0]
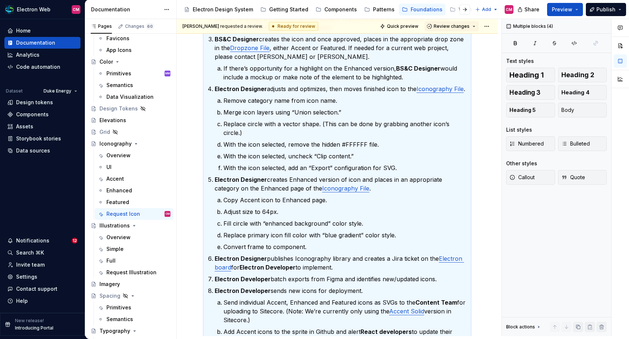
copy div "If you need an Accent, Enhanced or Featured icon that’s not available in the Ic…"
click at [124, 271] on div "Request Illustration" at bounding box center [127, 272] width 42 height 7
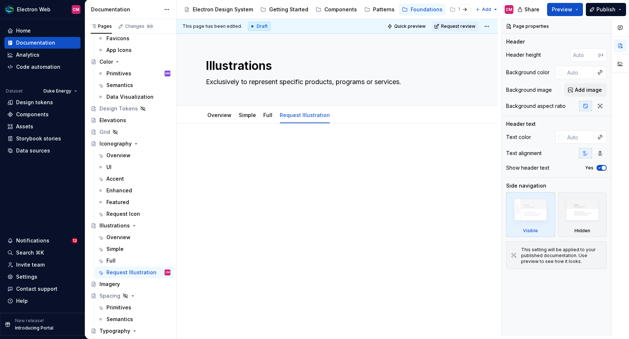
type textarea "*"
click at [246, 149] on p at bounding box center [337, 145] width 262 height 9
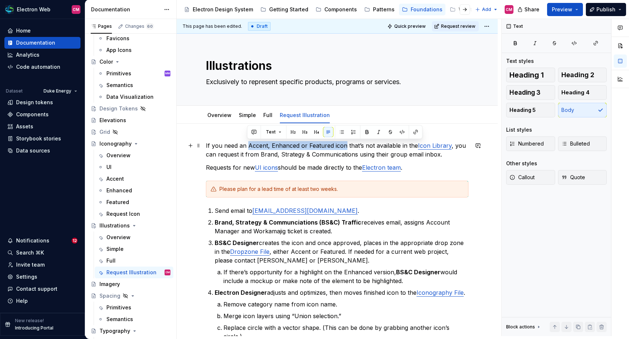
drag, startPoint x: 343, startPoint y: 145, endPoint x: 247, endPoint y: 144, distance: 95.8
click at [247, 144] on p "If you need an Accent, Enhanced or Featured icon that’s not available in the Ic…" at bounding box center [337, 150] width 262 height 18
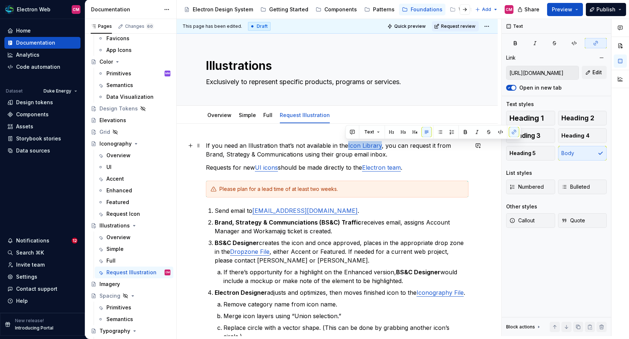
drag, startPoint x: 379, startPoint y: 145, endPoint x: 345, endPoint y: 144, distance: 34.4
click at [345, 144] on p "If you need an Illustration that’s not available in the Icon Library , you can …" at bounding box center [337, 150] width 262 height 18
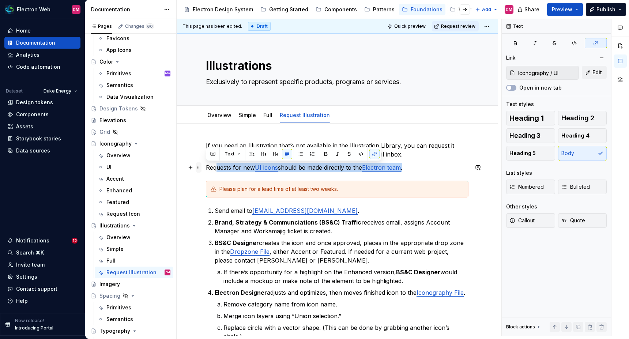
drag, startPoint x: 415, startPoint y: 165, endPoint x: 200, endPoint y: 165, distance: 215.6
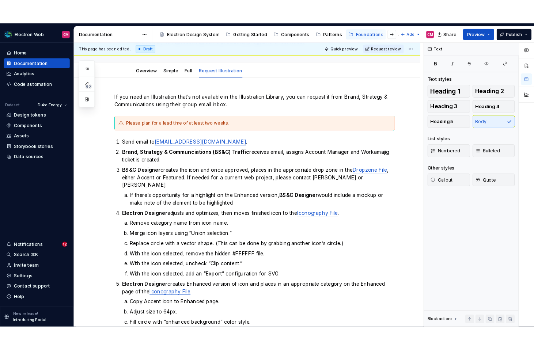
scroll to position [63, 0]
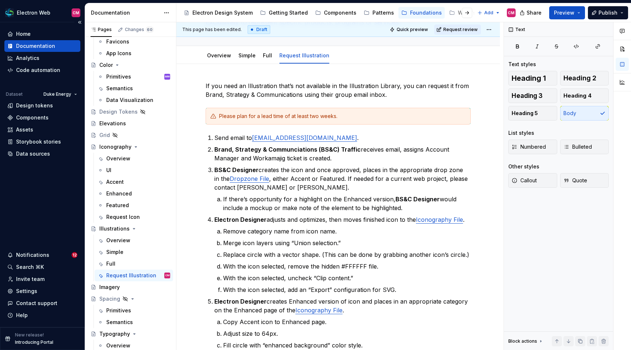
click at [1, 176] on div "Home Documentation Analytics Code automation Dataset Duke Energy Design tokens …" at bounding box center [42, 174] width 85 height 305
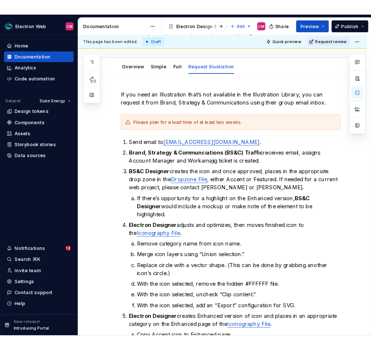
scroll to position [71, 0]
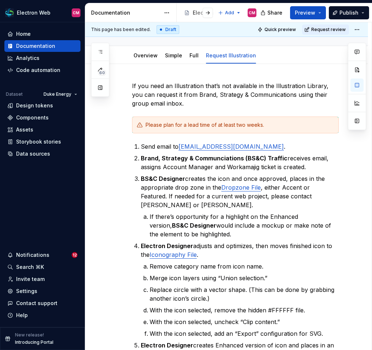
type textarea "*"
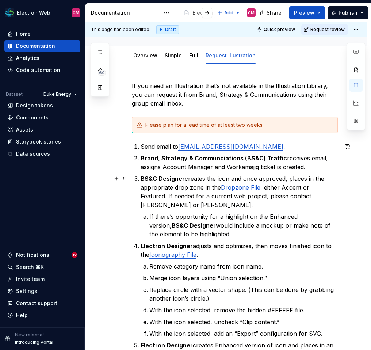
click at [172, 185] on p "BS&C Designer creates the icon and once approved, places in the appropriate dro…" at bounding box center [239, 191] width 197 height 35
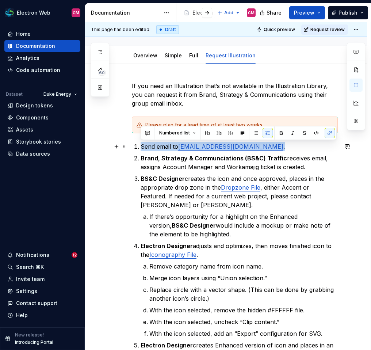
drag, startPoint x: 141, startPoint y: 144, endPoint x: 289, endPoint y: 149, distance: 147.7
click at [288, 149] on p "Send email to AdsBrandCreative@duke-energy.com ." at bounding box center [239, 146] width 197 height 9
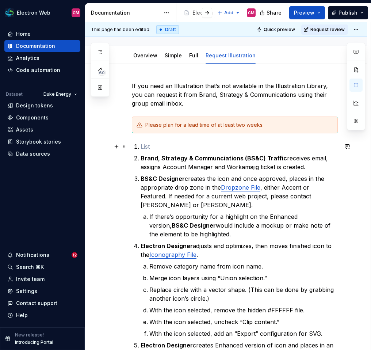
click at [248, 147] on p at bounding box center [239, 146] width 197 height 9
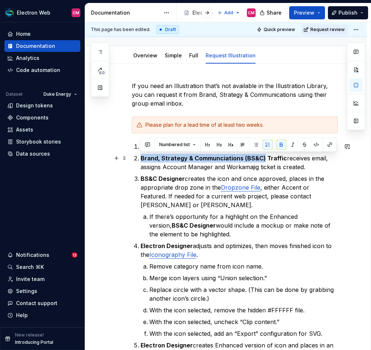
drag, startPoint x: 261, startPoint y: 157, endPoint x: 142, endPoint y: 156, distance: 119.1
click at [142, 156] on strong "Brand, Strategy & Communciations (BS&C) Traffic" at bounding box center [214, 158] width 147 height 7
copy strong "Brand, Strategy & Communciations (BS&C)"
click at [168, 163] on p "Brand, Strategy & Communciations (BS&C) Traffic receives email, assigns Account…" at bounding box center [239, 163] width 197 height 18
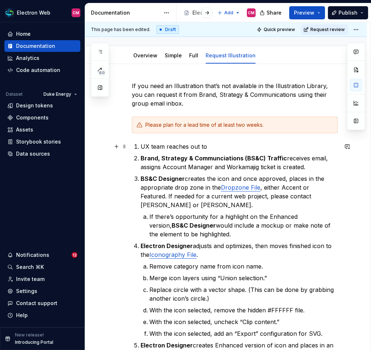
click at [213, 148] on p "UX team reaches out to" at bounding box center [239, 146] width 197 height 9
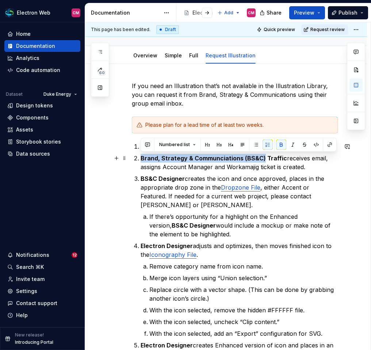
drag, startPoint x: 262, startPoint y: 159, endPoint x: 142, endPoint y: 161, distance: 119.9
click at [142, 161] on strong "Brand, Strategy & Communciations (BS&C) Traffic" at bounding box center [214, 158] width 147 height 7
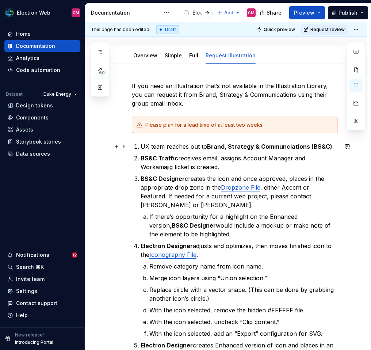
click at [142, 145] on p "UX team reaches out to Brand, Strategy & Communciations (BS&C)." at bounding box center [239, 146] width 197 height 9
click at [222, 177] on p "BS&C Designer creates the icon and once approved, places in the appropriate dro…" at bounding box center [239, 191] width 197 height 35
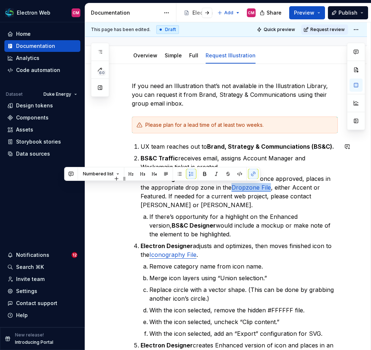
drag, startPoint x: 259, startPoint y: 187, endPoint x: 222, endPoint y: 186, distance: 37.3
click at [222, 186] on p "BS&C Designer creates the illustration and once approved, places in the appropr…" at bounding box center [239, 191] width 197 height 35
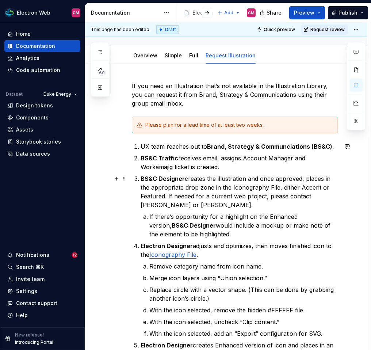
click at [220, 186] on p "BS&C Designer creates the illustration and once approved, places in the appropr…" at bounding box center [239, 191] width 197 height 35
click at [310, 187] on p "BS&C Designer creates the illustration and once approved, places in the appropr…" at bounding box center [239, 191] width 197 height 35
click at [149, 190] on p "BS&C Designer creates the illustration and once approved, places in the appropr…" at bounding box center [239, 191] width 197 height 35
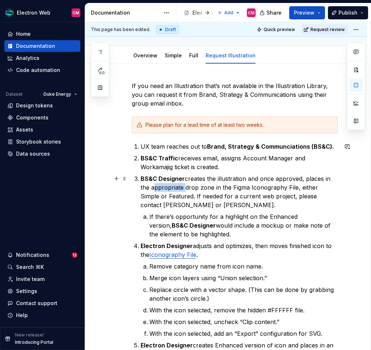
click at [149, 190] on p "BS&C Designer creates the illustration and once approved, places in the appropr…" at bounding box center [239, 191] width 197 height 35
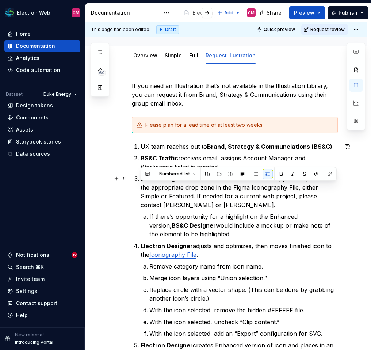
click at [147, 195] on p "BS&C Designer creates the illustration and once approved, places in the appropr…" at bounding box center [239, 191] width 197 height 35
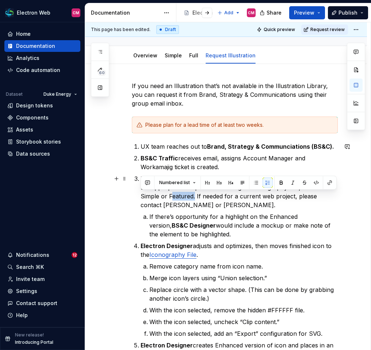
click at [147, 195] on p "BS&C Designer creates the illustration and once approved, places in the appropr…" at bounding box center [239, 191] width 197 height 35
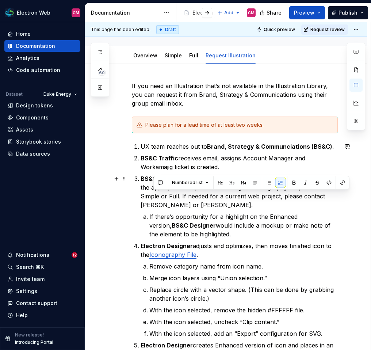
drag, startPoint x: 197, startPoint y: 204, endPoint x: 153, endPoint y: 195, distance: 44.8
click at [153, 195] on p "BS&C Designer creates the illustration and once approved, places in the appropr…" at bounding box center [239, 191] width 197 height 35
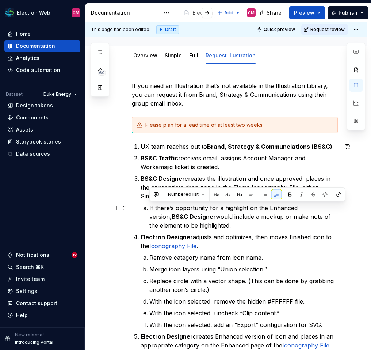
drag, startPoint x: 183, startPoint y: 224, endPoint x: 145, endPoint y: 209, distance: 40.5
click at [149, 209] on li "If there’s opportunity for a highlight on the Enhanced version, BS&C Designer w…" at bounding box center [243, 217] width 189 height 26
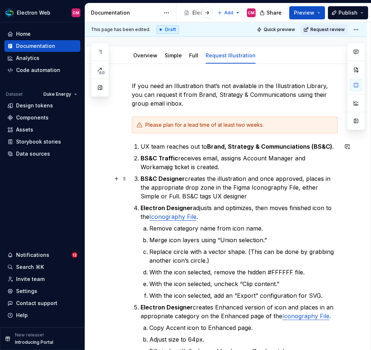
click at [190, 198] on p "BS&C Designer creates the illustration and once approved, places in the appropr…" at bounding box center [239, 187] width 197 height 26
click at [239, 196] on p "BS&C Designer creates the illustration and once approved, places in the appropr…" at bounding box center [239, 187] width 197 height 26
click at [192, 207] on p "Electron Designer adjusts and optimizes, then moves finished icon to the Iconog…" at bounding box center [239, 213] width 197 height 18
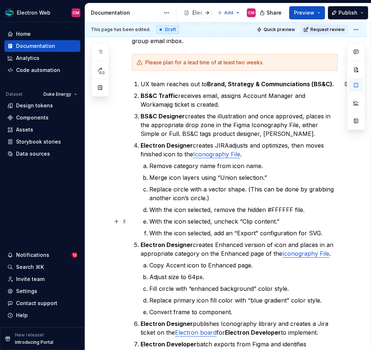
scroll to position [136, 0]
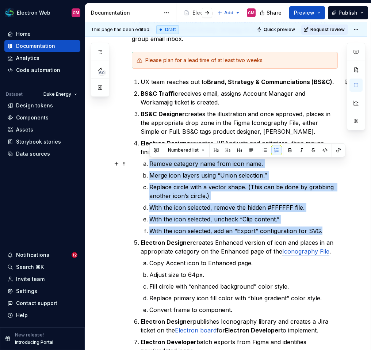
drag, startPoint x: 324, startPoint y: 229, endPoint x: 151, endPoint y: 163, distance: 185.6
click at [151, 163] on ol "Remove category name from icon name. Merge icon layers using “Union selection.”…" at bounding box center [243, 197] width 189 height 76
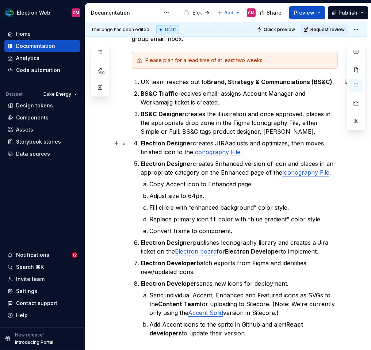
click at [227, 143] on p "Electron Designer creates JIRAadjusts and optimizes, then moves finished icon t…" at bounding box center [239, 148] width 197 height 18
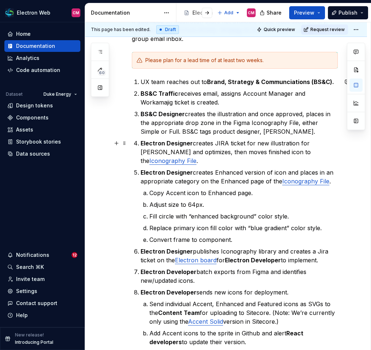
click at [305, 144] on p "Electron Designer creates JIRA ticket for new illustration for Chris Greufeadju…" at bounding box center [239, 152] width 197 height 26
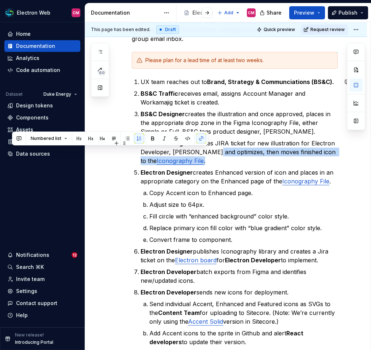
drag, startPoint x: 211, startPoint y: 161, endPoint x: 207, endPoint y: 154, distance: 7.7
click at [207, 154] on p "Electron Designer creates JIRA ticket for new illustration for Electron Develop…" at bounding box center [239, 152] width 197 height 26
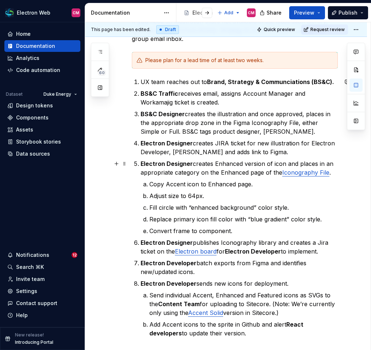
click at [174, 165] on strong "Electron Designer" at bounding box center [167, 163] width 52 height 7
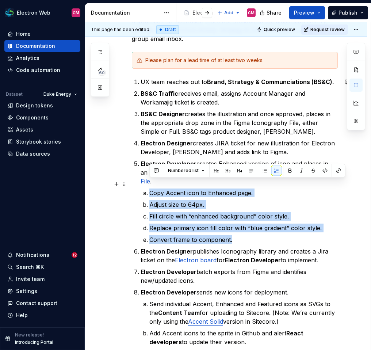
drag, startPoint x: 235, startPoint y: 229, endPoint x: 143, endPoint y: 183, distance: 103.1
click at [149, 189] on ol "Copy Accent icon to Enhanced page. Adjust size to 64px. Fill circle with “enhan…" at bounding box center [243, 217] width 189 height 56
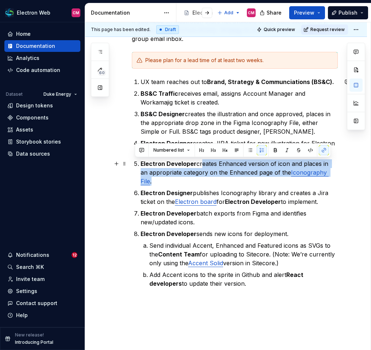
drag, startPoint x: 336, startPoint y: 175, endPoint x: 198, endPoint y: 162, distance: 138.4
click at [198, 162] on p "Electron Developer creates Enhanced version of icon and places in an appropriat…" at bounding box center [239, 172] width 197 height 26
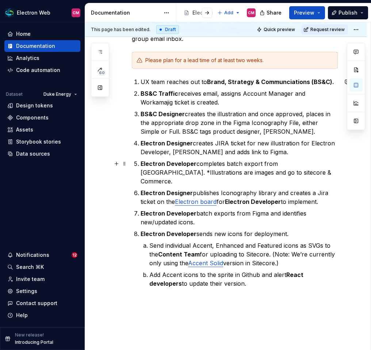
click at [202, 174] on p "Electron Developer completes batch export from Figma. *Illustrations are images…" at bounding box center [239, 172] width 197 height 26
click at [294, 171] on p "Electron Developer completes batch export from Figma. *Illustrations are images…" at bounding box center [239, 172] width 197 height 26
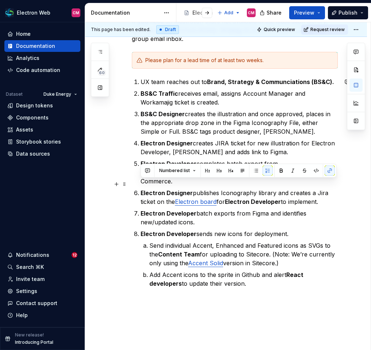
drag, startPoint x: 324, startPoint y: 196, endPoint x: 138, endPoint y: 186, distance: 186.6
click at [141, 189] on li "Electron Designer publishes Iconography library and creates a Jira ticket on th…" at bounding box center [239, 198] width 197 height 18
click at [173, 189] on strong "Electron Designer" at bounding box center [167, 192] width 52 height 7
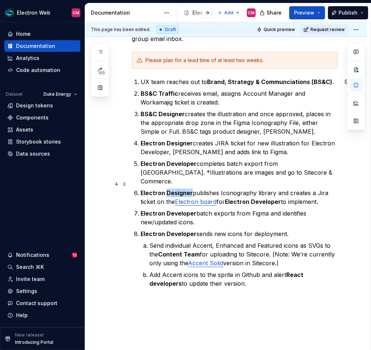
click at [173, 189] on strong "Electron Designer" at bounding box center [167, 192] width 52 height 7
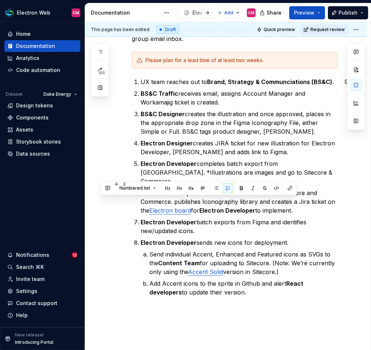
drag, startPoint x: 300, startPoint y: 202, endPoint x: 198, endPoint y: 198, distance: 101.3
click at [198, 198] on p "Electron Developer sends individual illustrations to Sitecore and Commerce. pub…" at bounding box center [239, 202] width 197 height 26
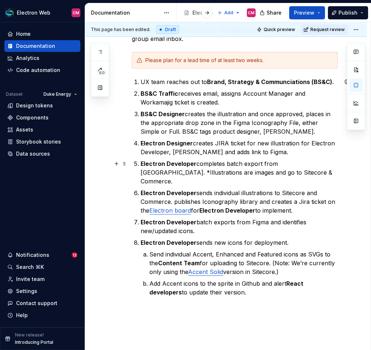
click at [185, 171] on p "Electron Developer completes batch export from Figma. *Illustrations are images…" at bounding box center [239, 172] width 197 height 26
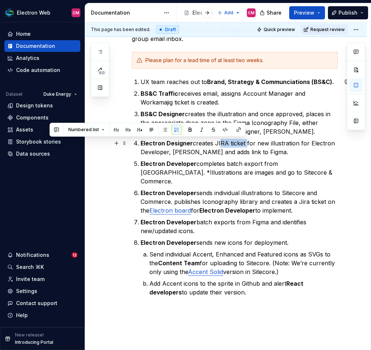
drag, startPoint x: 244, startPoint y: 143, endPoint x: 217, endPoint y: 143, distance: 27.4
click at [217, 143] on p "Electron Designer creates JIRA ticket for new illustration for Electron Develop…" at bounding box center [239, 148] width 197 height 18
click at [236, 129] on button "button" at bounding box center [239, 130] width 10 height 10
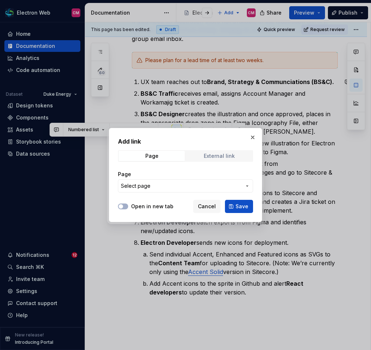
click at [213, 160] on span "External link" at bounding box center [219, 156] width 66 height 10
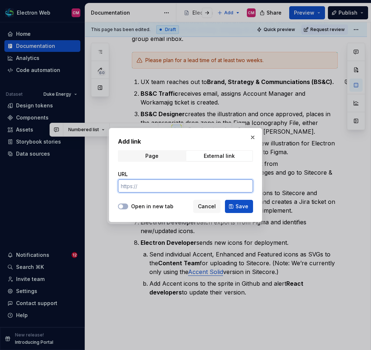
click at [155, 187] on input "URL" at bounding box center [185, 185] width 135 height 13
paste input "https://jiraprod.duke-energy.com/secure/RapidBoard.jspa?rapidView=8494#"
type input "https://jiraprod.duke-energy.com/secure/RapidBoard.jspa?rapidView=8494#"
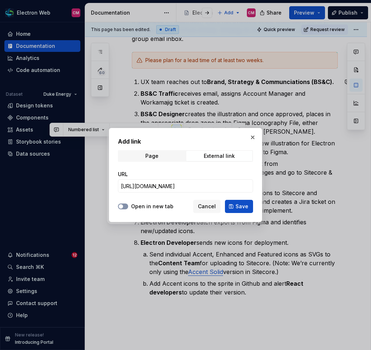
click at [125, 205] on button "Open in new tab" at bounding box center [123, 207] width 10 height 6
click at [237, 209] on span "Save" at bounding box center [242, 206] width 13 height 7
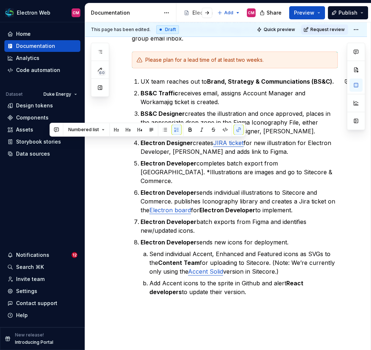
scroll to position [128, 0]
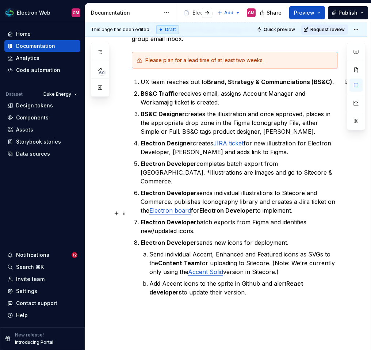
click at [238, 218] on p "Electron Developer batch exports from Figma and identifies new/updated icons." at bounding box center [239, 227] width 197 height 18
click at [168, 152] on p "Electron Designer creates JIRA ticket for new illustration for Electron Develop…" at bounding box center [239, 148] width 197 height 18
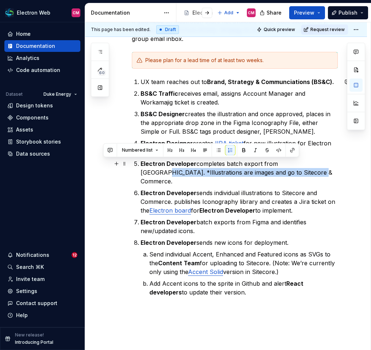
drag, startPoint x: 279, startPoint y: 171, endPoint x: 299, endPoint y: 164, distance: 21.2
click at [299, 164] on p "Electron Developer completes batch export from Figma. *Illustrations are images…" at bounding box center [239, 172] width 197 height 26
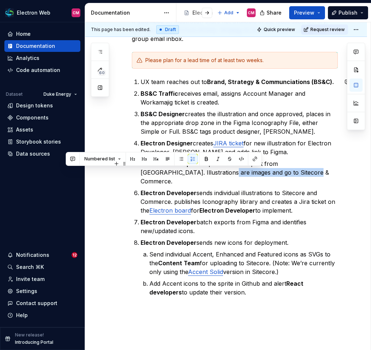
drag, startPoint x: 170, startPoint y: 171, endPoint x: 261, endPoint y: 174, distance: 90.7
click at [261, 174] on p "Electron Developer completes batch export from Figma. Illustrations are images …" at bounding box center [239, 172] width 197 height 26
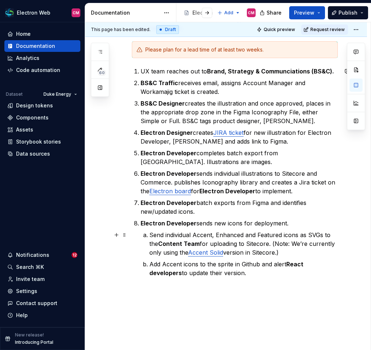
scroll to position [138, 0]
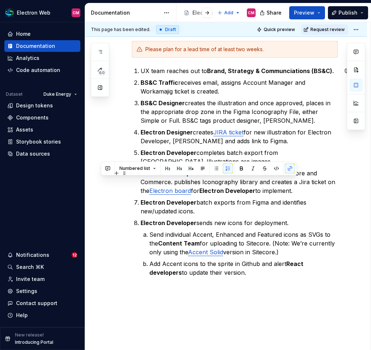
drag, startPoint x: 300, startPoint y: 188, endPoint x: 271, endPoint y: 182, distance: 29.7
click at [271, 182] on p "Electron Developer sends individual illustrations to Sitecore and Commerce. pub…" at bounding box center [239, 182] width 197 height 26
copy p "creates a Jira ticket on the Electron board for Electron Developer to implement."
click at [206, 132] on p "Electron Designer creates JIRA ticket for new illustration for Electron Develop…" at bounding box center [239, 137] width 197 height 18
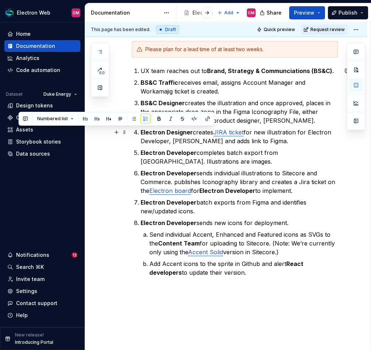
click at [206, 132] on p "Electron Designer creates JIRA ticket for new illustration for Electron Develop…" at bounding box center [239, 137] width 197 height 18
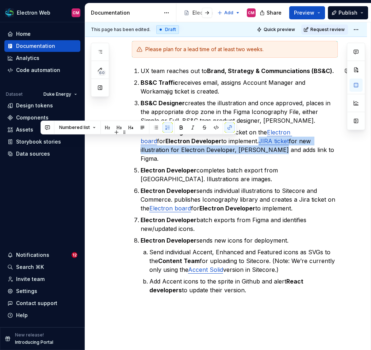
drag, startPoint x: 231, startPoint y: 150, endPoint x: 235, endPoint y: 145, distance: 6.0
click at [235, 145] on p "Electron Designer creates a Jira ticket on the Electron board for Electron Deve…" at bounding box center [239, 145] width 197 height 35
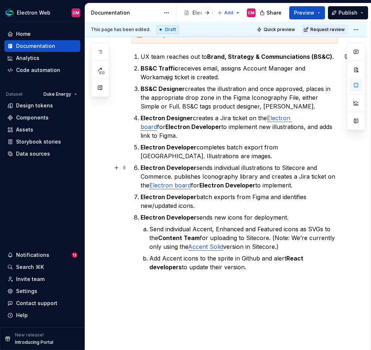
scroll to position [155, 0]
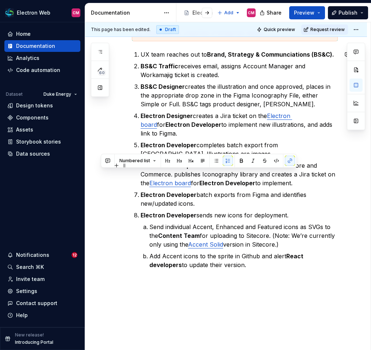
drag, startPoint x: 300, startPoint y: 182, endPoint x: 258, endPoint y: 173, distance: 42.9
click at [258, 173] on p "Electron Developer sends individual illustrations to Sitecore and Commerce. pub…" at bounding box center [239, 174] width 197 height 26
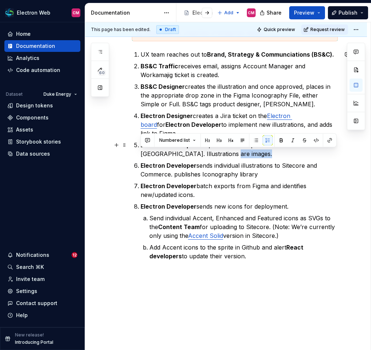
drag, startPoint x: 141, startPoint y: 164, endPoint x: 174, endPoint y: 153, distance: 34.7
click at [174, 153] on ol "UX team reaches out to Brand, Strategy & Communciations (BS&C). BS&C Traffic re…" at bounding box center [239, 155] width 197 height 210
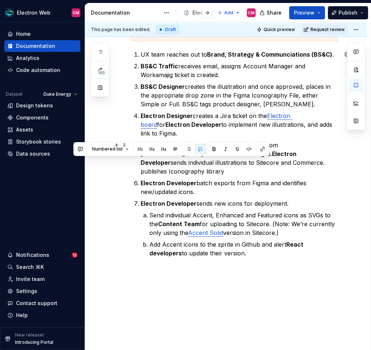
drag, startPoint x: 280, startPoint y: 160, endPoint x: 186, endPoint y: 160, distance: 93.5
click at [186, 160] on p "Electron Developer completes batch export from Figma. Illustrations are images.…" at bounding box center [239, 158] width 197 height 35
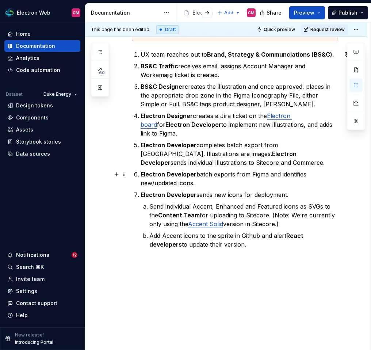
click at [171, 174] on strong "Electron Developer" at bounding box center [169, 174] width 56 height 7
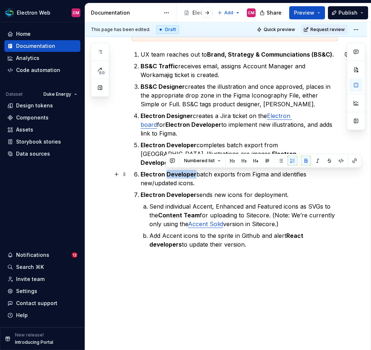
click at [171, 174] on strong "Electron Developer" at bounding box center [169, 174] width 56 height 7
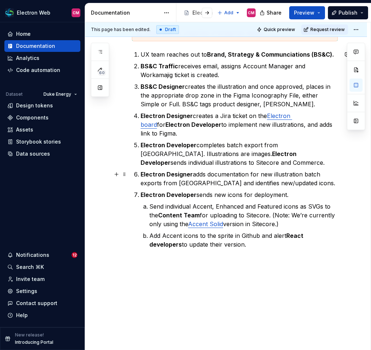
click at [249, 173] on p "Electron Designer adds documentation for new illustration batch exports from Fi…" at bounding box center [239, 179] width 197 height 18
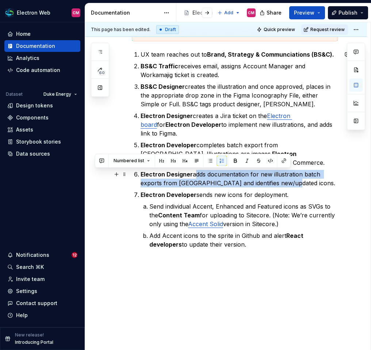
drag, startPoint x: 293, startPoint y: 182, endPoint x: 194, endPoint y: 176, distance: 98.5
click at [194, 177] on p "Electron Designer adds documentation for new illustration batch exports from Fi…" at bounding box center [239, 179] width 197 height 18
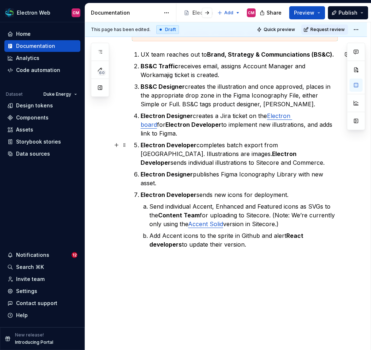
click at [174, 155] on strong "Electron Developer" at bounding box center [219, 158] width 157 height 16
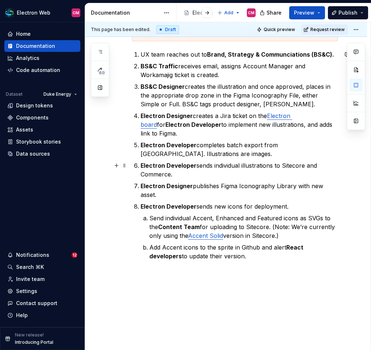
click at [210, 175] on p "Electron Developer sends individual illustrations to Sitecore and Commerce." at bounding box center [239, 170] width 197 height 18
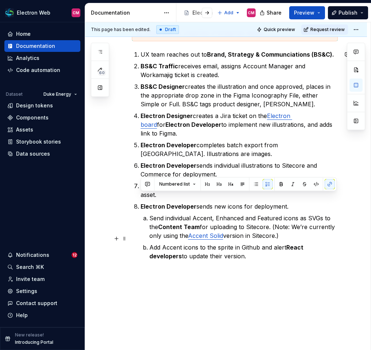
drag, startPoint x: 141, startPoint y: 198, endPoint x: 225, endPoint y: 248, distance: 98.0
click at [225, 248] on li "Electron Developer sends new icons for deployment. Send individual Accent, Enha…" at bounding box center [239, 231] width 197 height 58
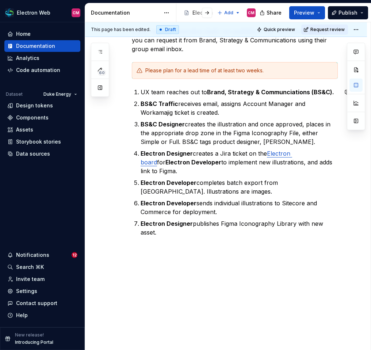
scroll to position [109, 0]
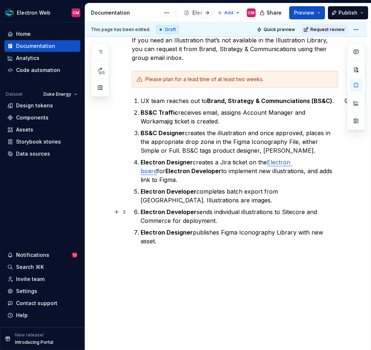
click at [220, 222] on p "Electron Developer sends individual illustrations to Sitecore and Commerce for …" at bounding box center [239, 217] width 197 height 18
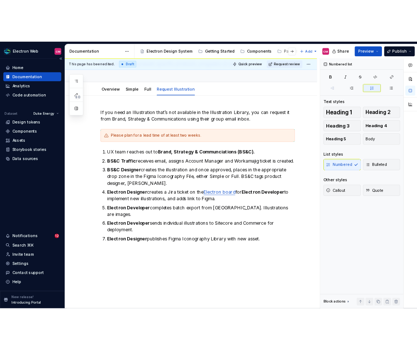
scroll to position [62, 0]
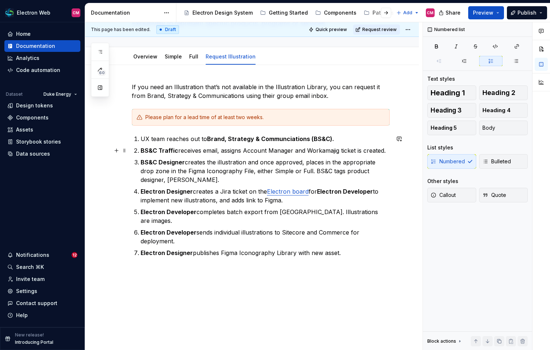
click at [185, 153] on p "BS&C Traffic receives email, assigns Account Manager and Workamajig ticket is c…" at bounding box center [265, 150] width 249 height 9
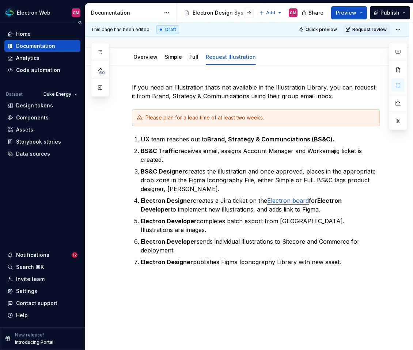
scroll to position [70, 0]
click at [143, 135] on p "UX team reaches out to Brand, Strategy & Communciations (BS&C)." at bounding box center [260, 138] width 239 height 9
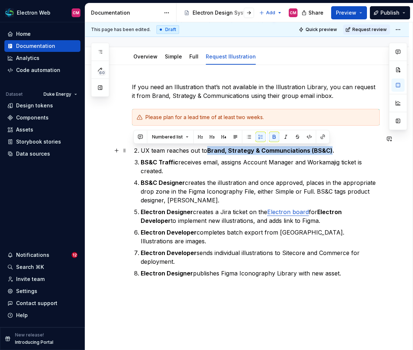
drag, startPoint x: 328, startPoint y: 149, endPoint x: 208, endPoint y: 147, distance: 120.2
click at [208, 147] on strong "Brand, Strategy & Communciations (BS&C)." at bounding box center [270, 150] width 127 height 7
copy strong "Brand, Strategy & Communciations (BS&C)"
click at [221, 154] on p "UX team reaches out to Brand, Strategy & Communciations (BS&C)." at bounding box center [260, 150] width 239 height 9
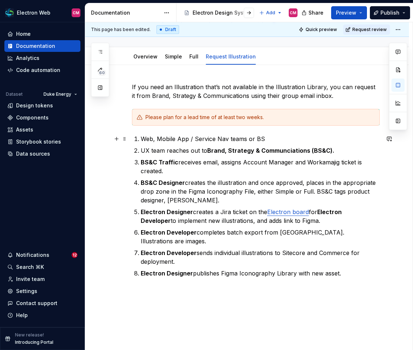
click at [257, 138] on p "Web, Mobile App / Service Nav teams or BS" at bounding box center [260, 138] width 239 height 9
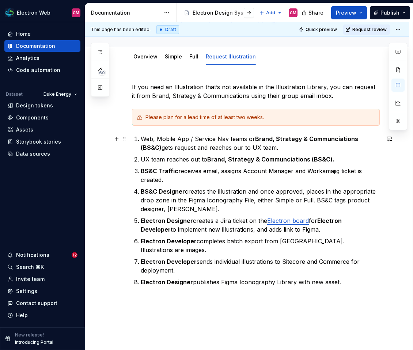
click at [223, 146] on p "Web, Mobile App / Service Nav teams or Brand, Strategy & Communciations (BS&C) …" at bounding box center [260, 143] width 239 height 18
click at [260, 147] on p "Web, Mobile App / Service Nav teams or Brand, Strategy & Communciations (BS&C) …" at bounding box center [260, 143] width 239 height 18
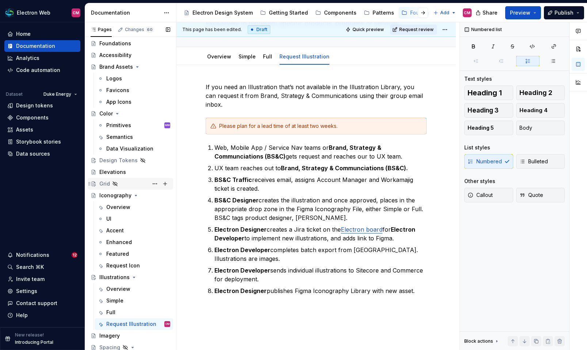
scroll to position [11, 0]
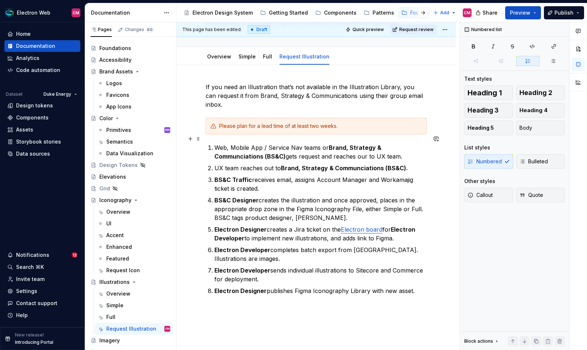
click at [319, 143] on p "Web, Mobile App / Service Nav teams or Brand, Strategy & Communciations (BS&C) …" at bounding box center [321, 152] width 212 height 18
click at [319, 146] on p "Web, Mobile App / Service Nav teams, or Brand, Strategy & Communciations (BS&C)…" at bounding box center [321, 152] width 212 height 18
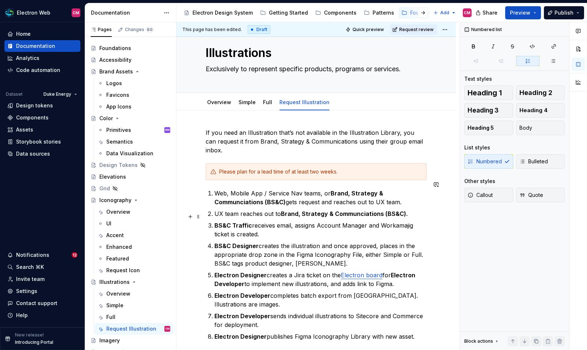
scroll to position [12, 0]
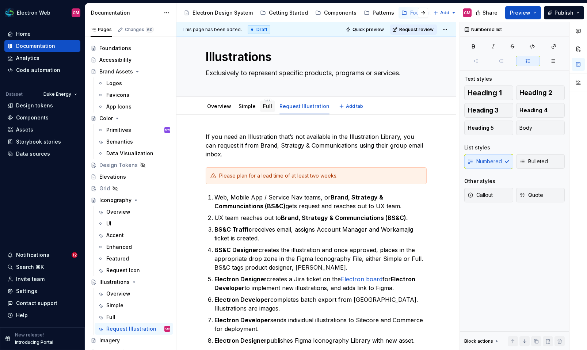
click at [268, 109] on link "Full" at bounding box center [267, 106] width 9 height 6
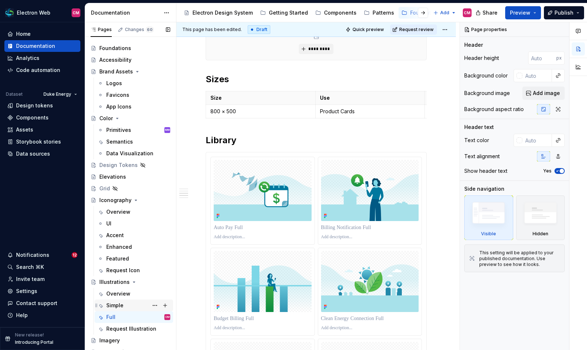
click at [136, 306] on div "Simple" at bounding box center [138, 305] width 64 height 10
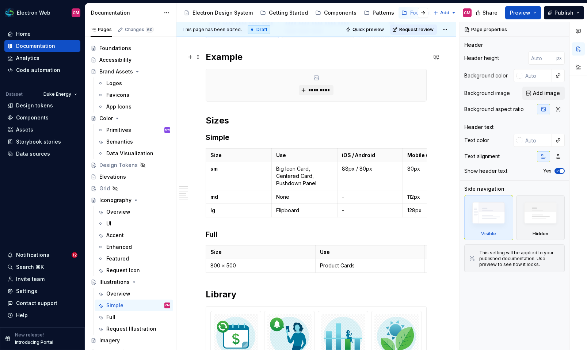
scroll to position [316, 0]
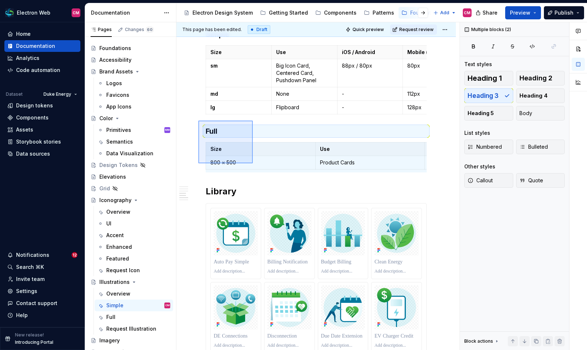
drag, startPoint x: 198, startPoint y: 121, endPoint x: 253, endPoint y: 163, distance: 69.2
click at [253, 163] on div "**********" at bounding box center [318, 186] width 283 height 328
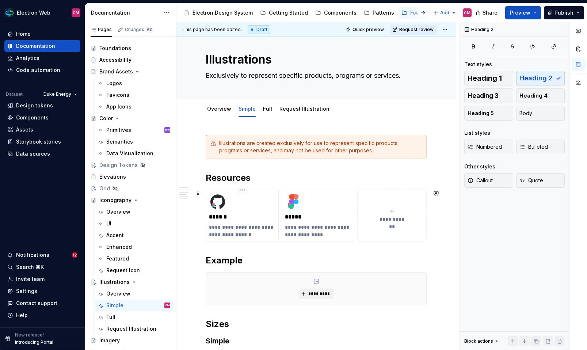
scroll to position [0, 0]
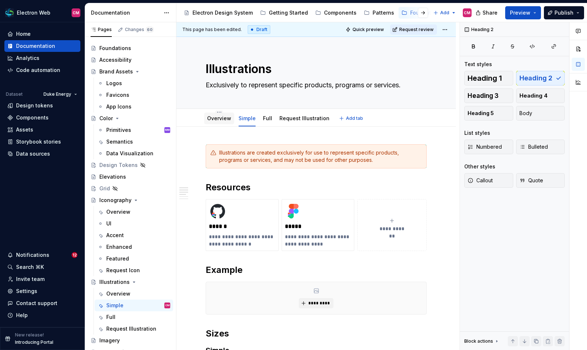
click at [218, 121] on link "Overview" at bounding box center [219, 118] width 24 height 6
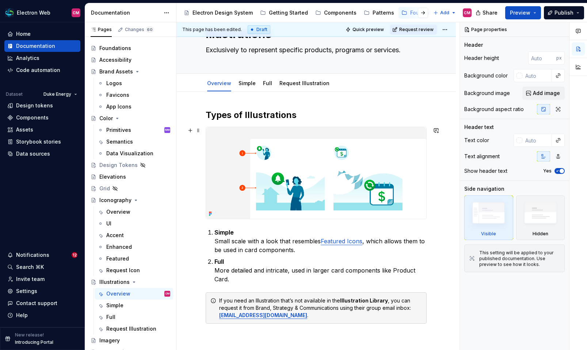
scroll to position [58, 0]
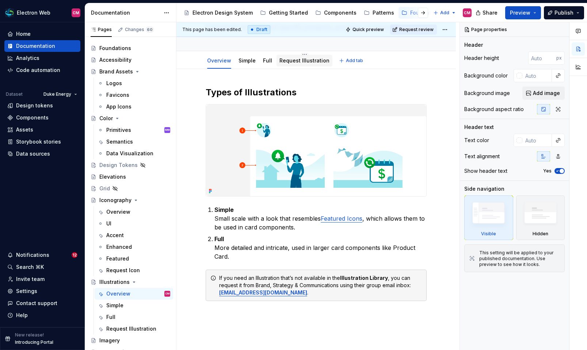
click at [290, 62] on link "Request Illustration" at bounding box center [305, 60] width 50 height 6
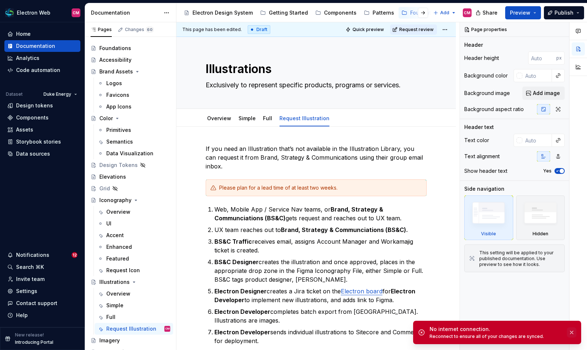
click at [573, 331] on button "button" at bounding box center [572, 332] width 10 height 10
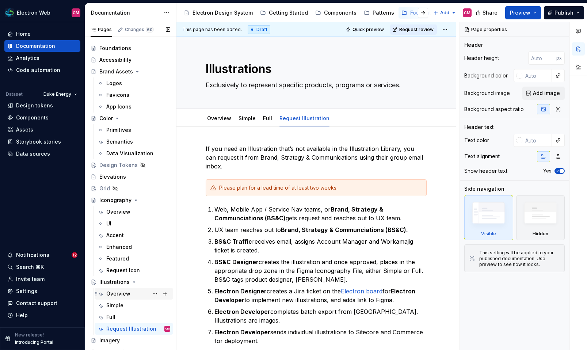
click at [135, 289] on div "Overview" at bounding box center [138, 294] width 64 height 10
click at [126, 295] on div "Overview" at bounding box center [118, 293] width 24 height 7
click at [123, 303] on div "Simple" at bounding box center [138, 305] width 64 height 10
type textarea "*"
